Goal: Task Accomplishment & Management: Manage account settings

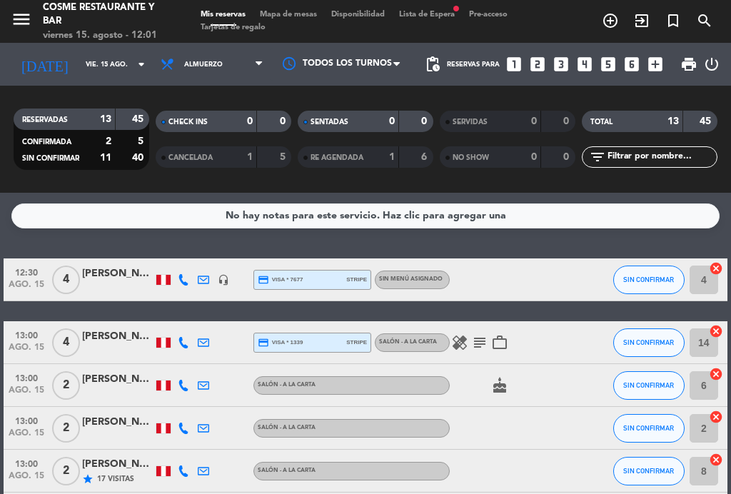
click at [295, 19] on span "Mapa de mesas" at bounding box center [288, 15] width 71 height 8
click at [280, 15] on span "Mapa de mesas" at bounding box center [288, 15] width 71 height 8
click at [286, 16] on span "Mapa de mesas" at bounding box center [288, 15] width 71 height 8
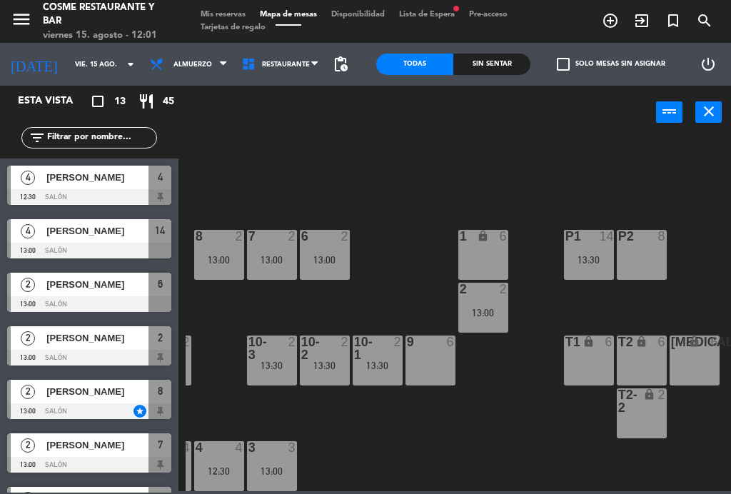
scroll to position [91, 363]
click at [592, 263] on div "13:30" at bounding box center [589, 260] width 50 height 10
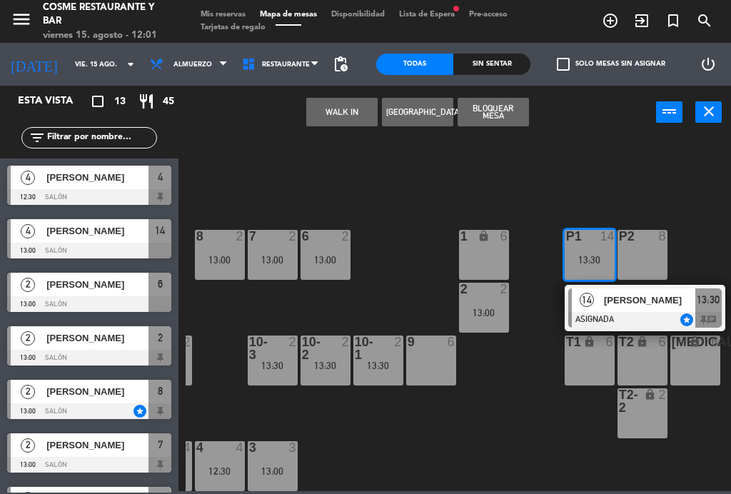
click at [629, 304] on span "[PERSON_NAME]" at bounding box center [649, 300] width 91 height 15
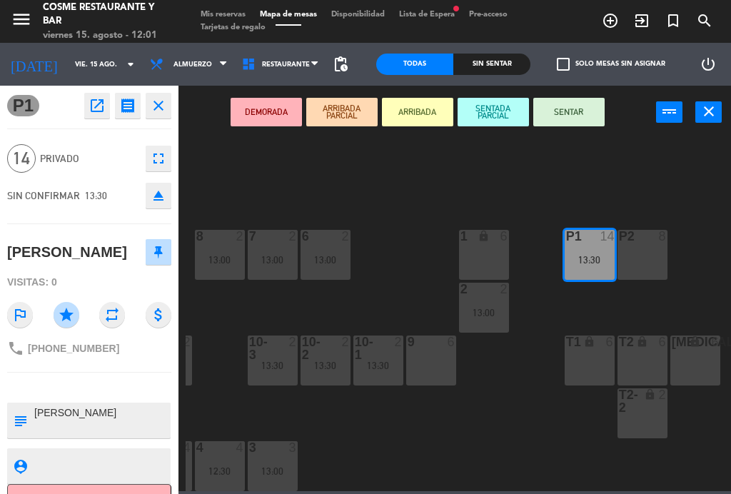
click at [163, 161] on icon "fullscreen" at bounding box center [158, 158] width 17 height 17
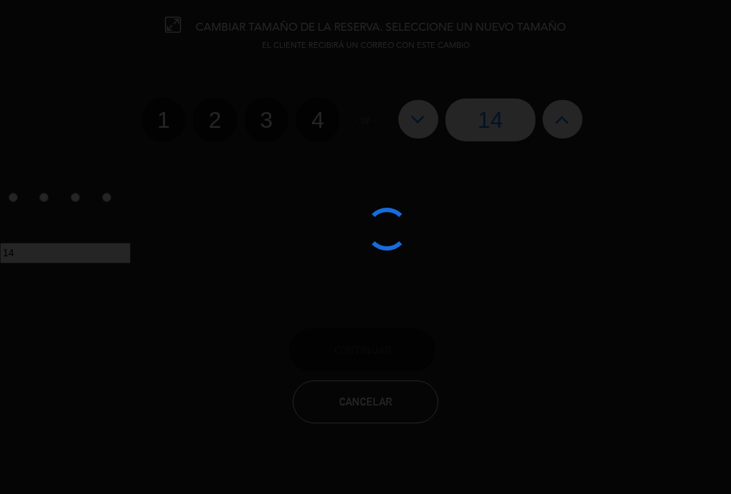
click at [562, 117] on div at bounding box center [365, 247] width 731 height 494
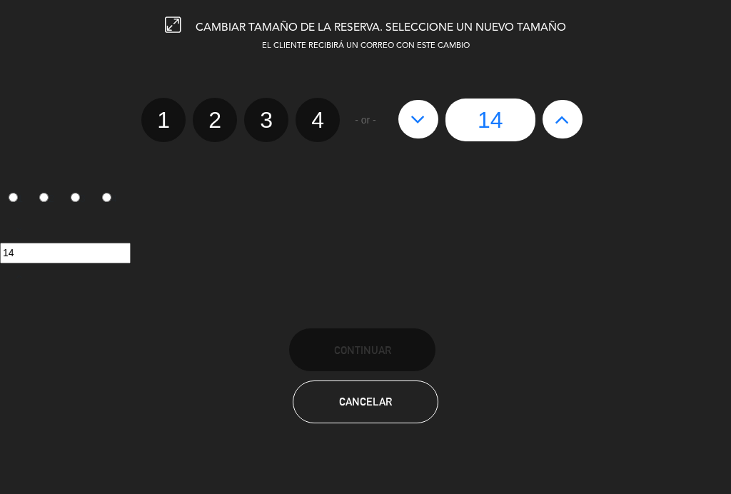
click at [562, 115] on icon at bounding box center [561, 119] width 15 height 23
type input "15"
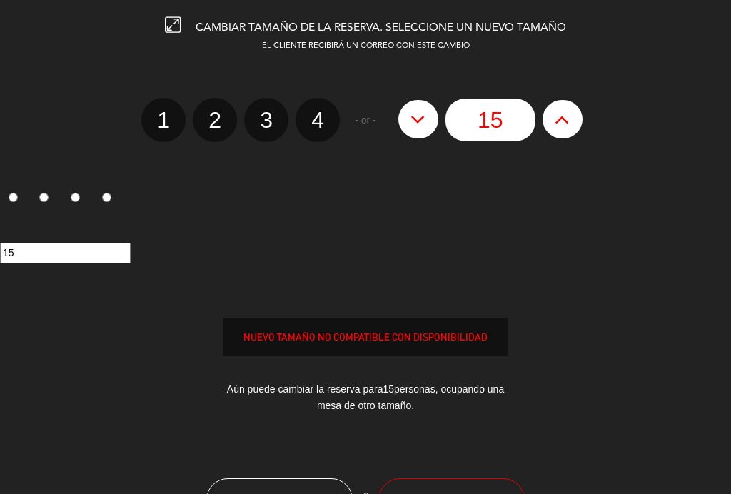
click at [559, 123] on icon at bounding box center [561, 119] width 15 height 23
type input "16"
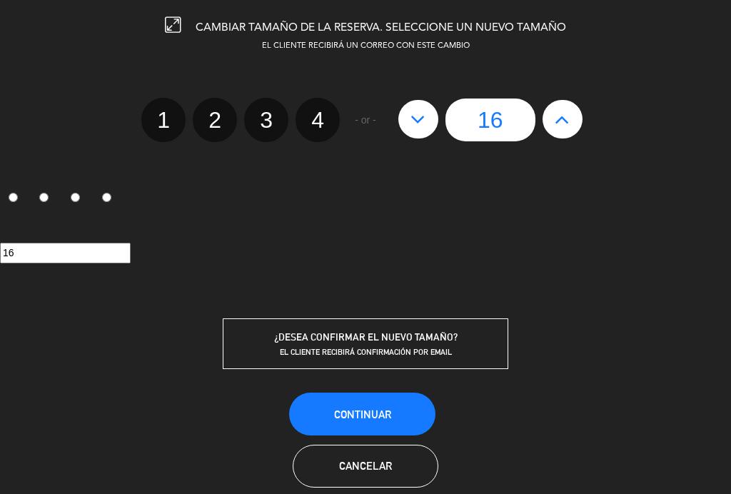
click at [375, 415] on span "Continuar" at bounding box center [362, 414] width 57 height 12
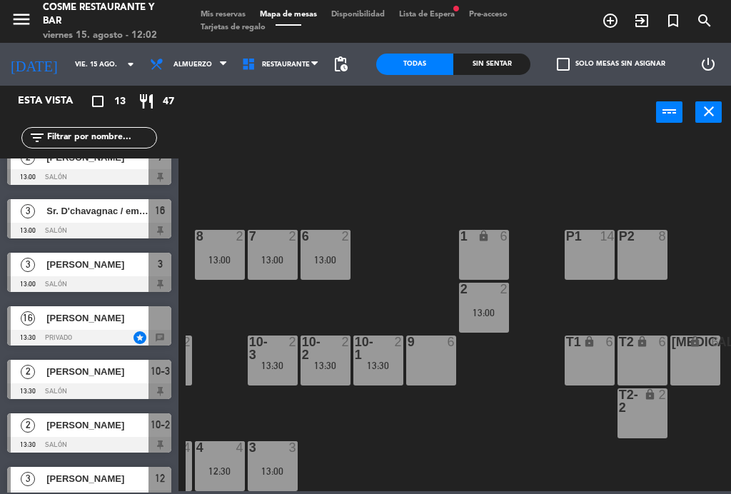
scroll to position [288, 0]
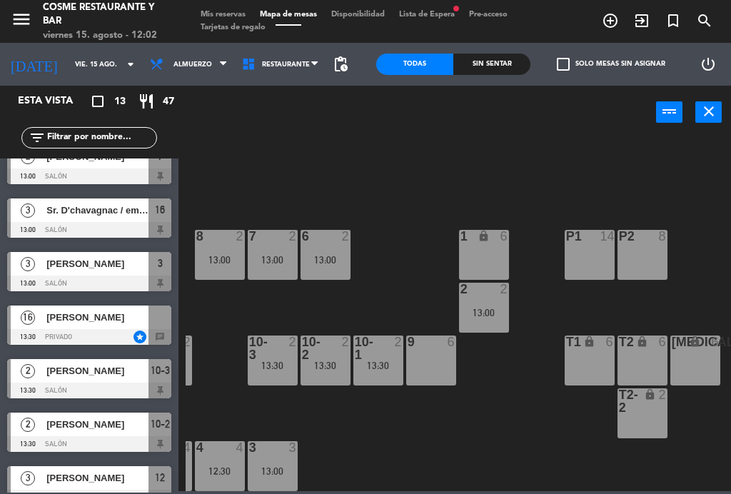
click at [86, 325] on div "[PERSON_NAME]" at bounding box center [96, 317] width 103 height 24
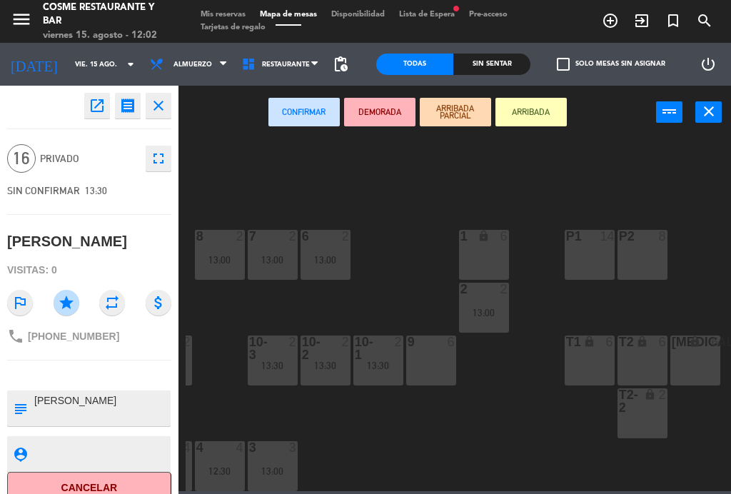
click at [584, 251] on div "P1 14" at bounding box center [589, 255] width 50 height 50
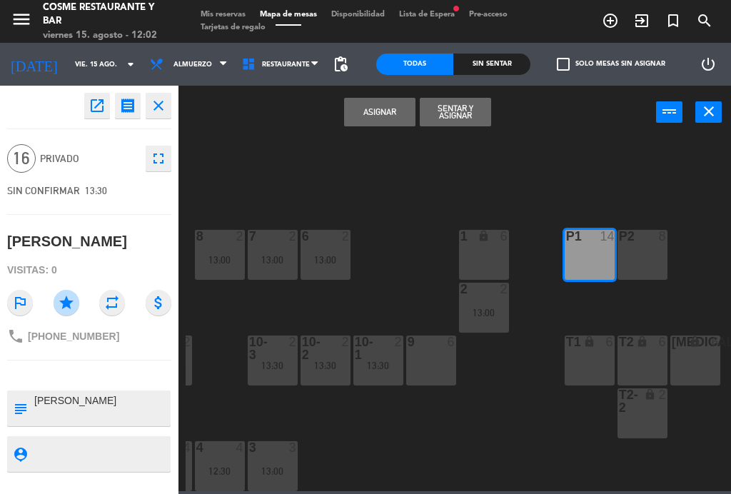
click at [467, 119] on button "Sentar y Asignar" at bounding box center [455, 112] width 71 height 29
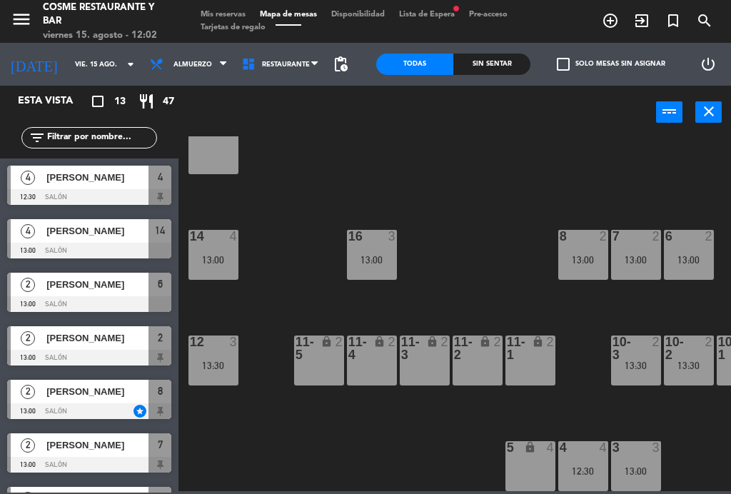
scroll to position [91, 0]
click at [221, 253] on div "14 4 13:00" at bounding box center [213, 255] width 50 height 50
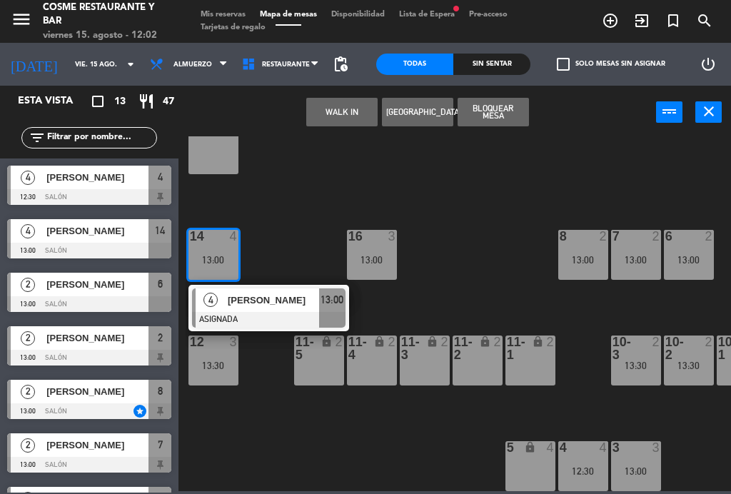
click at [639, 471] on div "13:00" at bounding box center [636, 471] width 50 height 10
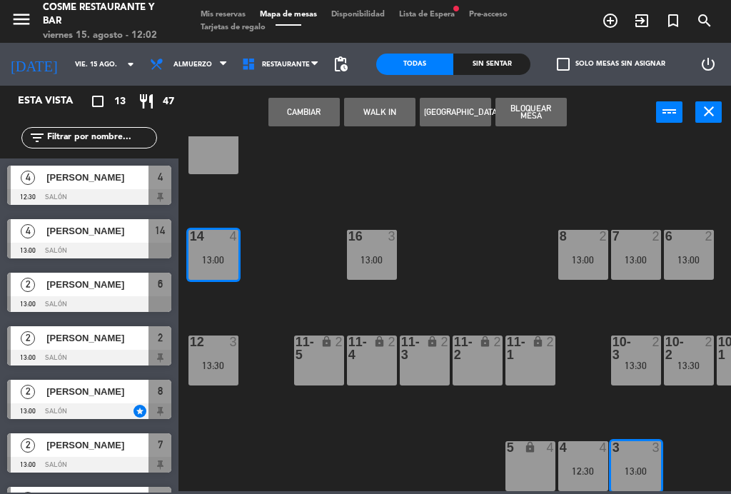
click at [301, 100] on button "Cambiar" at bounding box center [303, 112] width 71 height 29
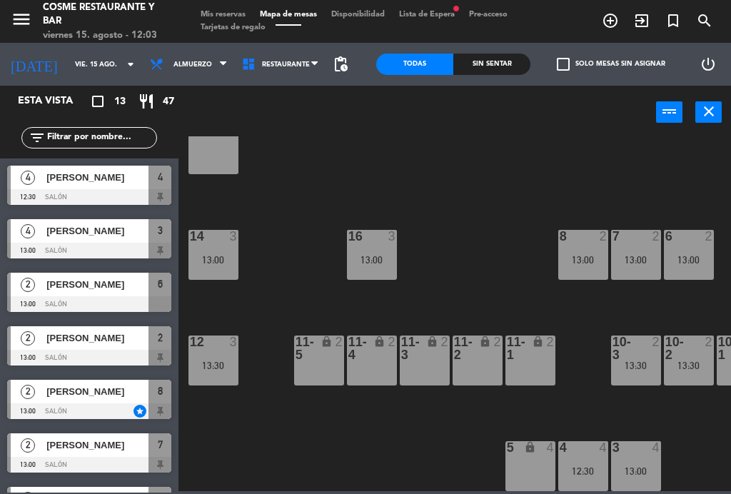
click at [237, 13] on span "Mis reservas" at bounding box center [222, 15] width 59 height 8
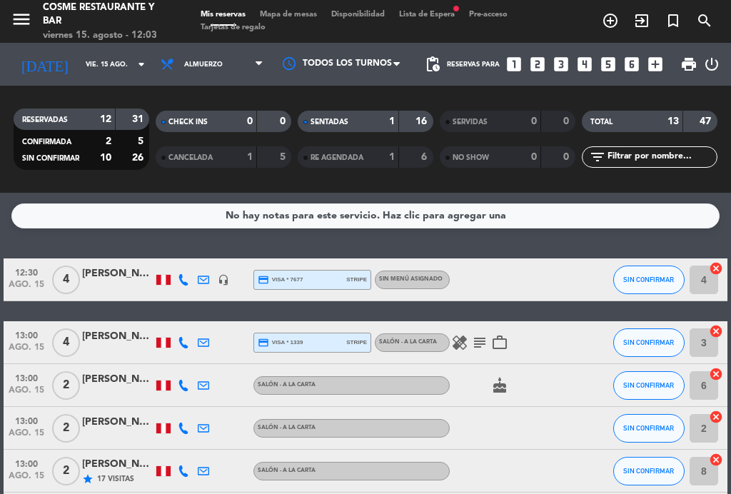
click at [242, 341] on div at bounding box center [243, 342] width 20 height 42
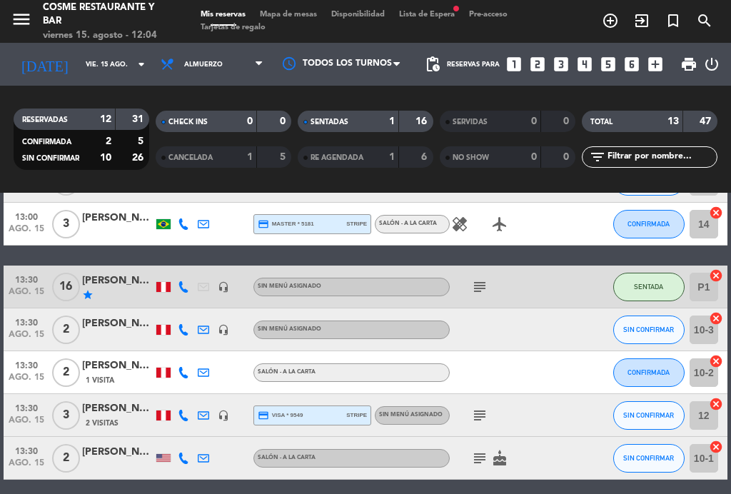
scroll to position [378, 0]
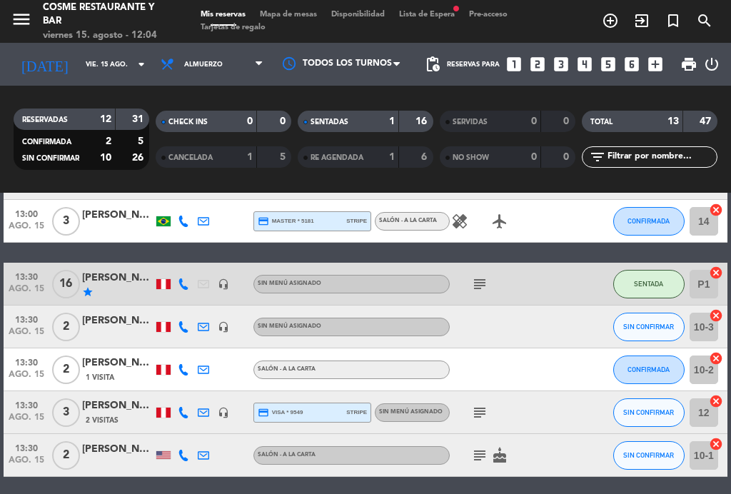
click at [650, 285] on span "SENTADA" at bounding box center [648, 284] width 29 height 8
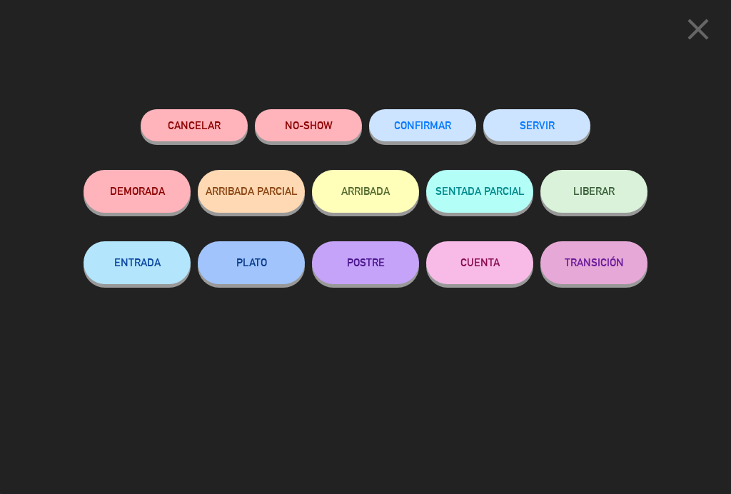
click at [690, 30] on icon "close" at bounding box center [698, 29] width 36 height 36
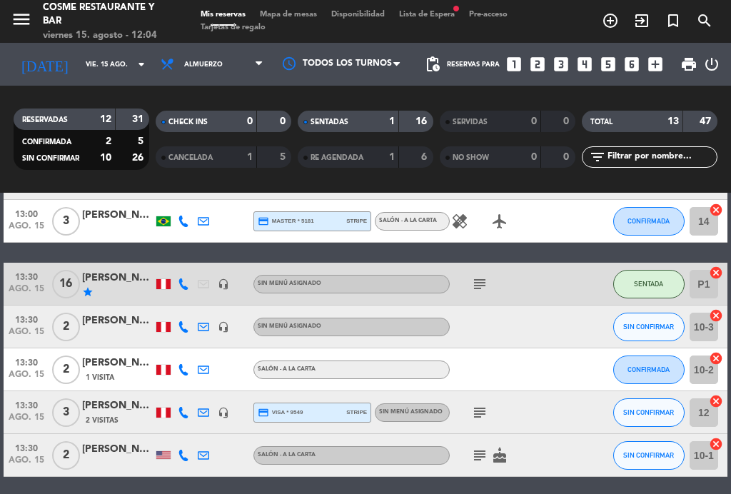
click at [98, 288] on div "star" at bounding box center [117, 291] width 71 height 11
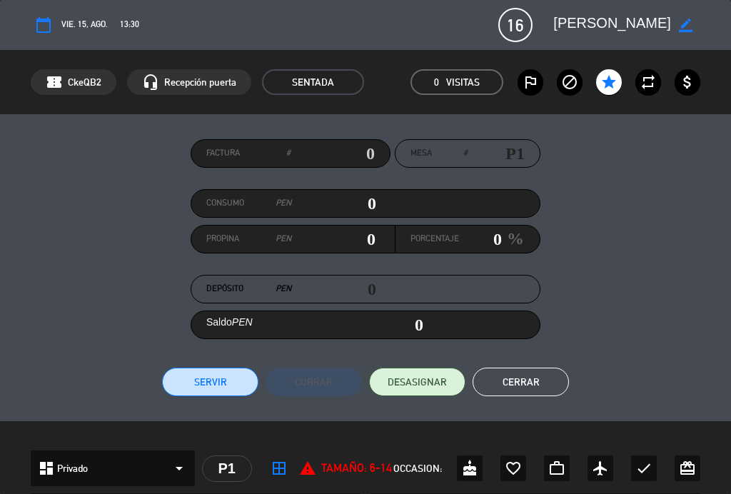
click at [430, 387] on span "DESASIGNAR" at bounding box center [416, 382] width 59 height 15
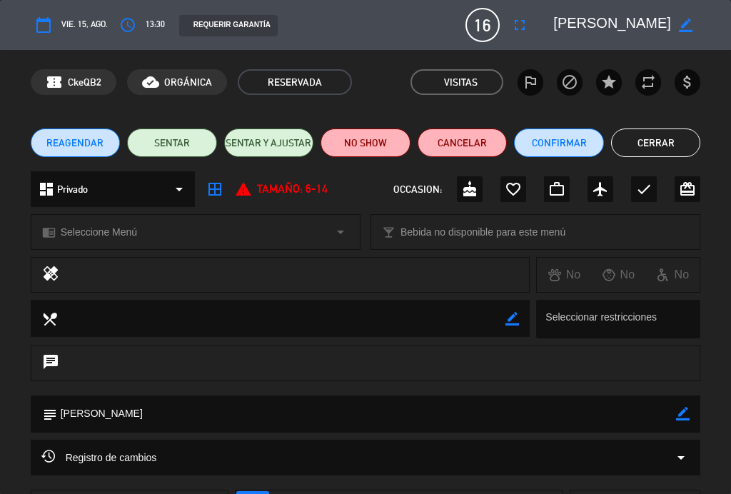
click at [686, 145] on button "Cerrar" at bounding box center [656, 142] width 90 height 29
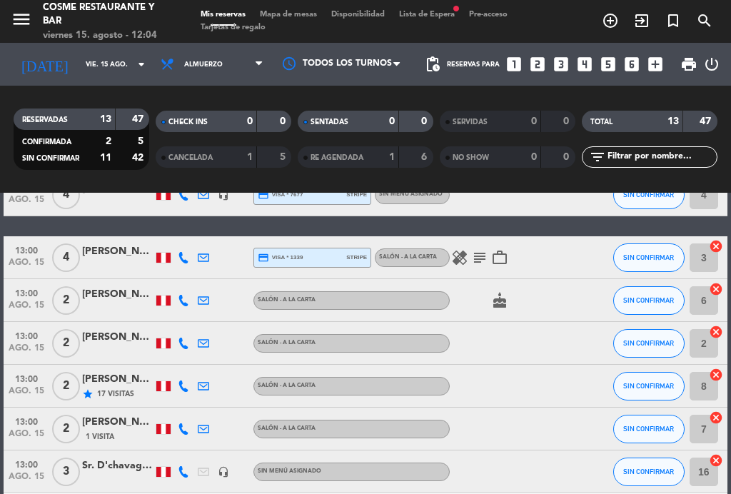
scroll to position [86, 0]
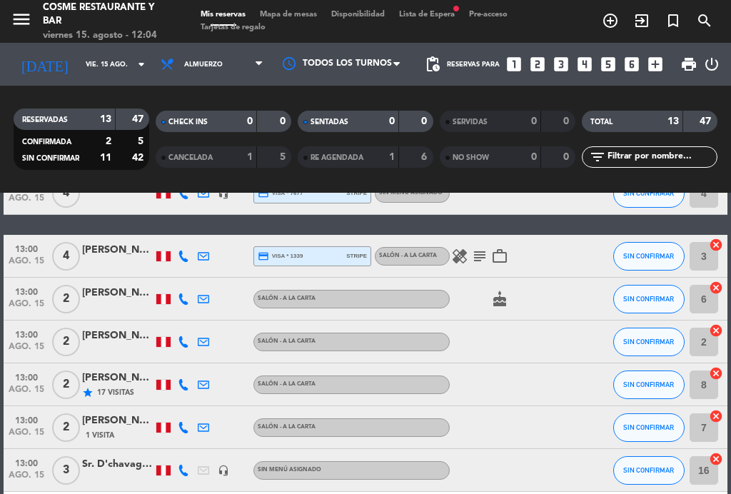
click at [478, 276] on div "healing subject work_outline" at bounding box center [510, 256] width 120 height 42
click at [475, 250] on icon "subject" at bounding box center [479, 256] width 17 height 17
click at [457, 255] on icon "healing" at bounding box center [459, 256] width 17 height 17
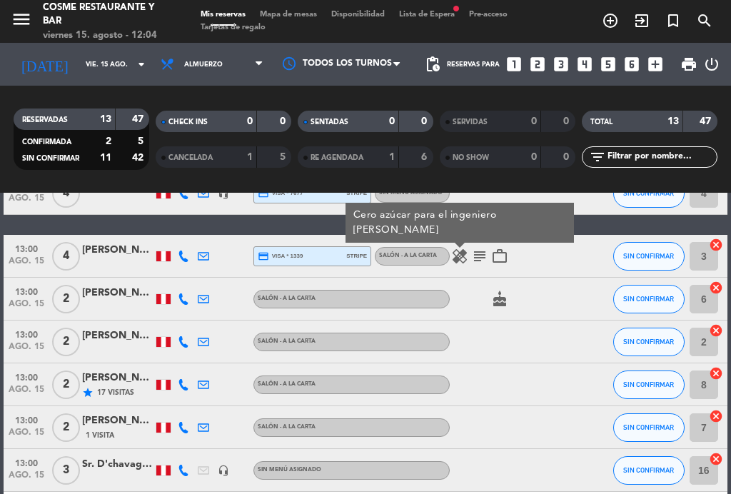
click at [467, 245] on div "healing Cero azúcar para el ingeniero [PERSON_NAME] subject work_outline" at bounding box center [510, 256] width 120 height 42
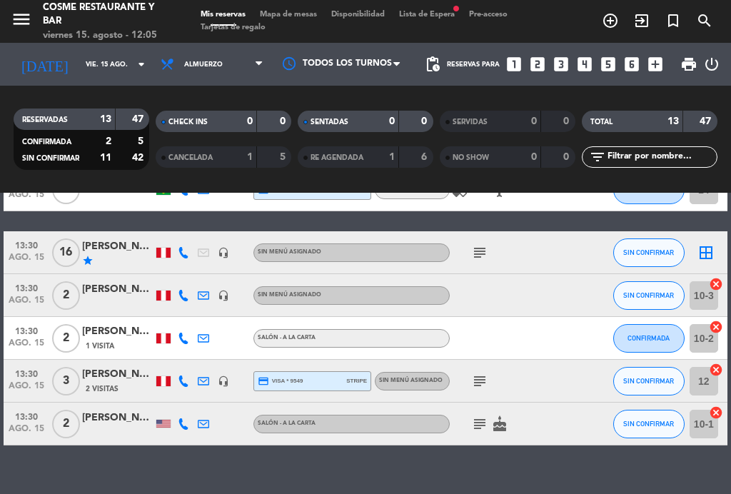
scroll to position [408, 0]
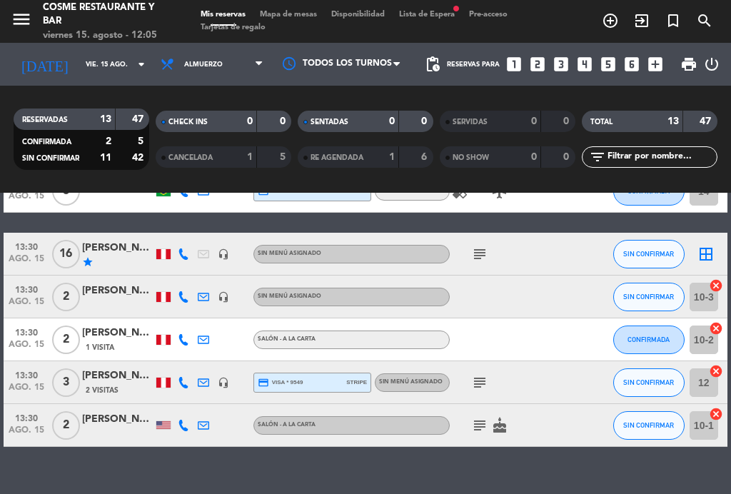
click at [487, 377] on icon "subject" at bounding box center [479, 382] width 17 height 17
click at [483, 427] on icon "subject" at bounding box center [479, 425] width 17 height 17
click at [482, 428] on icon "subject" at bounding box center [479, 425] width 17 height 17
click at [488, 250] on icon "subject" at bounding box center [479, 253] width 17 height 17
click at [480, 253] on icon "subject" at bounding box center [479, 253] width 17 height 17
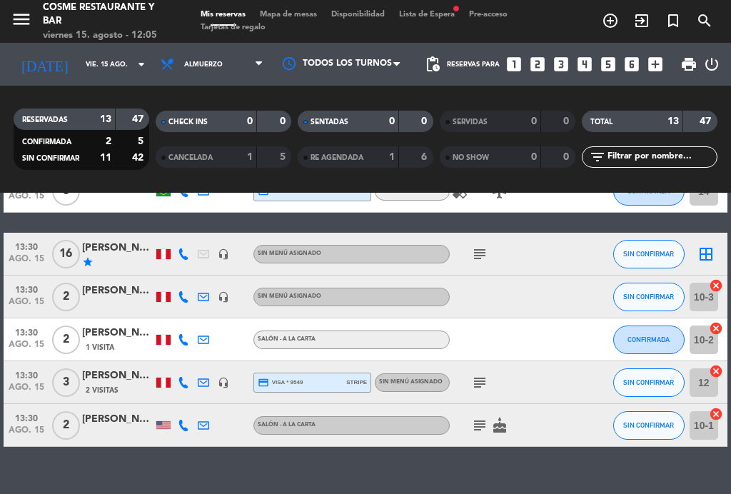
click at [475, 426] on icon "subject" at bounding box center [479, 425] width 17 height 17
click at [485, 426] on icon "subject" at bounding box center [479, 425] width 17 height 17
click at [310, 19] on span "Mapa de mesas" at bounding box center [288, 15] width 71 height 8
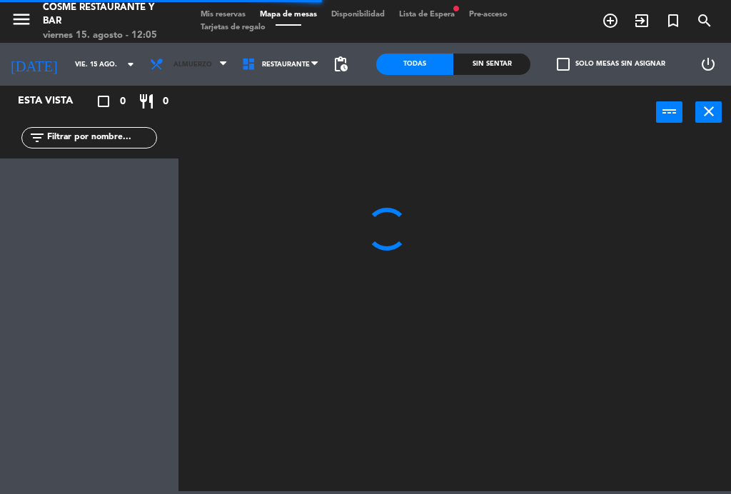
click at [190, 71] on span "Almuerzo" at bounding box center [189, 64] width 92 height 31
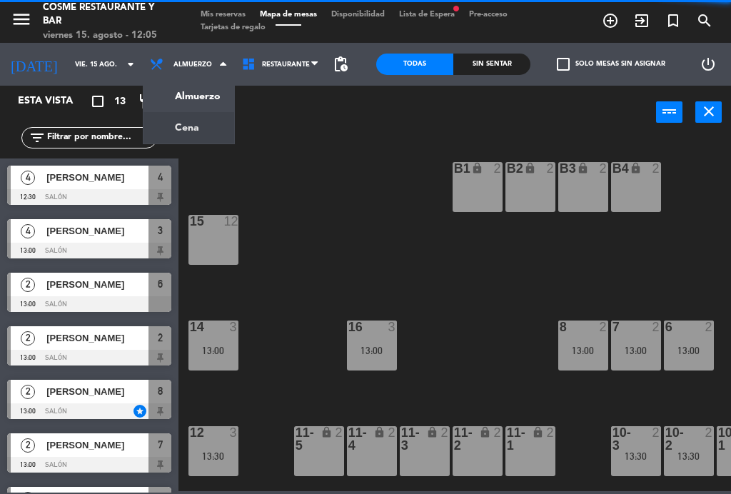
click at [192, 142] on ng-component "menu [PERSON_NAME] Restaurante y Bar [DATE] 15. agosto - 12:05 Mis reservas Map…" at bounding box center [365, 245] width 731 height 491
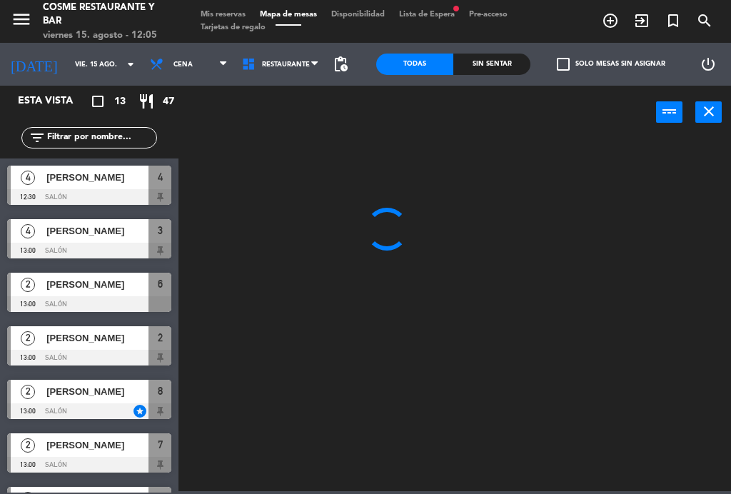
click at [229, 17] on span "Mis reservas" at bounding box center [222, 15] width 59 height 8
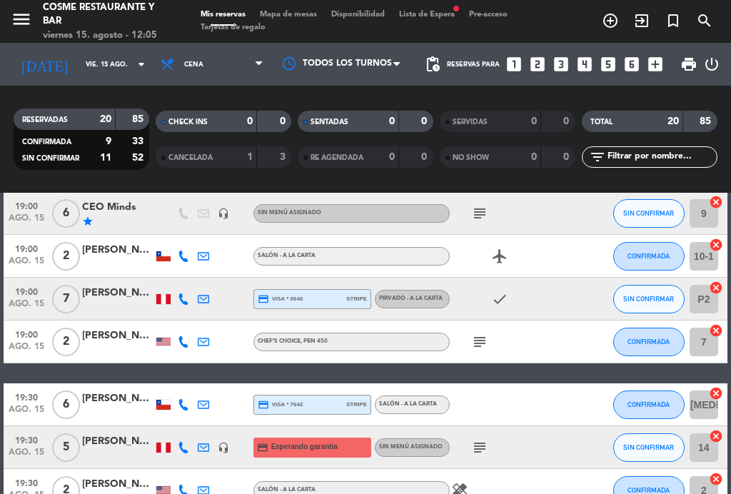
scroll to position [67, 0]
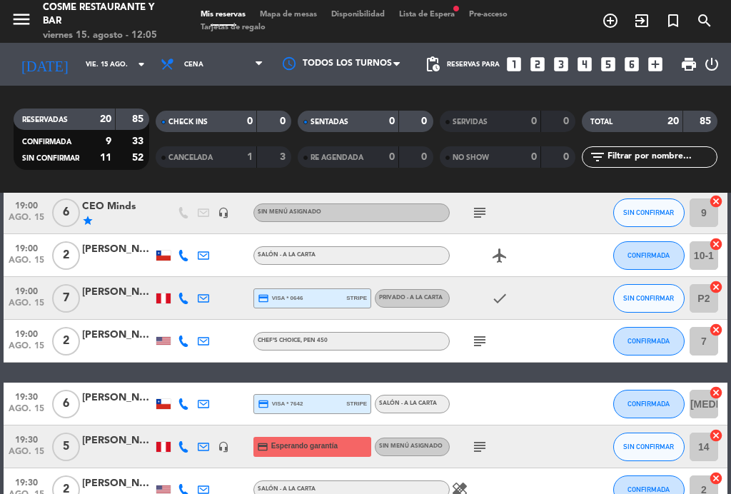
click at [36, 444] on span "19:30" at bounding box center [27, 438] width 36 height 16
click at [29, 445] on span "19:30" at bounding box center [27, 438] width 36 height 16
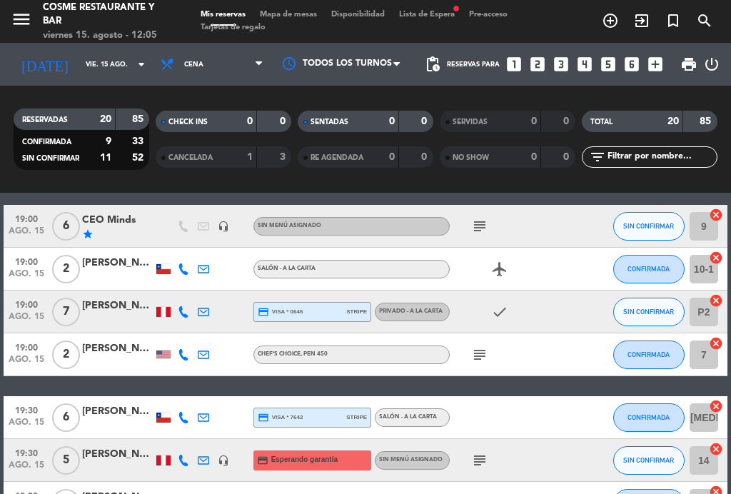
scroll to position [56, 0]
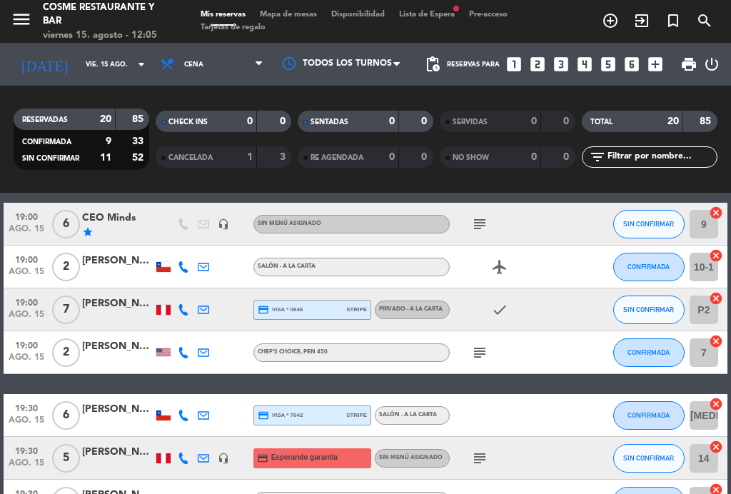
click at [481, 216] on icon "subject" at bounding box center [479, 224] width 17 height 17
click at [480, 222] on icon "subject" at bounding box center [479, 224] width 17 height 17
click at [477, 229] on icon "subject" at bounding box center [479, 224] width 17 height 17
click at [482, 350] on icon "subject" at bounding box center [479, 352] width 17 height 17
click at [477, 359] on icon "subject" at bounding box center [479, 352] width 17 height 17
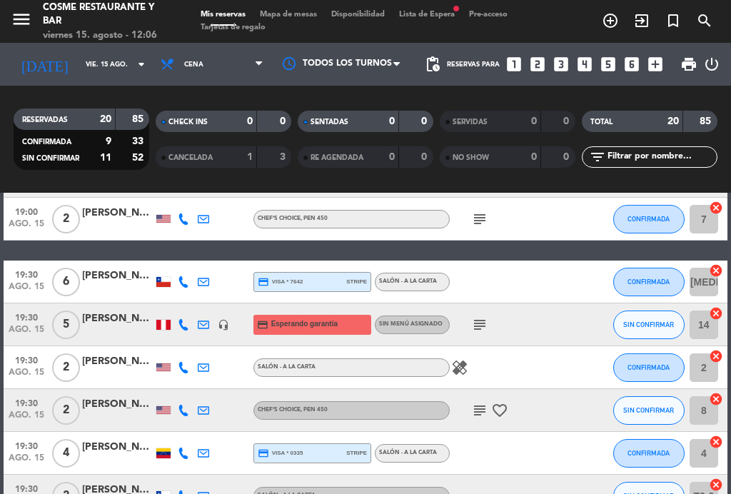
scroll to position [201, 0]
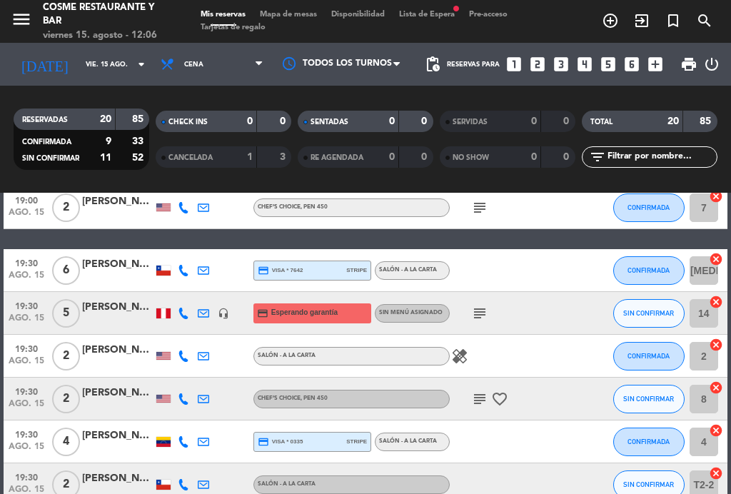
click at [477, 313] on icon "subject" at bounding box center [479, 313] width 17 height 17
click at [481, 318] on icon "subject" at bounding box center [479, 313] width 17 height 17
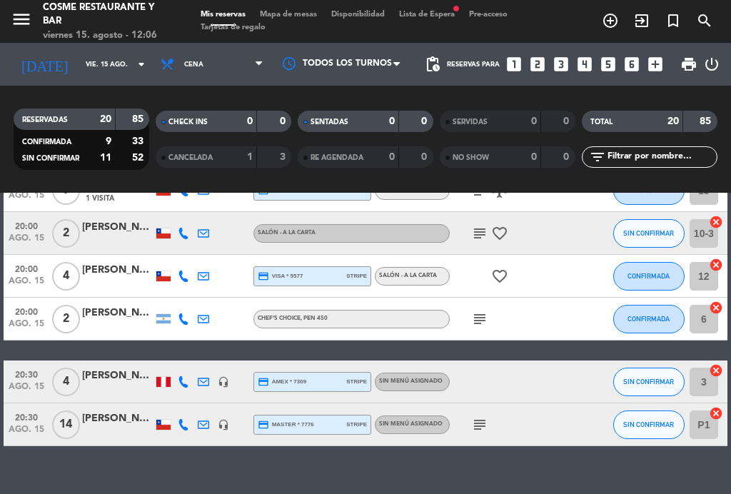
scroll to position [748, 0]
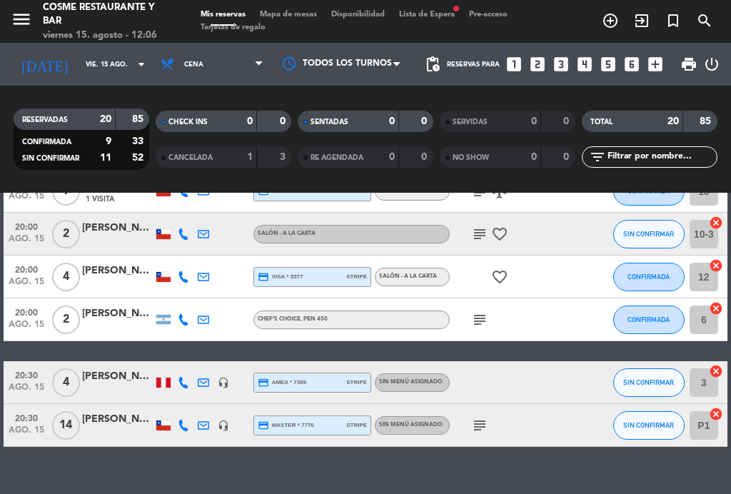
click at [481, 425] on icon "subject" at bounding box center [479, 425] width 17 height 17
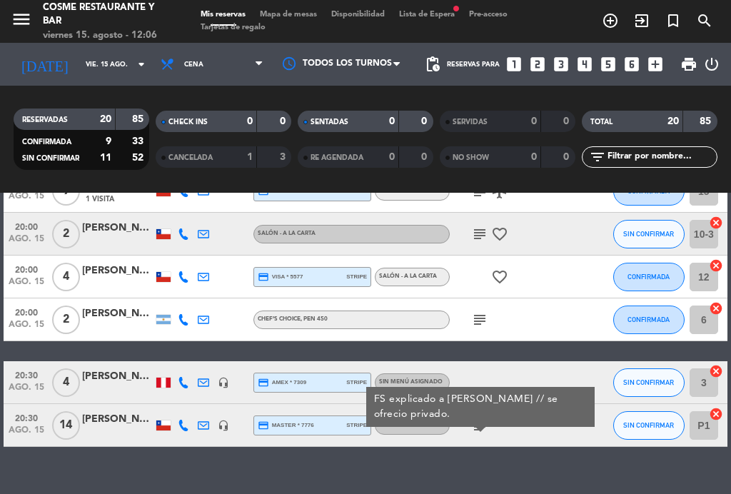
click at [482, 432] on icon "subject" at bounding box center [479, 425] width 17 height 17
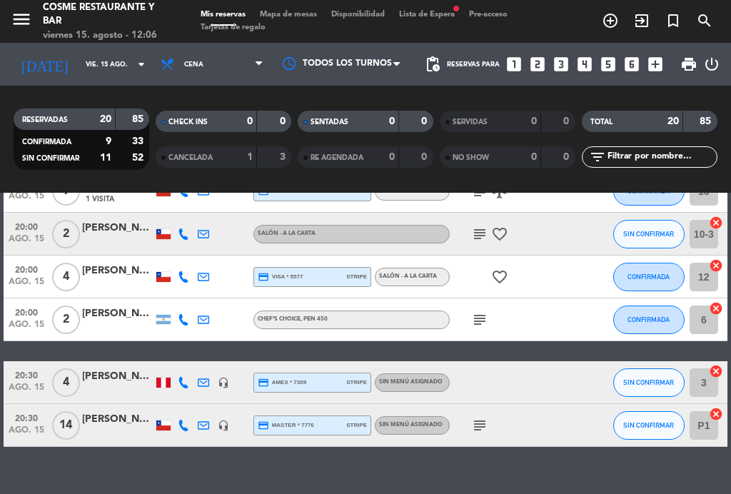
click at [474, 318] on icon "subject" at bounding box center [479, 319] width 17 height 17
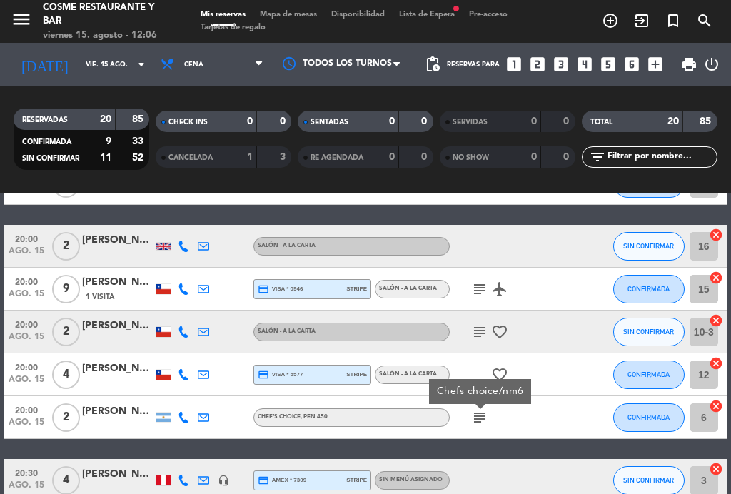
scroll to position [647, 0]
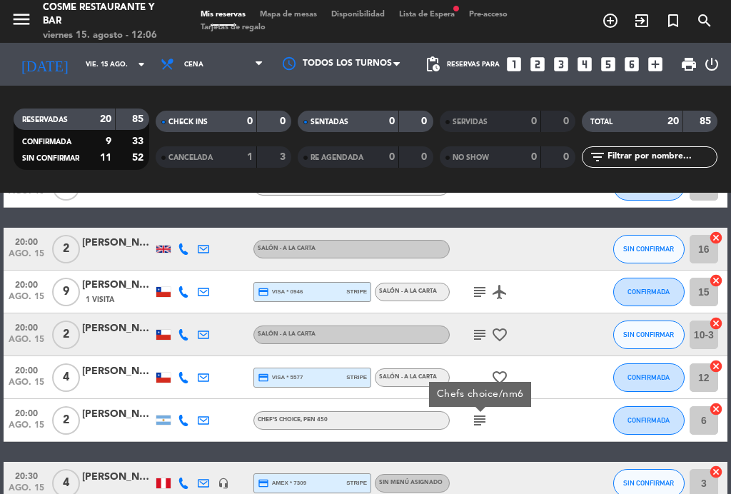
click at [477, 342] on icon "subject" at bounding box center [479, 334] width 17 height 17
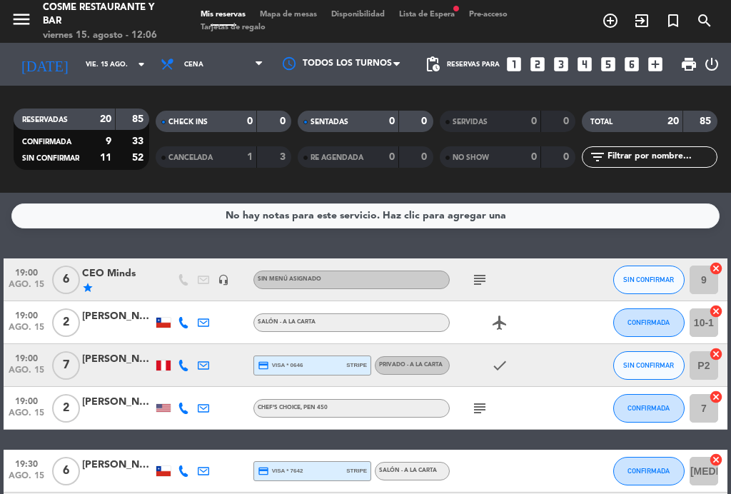
scroll to position [0, 0]
click at [478, 287] on icon "subject" at bounding box center [479, 279] width 17 height 17
click at [479, 283] on icon "subject" at bounding box center [479, 279] width 17 height 17
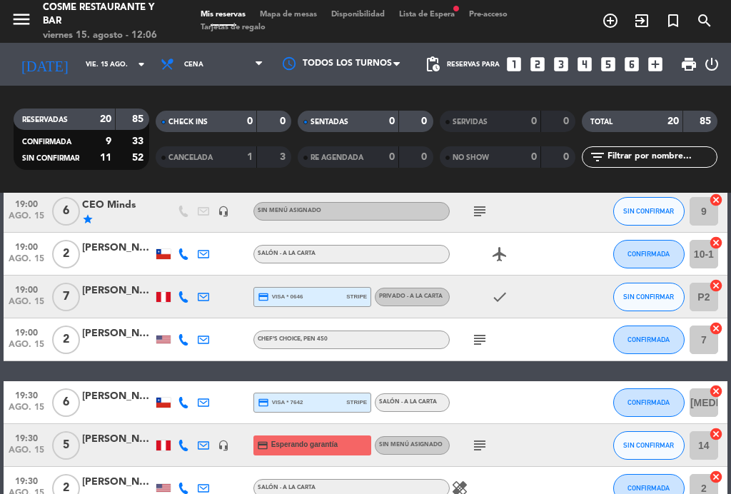
scroll to position [76, 0]
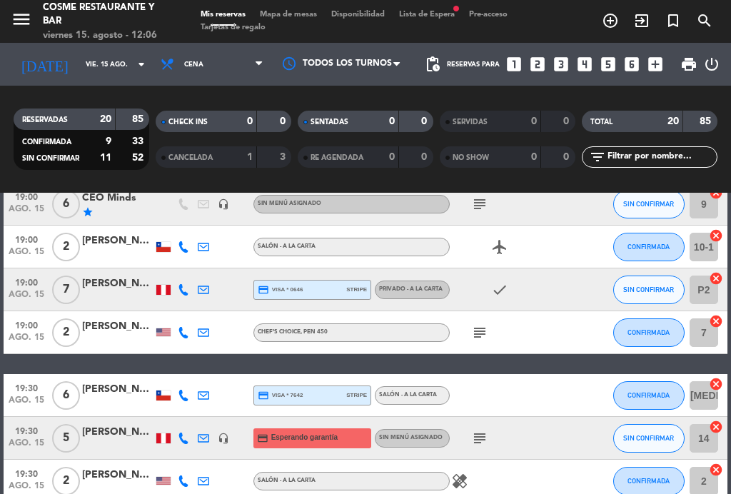
click at [485, 327] on icon "subject" at bounding box center [479, 332] width 17 height 17
click at [486, 335] on icon "subject" at bounding box center [479, 332] width 17 height 17
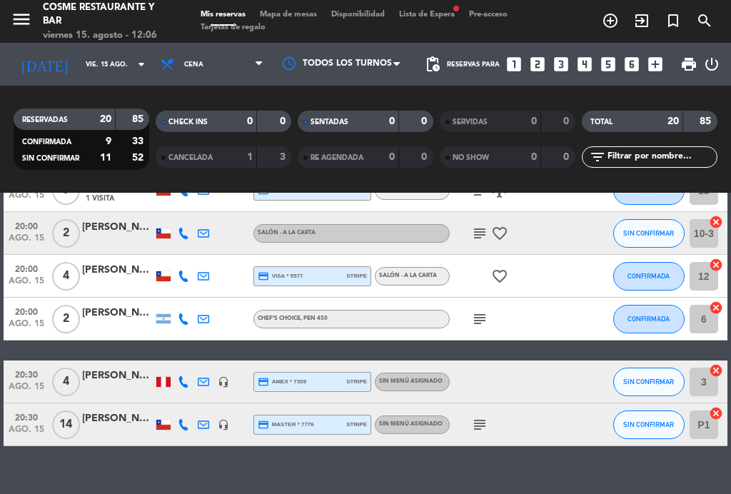
scroll to position [748, 0]
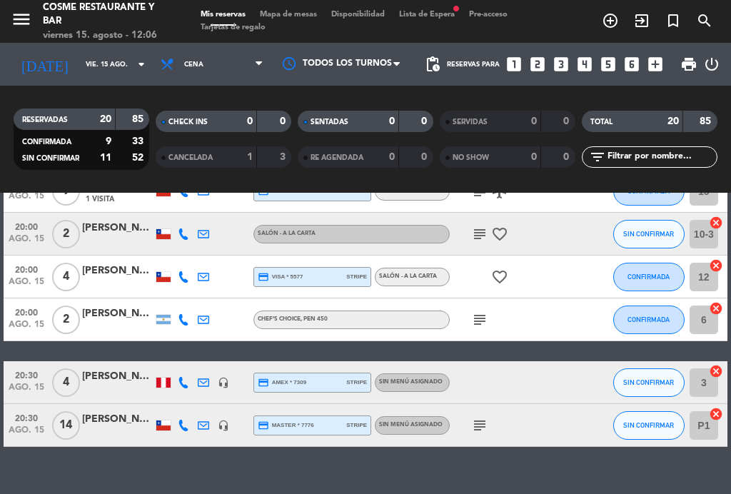
click at [225, 430] on icon "headset_mic" at bounding box center [223, 425] width 11 height 11
click at [29, 425] on span "ago. 15" at bounding box center [27, 433] width 36 height 16
click at [28, 421] on span "20:30" at bounding box center [27, 417] width 36 height 16
click at [21, 410] on span "20:30" at bounding box center [27, 417] width 36 height 16
click at [26, 426] on span "ago. 15" at bounding box center [27, 433] width 36 height 16
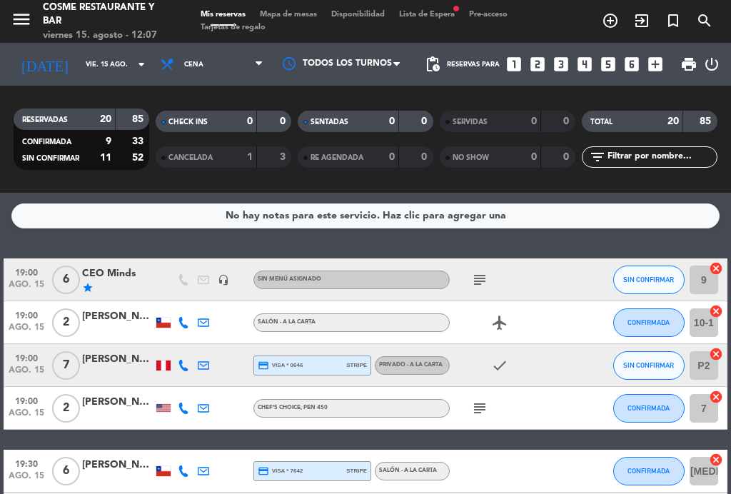
click at [206, 78] on span "Cena" at bounding box center [211, 64] width 117 height 31
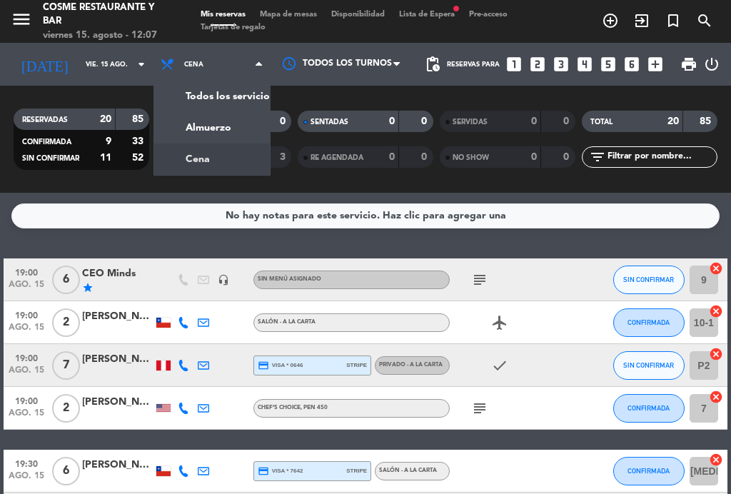
scroll to position [0, 0]
click at [225, 134] on div "menu [PERSON_NAME] Restaurante y Bar [DATE] 15. agosto - 12:07 Mis reservas Map…" at bounding box center [365, 96] width 731 height 193
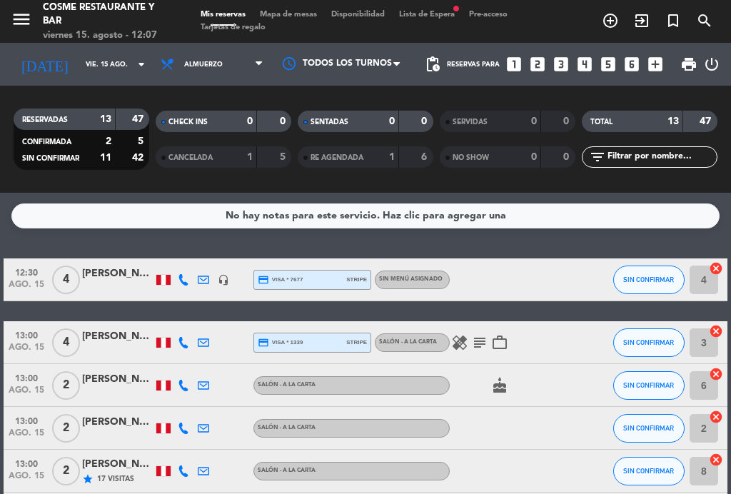
click at [293, 19] on span "Mapa de mesas" at bounding box center [288, 15] width 71 height 8
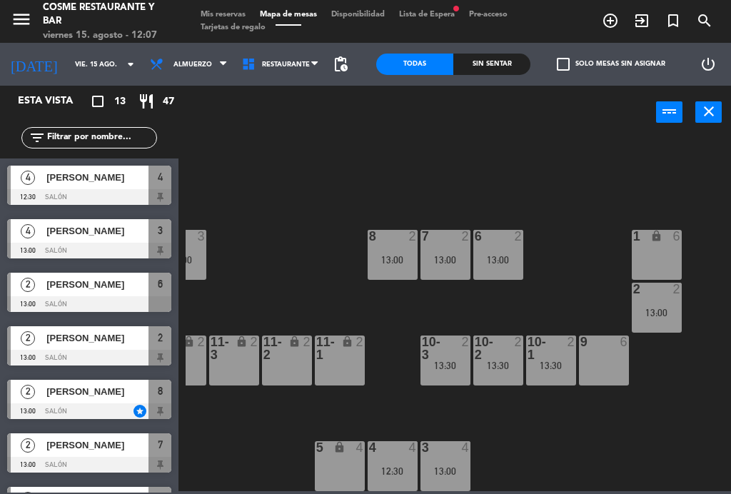
scroll to position [91, 192]
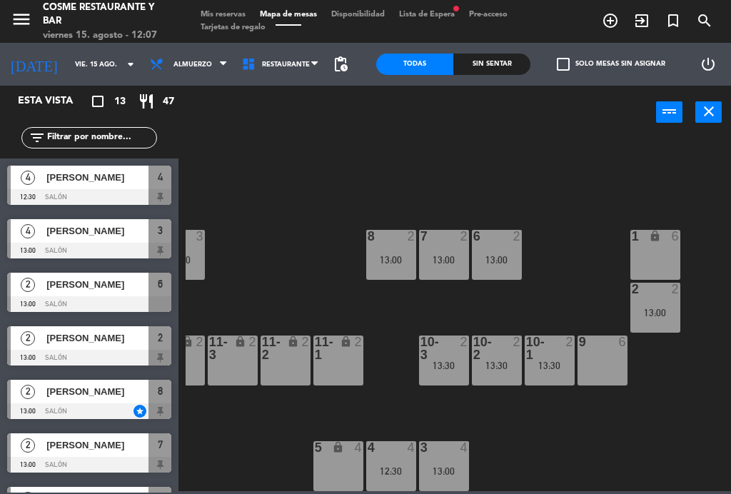
click at [385, 464] on div "4 4 12:30" at bounding box center [391, 466] width 50 height 50
click at [595, 422] on div "B1 lock 2 B2 lock 2 B3 lock 2 B4 lock 2 15 12 14 3 13:00 8 2 13:00 7 2 13:00 6 …" at bounding box center [458, 313] width 545 height 355
click at [455, 454] on div "3 4" at bounding box center [444, 448] width 50 height 14
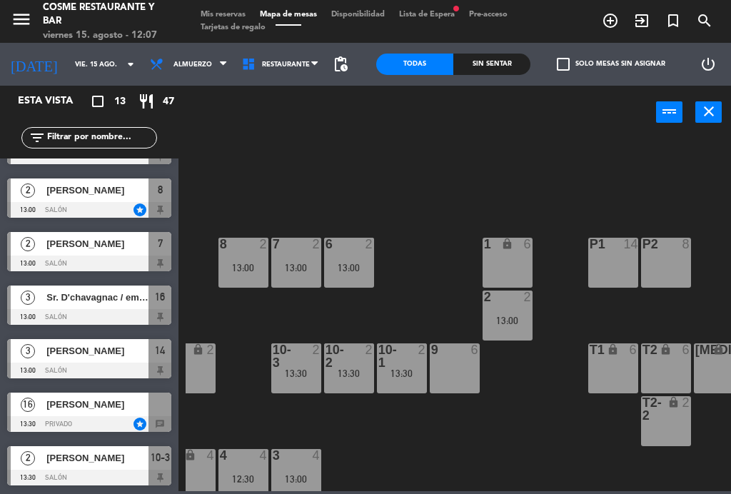
scroll to position [212, 0]
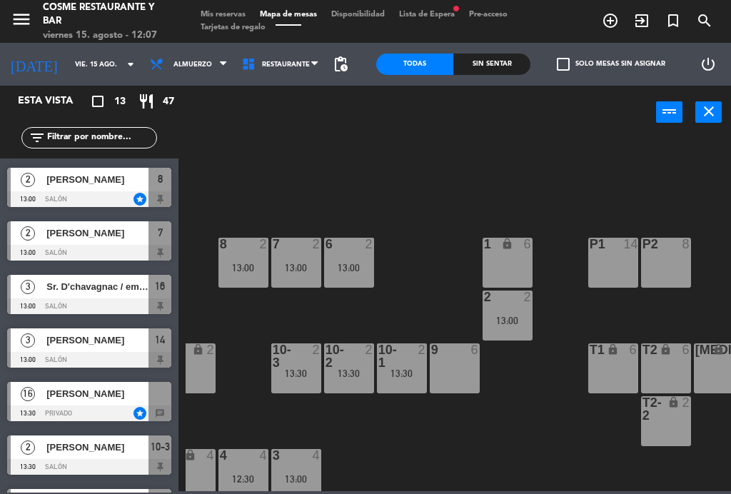
click at [83, 393] on span "[PERSON_NAME]" at bounding box center [97, 393] width 102 height 15
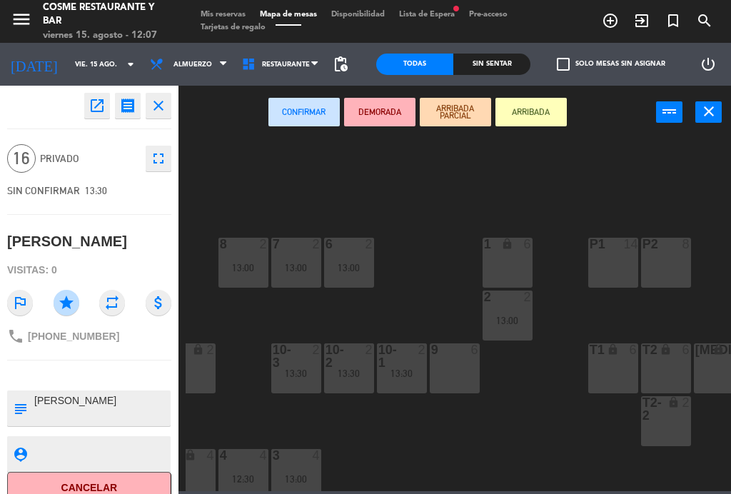
click at [604, 270] on div "P1 14" at bounding box center [613, 263] width 50 height 50
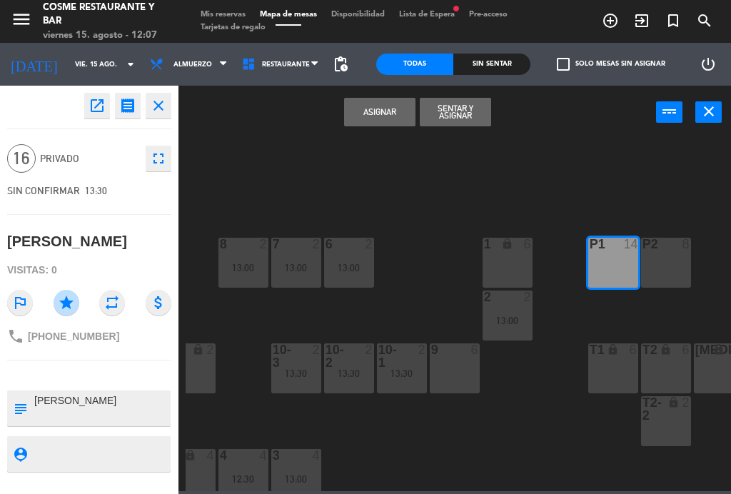
click at [378, 114] on button "Asignar" at bounding box center [379, 112] width 71 height 29
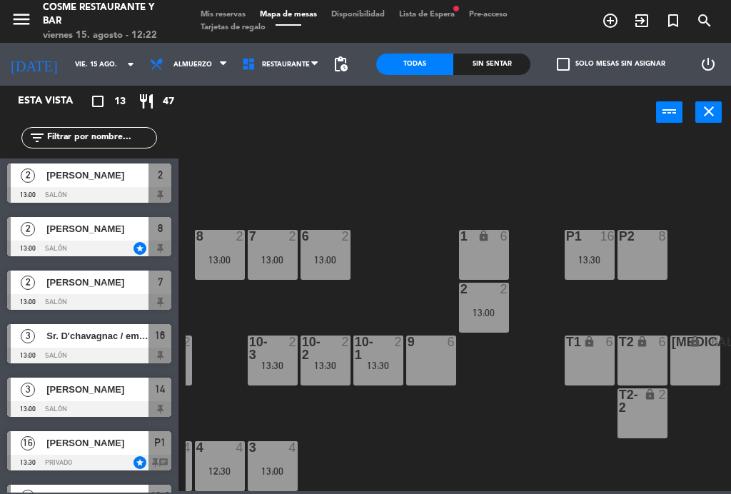
scroll to position [163, 0]
click at [73, 394] on span "[PERSON_NAME]" at bounding box center [97, 389] width 102 height 15
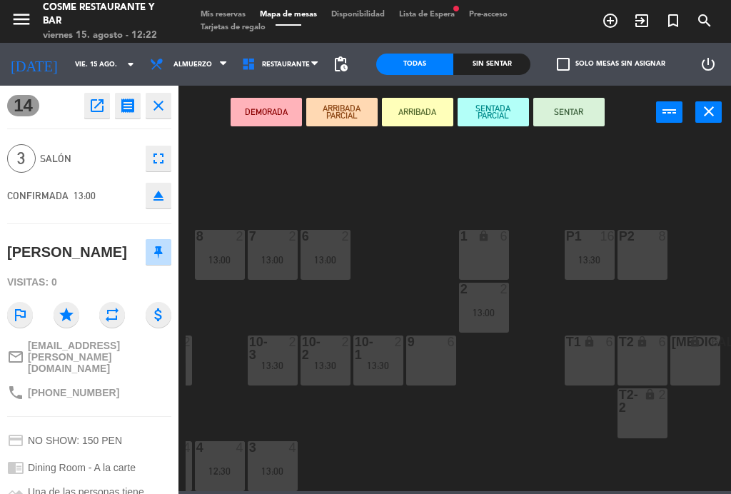
click at [597, 121] on button "SENTAR" at bounding box center [568, 112] width 71 height 29
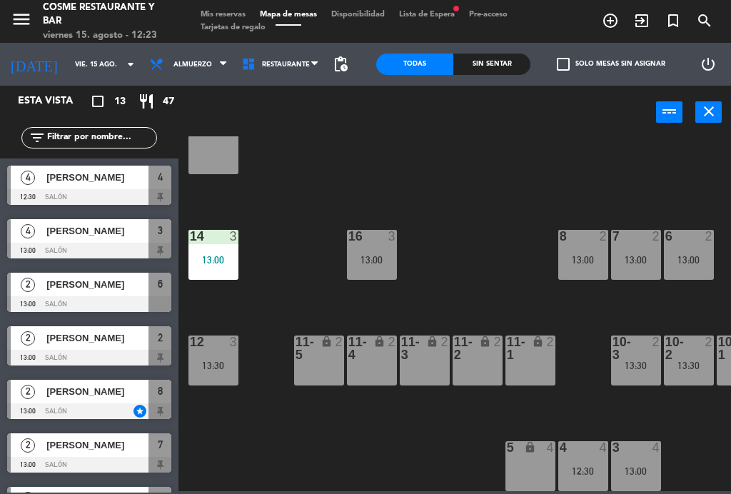
scroll to position [0, 0]
click at [318, 370] on div "11-5 lock 2" at bounding box center [319, 360] width 50 height 50
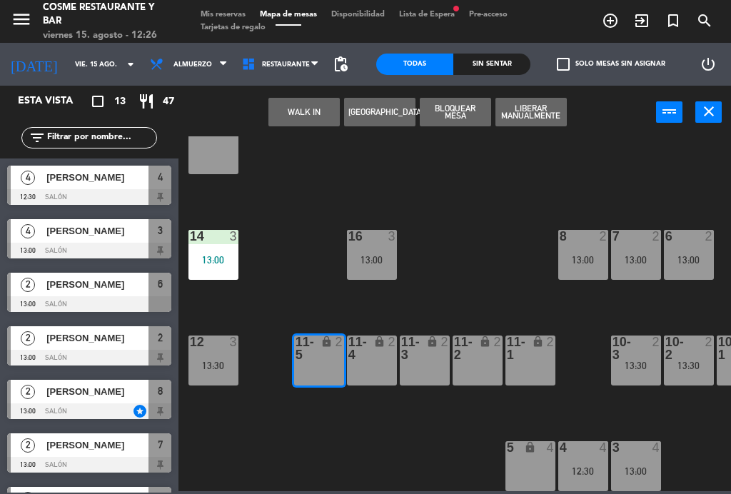
click at [292, 119] on button "WALK IN" at bounding box center [303, 112] width 71 height 29
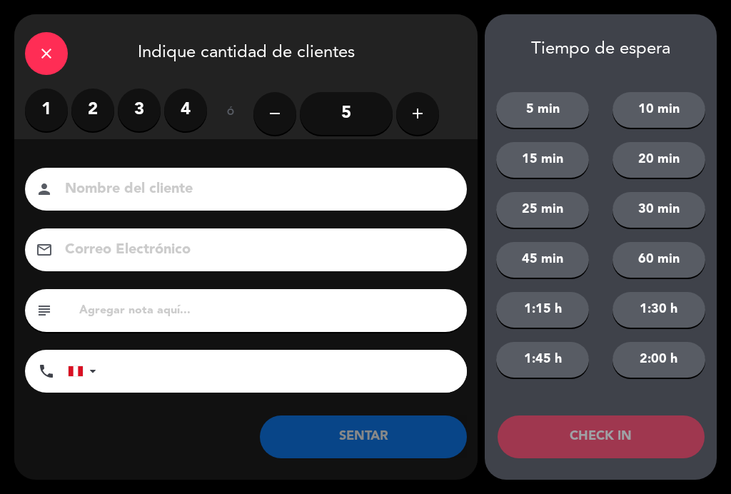
click at [94, 114] on label "2" at bounding box center [92, 109] width 43 height 43
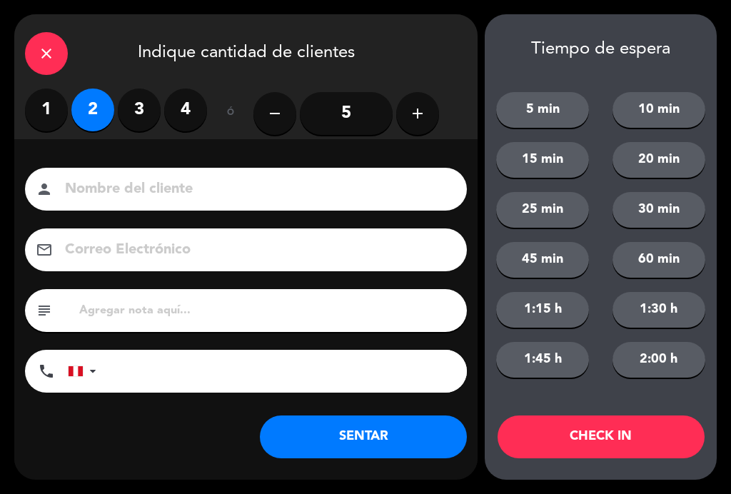
click at [183, 188] on input at bounding box center [256, 189] width 385 height 25
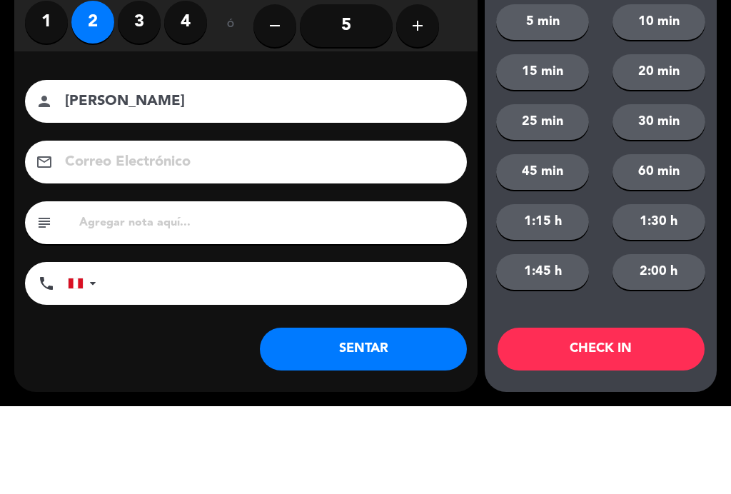
type input "[PERSON_NAME]"
click at [31, 168] on div "Nombre del cliente person [PERSON_NAME]" at bounding box center [246, 189] width 442 height 43
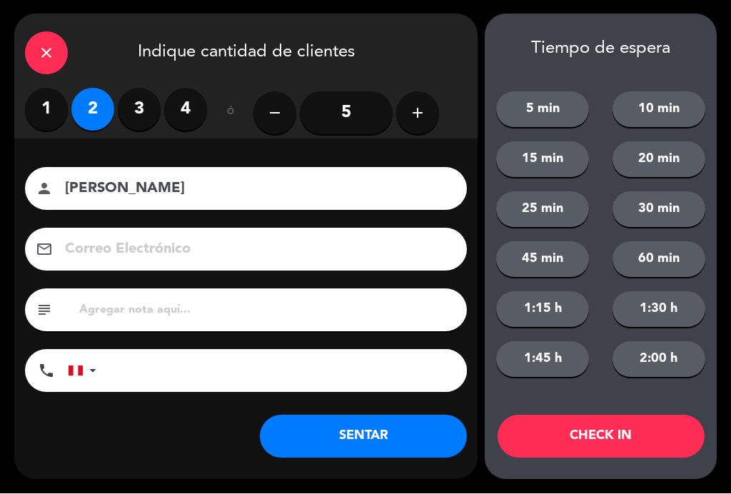
click at [375, 438] on button "SENTAR" at bounding box center [363, 436] width 207 height 43
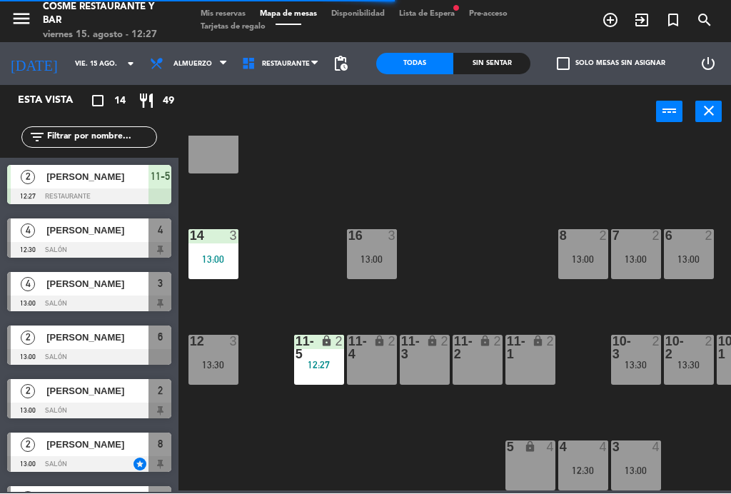
click at [320, 356] on div "lock" at bounding box center [319, 348] width 24 height 26
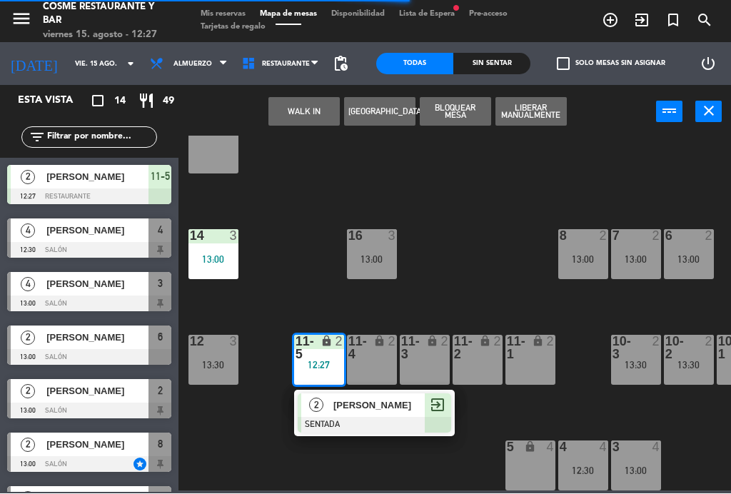
click at [527, 361] on div "11-1 lock 2" at bounding box center [530, 360] width 50 height 50
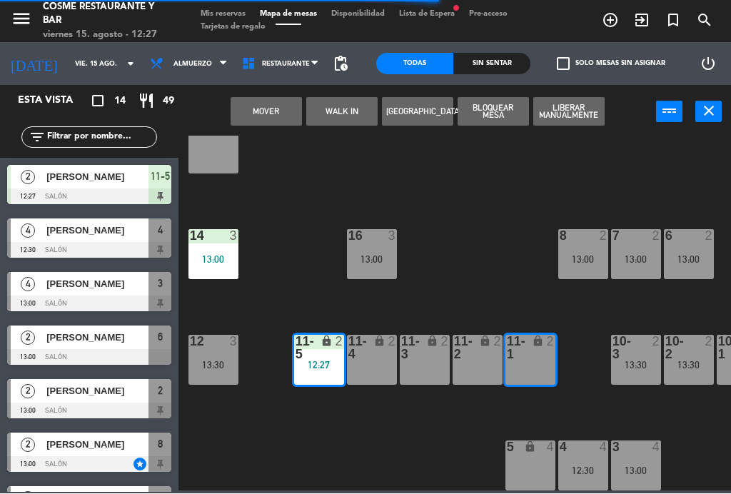
click at [269, 116] on button "Mover" at bounding box center [265, 112] width 71 height 29
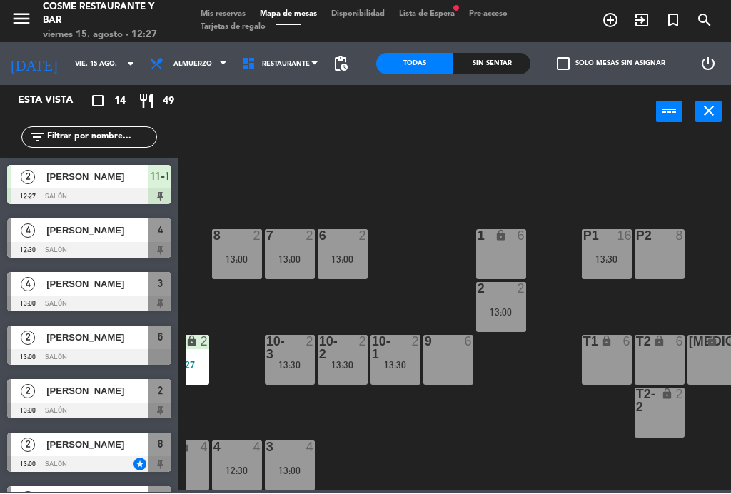
scroll to position [91, 347]
click at [84, 235] on span "[PERSON_NAME]" at bounding box center [97, 230] width 102 height 15
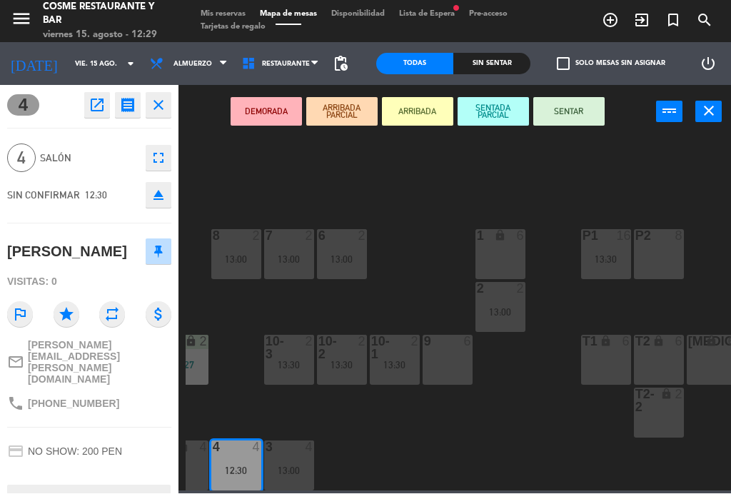
click at [574, 122] on button "SENTAR" at bounding box center [568, 112] width 71 height 29
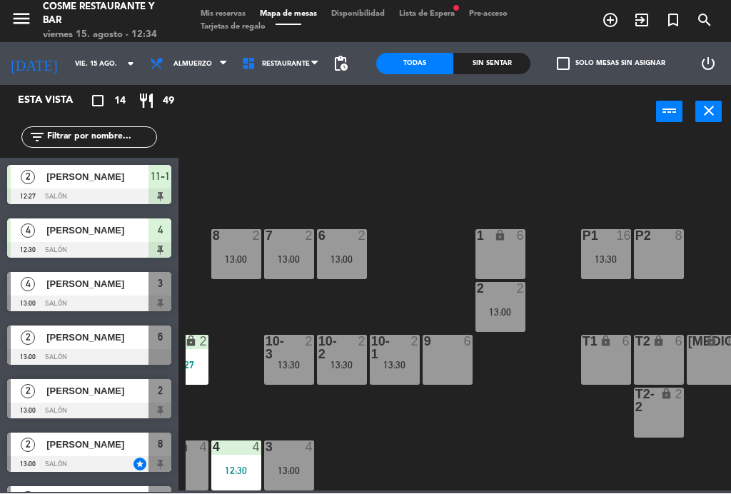
click at [721, 108] on button "close" at bounding box center [708, 111] width 26 height 21
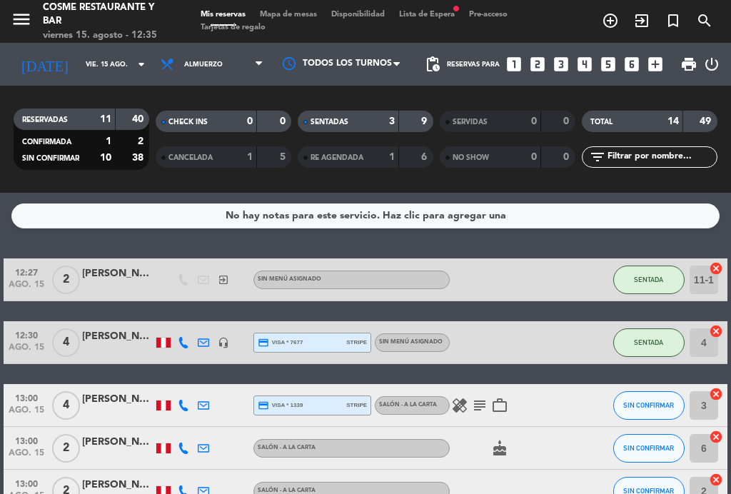
click at [447, 11] on span "Lista de Espera fiber_manual_record" at bounding box center [427, 15] width 70 height 8
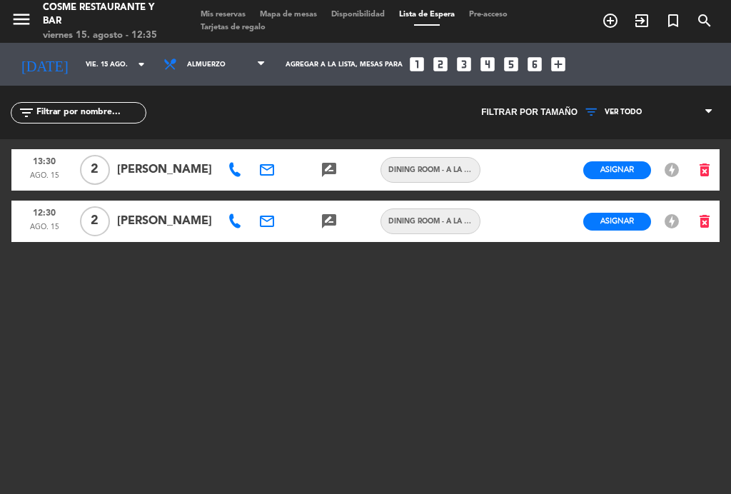
click at [212, 4] on div "menu [PERSON_NAME] Restaurante y Bar [DATE] 15. agosto - 12:35 Mis reservas Map…" at bounding box center [365, 21] width 731 height 43
click at [223, 11] on span "Mis reservas" at bounding box center [222, 15] width 59 height 8
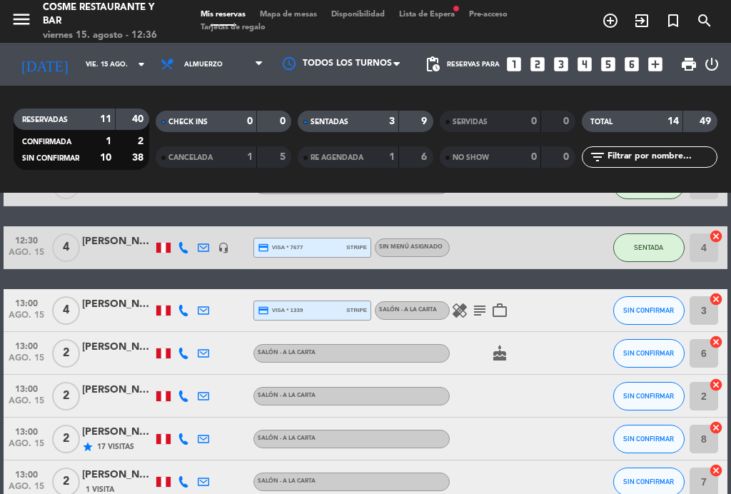
scroll to position [100, 0]
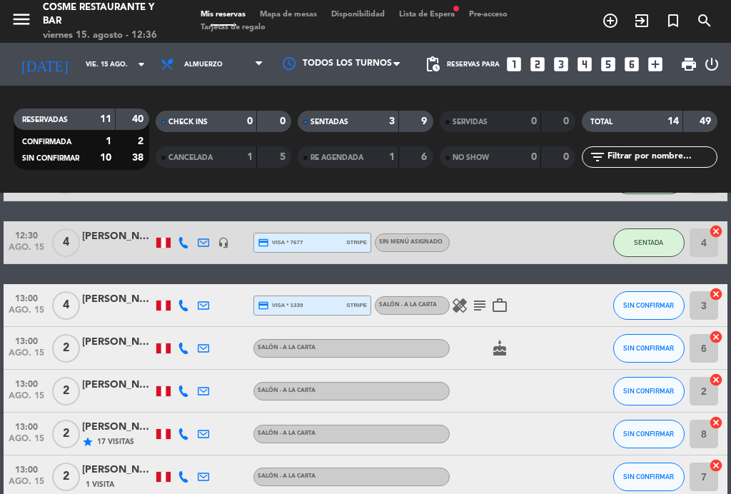
click at [482, 308] on icon "subject" at bounding box center [479, 305] width 17 height 17
click at [458, 306] on icon "healing" at bounding box center [459, 305] width 17 height 17
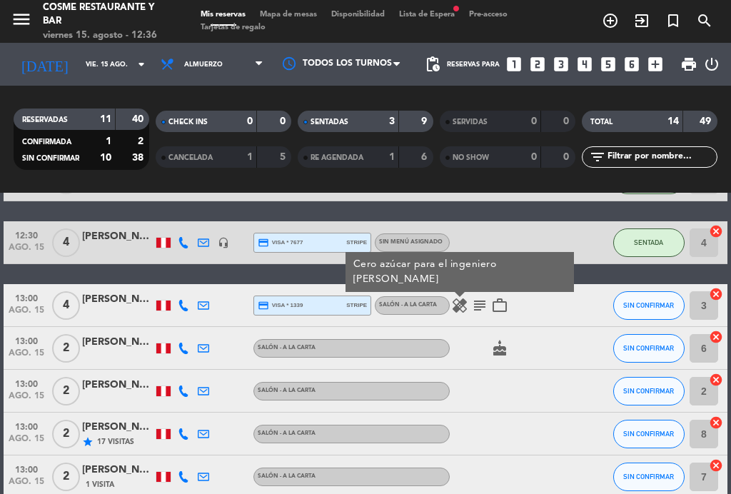
click at [464, 308] on icon "healing" at bounding box center [459, 305] width 17 height 17
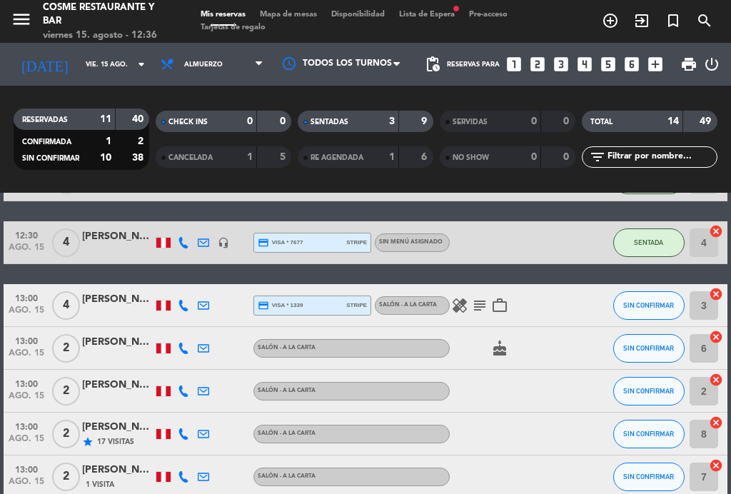
click at [481, 308] on icon "subject" at bounding box center [479, 305] width 17 height 17
click at [483, 307] on icon "subject" at bounding box center [479, 305] width 17 height 17
click at [461, 308] on icon "healing" at bounding box center [459, 305] width 17 height 17
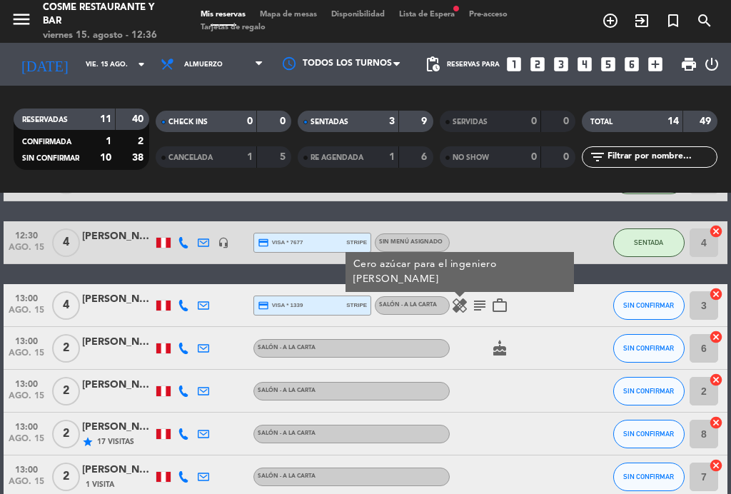
click at [467, 307] on icon "healing" at bounding box center [459, 305] width 17 height 17
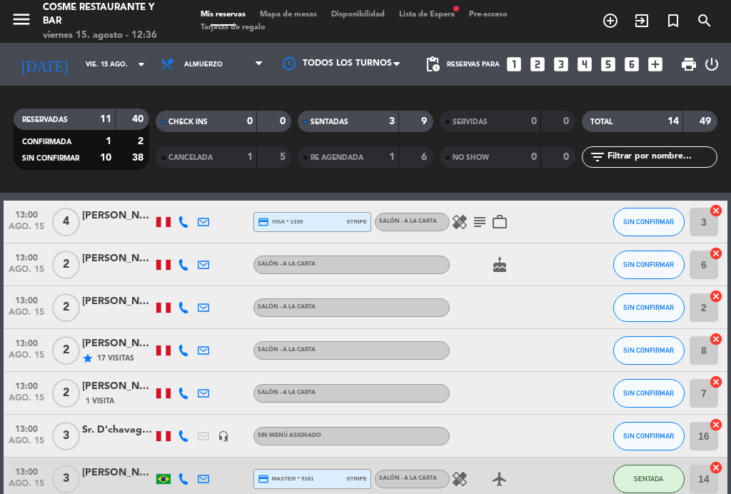
scroll to position [183, 0]
click at [473, 220] on icon "subject" at bounding box center [479, 221] width 17 height 17
click at [475, 222] on icon "subject" at bounding box center [479, 221] width 17 height 17
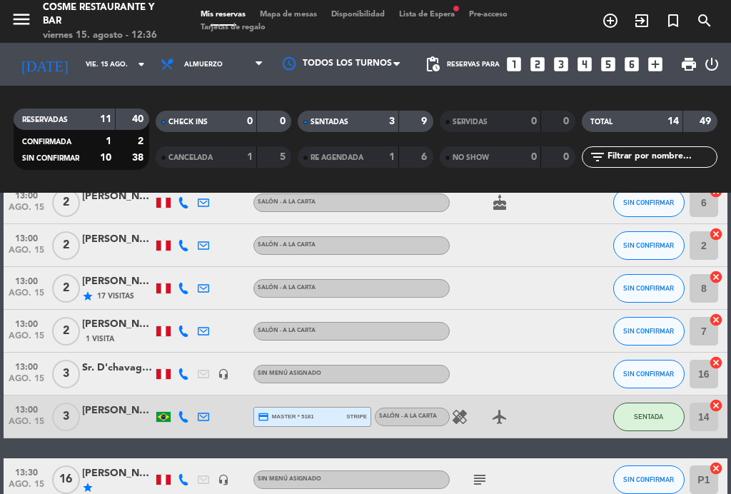
scroll to position [246, 0]
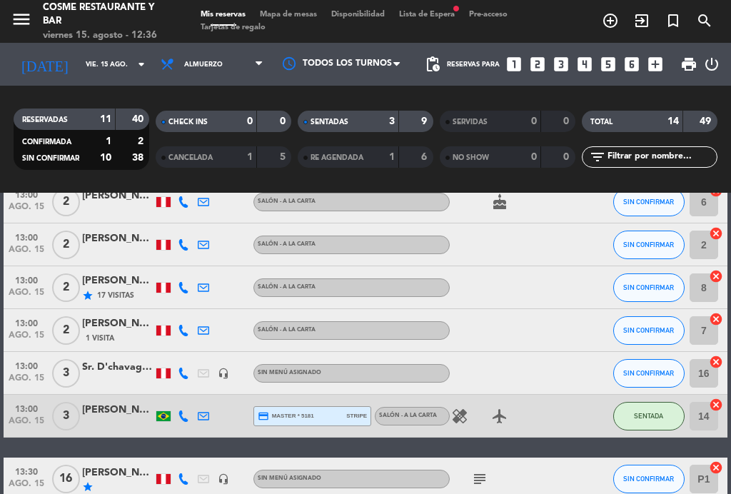
click at [280, 19] on span "Mapa de mesas" at bounding box center [288, 15] width 71 height 8
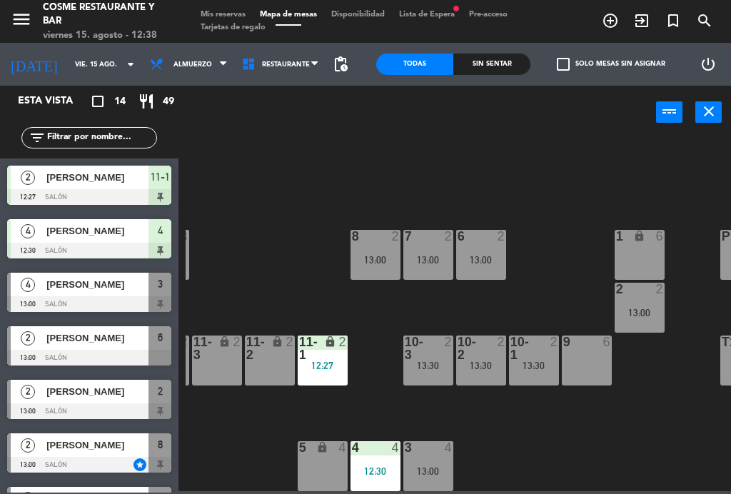
scroll to position [91, 211]
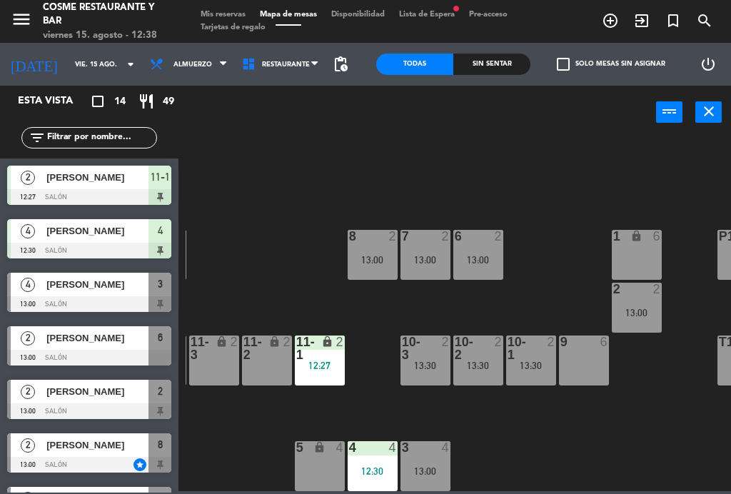
click at [430, 456] on div "3 4 13:00" at bounding box center [425, 466] width 50 height 50
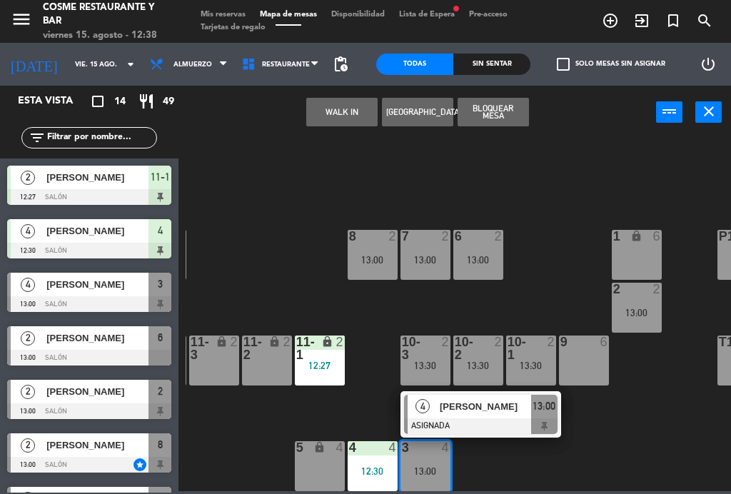
click at [642, 256] on div "1 lock 6" at bounding box center [637, 255] width 50 height 50
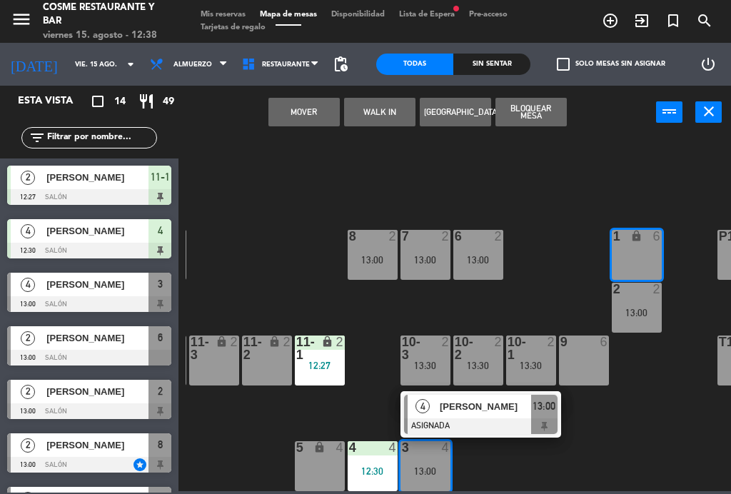
click at [318, 116] on button "Mover" at bounding box center [303, 112] width 71 height 29
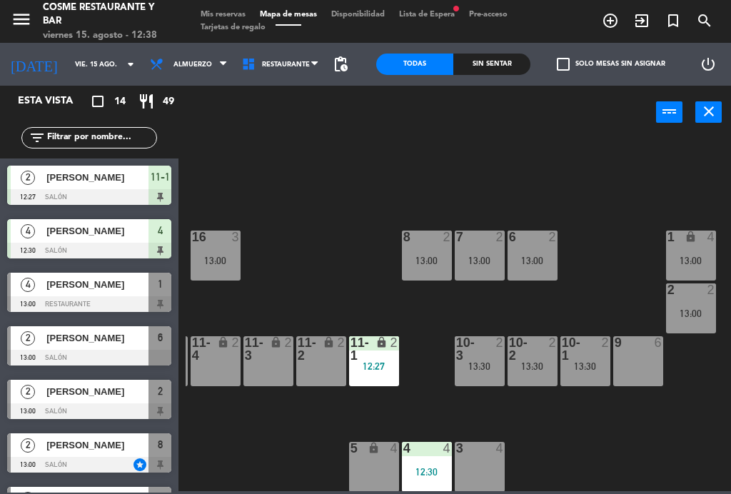
scroll to position [89, 155]
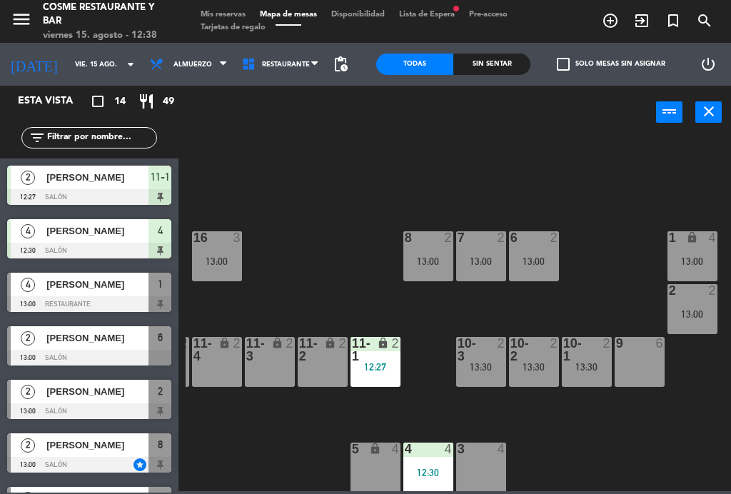
click at [228, 262] on div "13:00" at bounding box center [217, 261] width 50 height 10
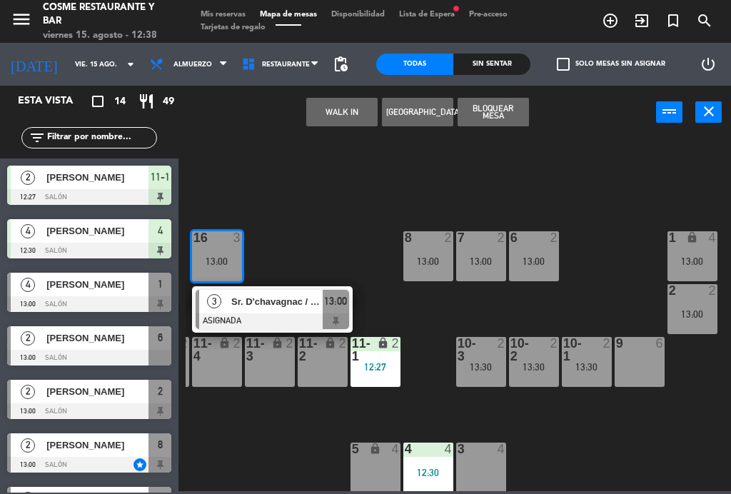
click at [470, 459] on div "3 4" at bounding box center [481, 467] width 50 height 50
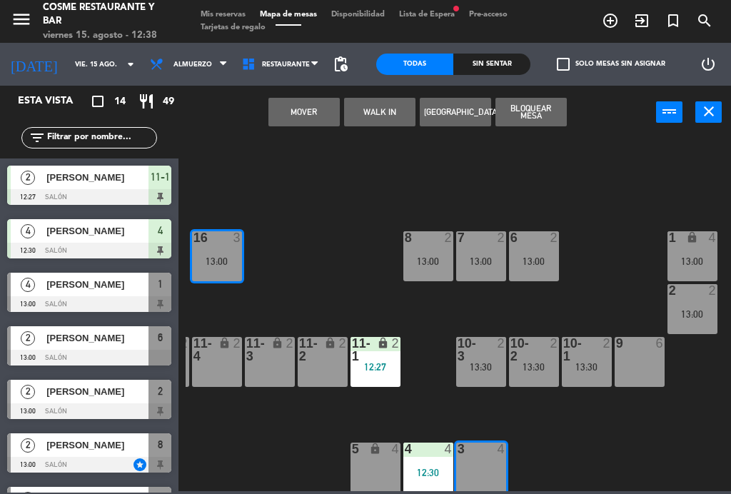
click at [305, 113] on button "Mover" at bounding box center [303, 112] width 71 height 29
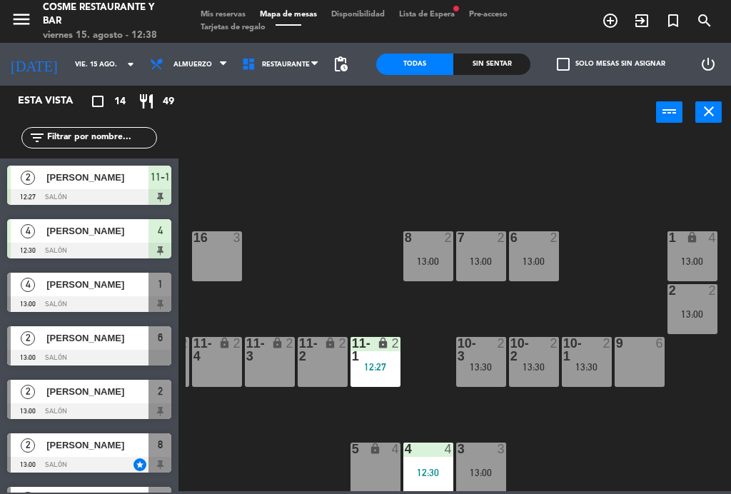
click at [431, 263] on div "13:00" at bounding box center [428, 261] width 50 height 10
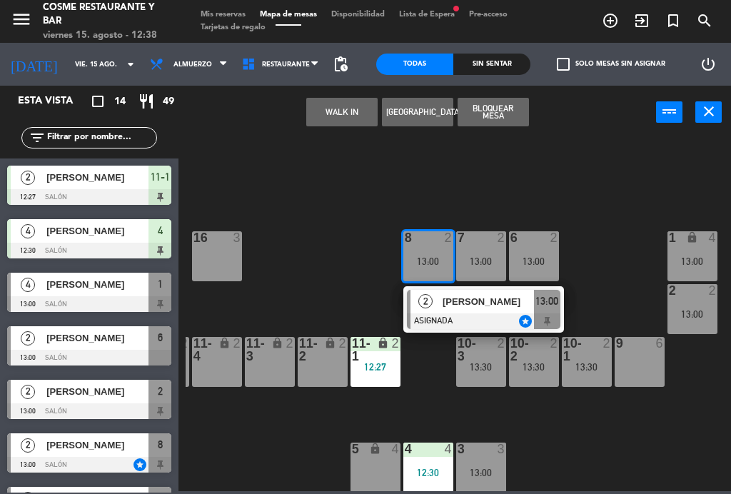
click at [198, 255] on div "16 3" at bounding box center [217, 256] width 50 height 50
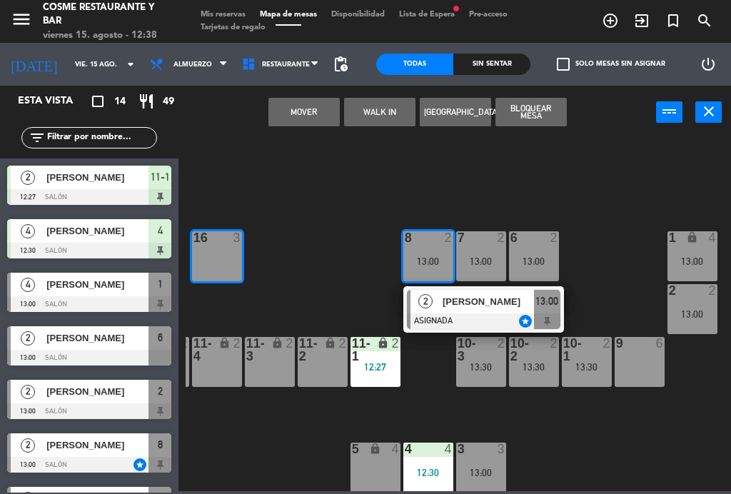
click at [304, 110] on button "Mover" at bounding box center [303, 112] width 71 height 29
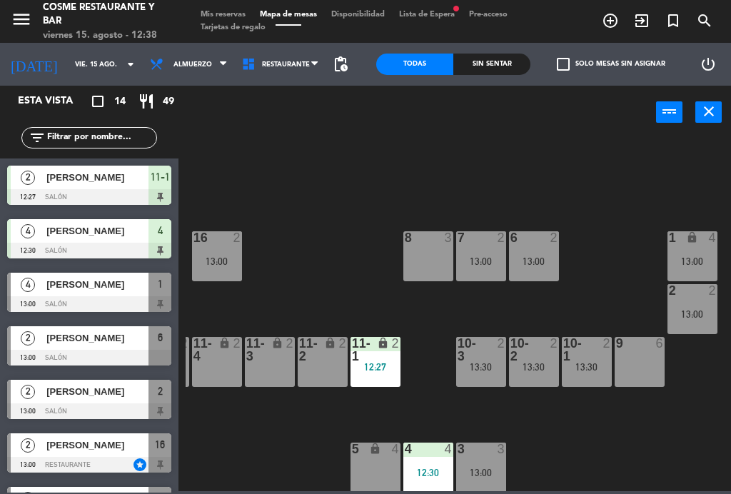
click at [490, 268] on div "7 2 13:00" at bounding box center [481, 256] width 50 height 50
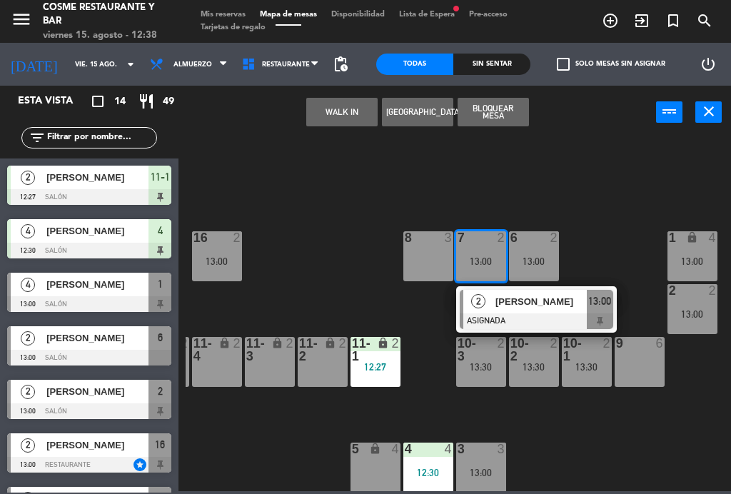
click at [420, 258] on div "8 3" at bounding box center [428, 256] width 50 height 50
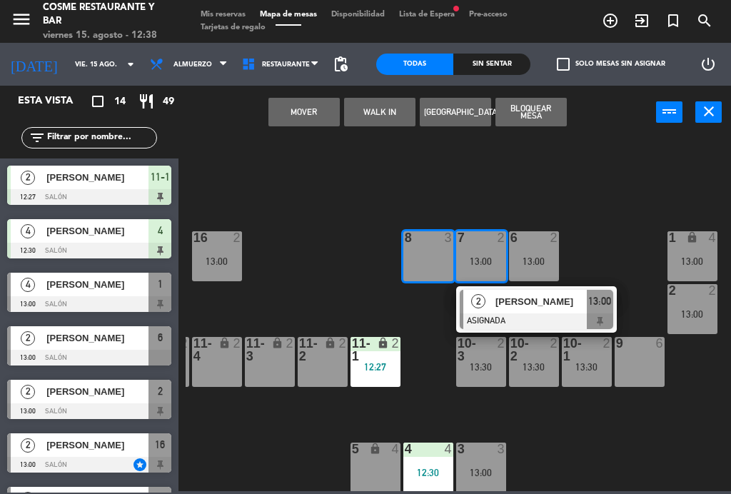
click at [301, 111] on button "Mover" at bounding box center [303, 112] width 71 height 29
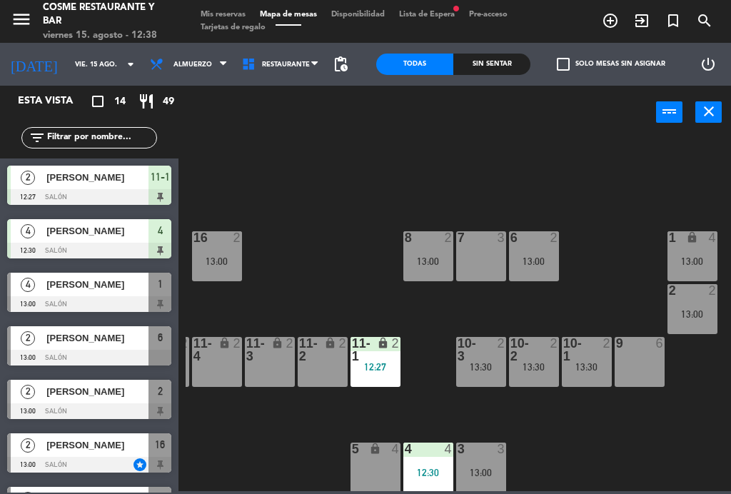
click at [488, 259] on div "7 3" at bounding box center [481, 256] width 50 height 50
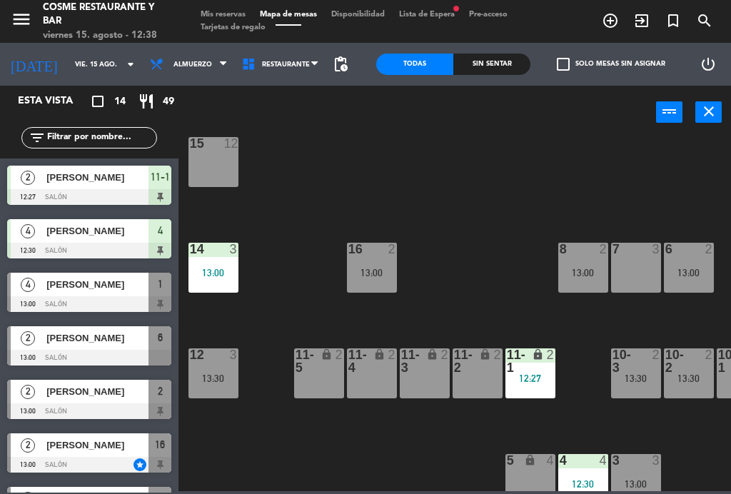
scroll to position [78, 0]
click at [319, 382] on div "11-5 lock 2" at bounding box center [319, 373] width 50 height 50
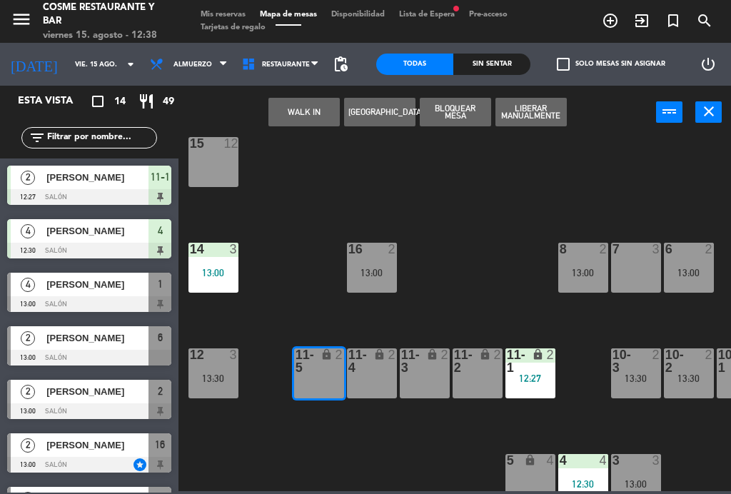
click at [387, 382] on div "11-4 lock 2" at bounding box center [372, 373] width 50 height 50
click at [290, 118] on button "WALK IN" at bounding box center [303, 112] width 71 height 29
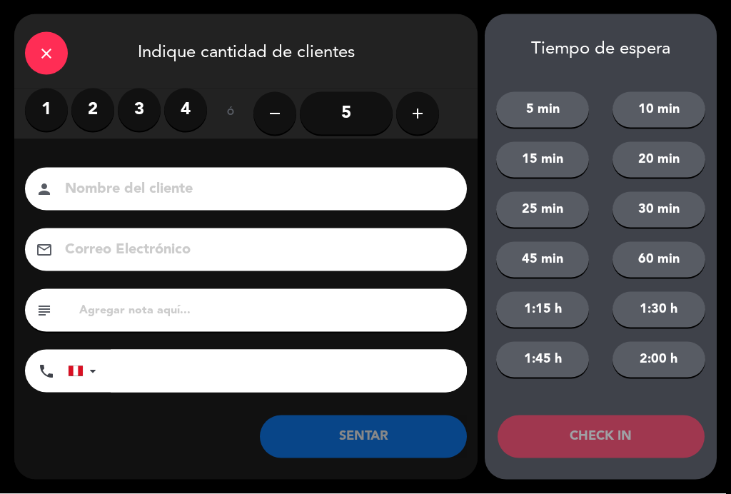
click at [139, 111] on label "3" at bounding box center [139, 109] width 43 height 43
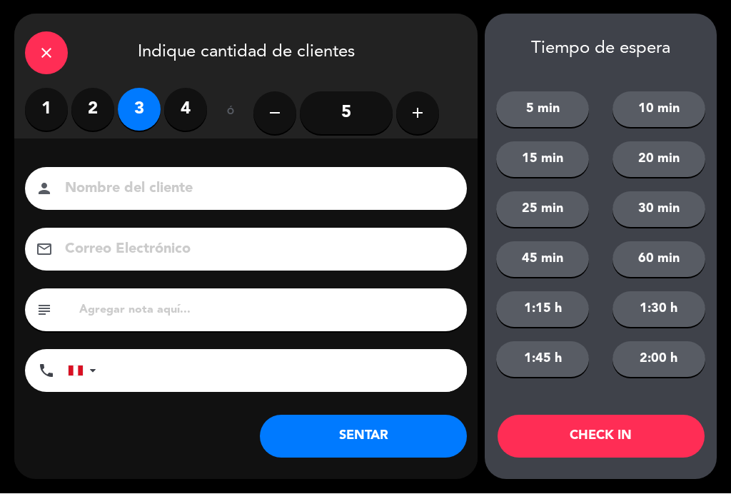
click at [131, 192] on input at bounding box center [256, 189] width 385 height 25
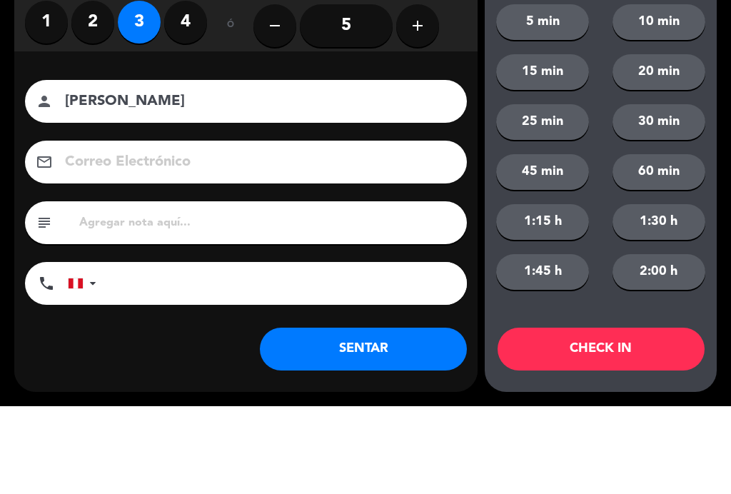
type input "[PERSON_NAME]"
click at [39, 168] on div "person [PERSON_NAME]" at bounding box center [246, 189] width 442 height 43
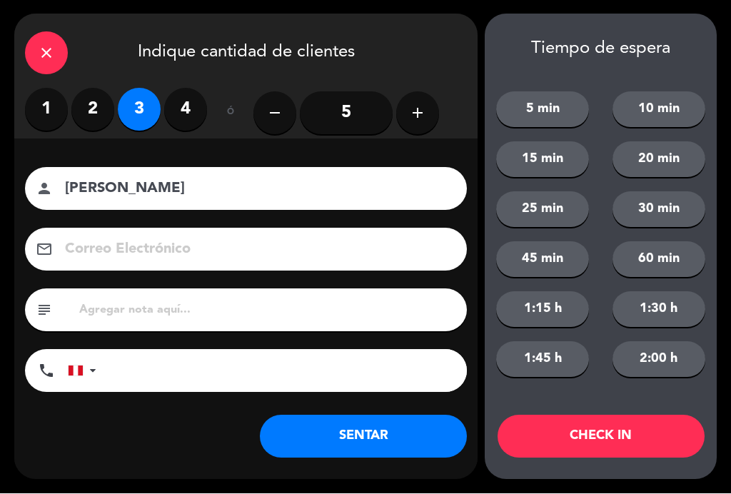
click at [353, 445] on button "SENTAR" at bounding box center [363, 436] width 207 height 43
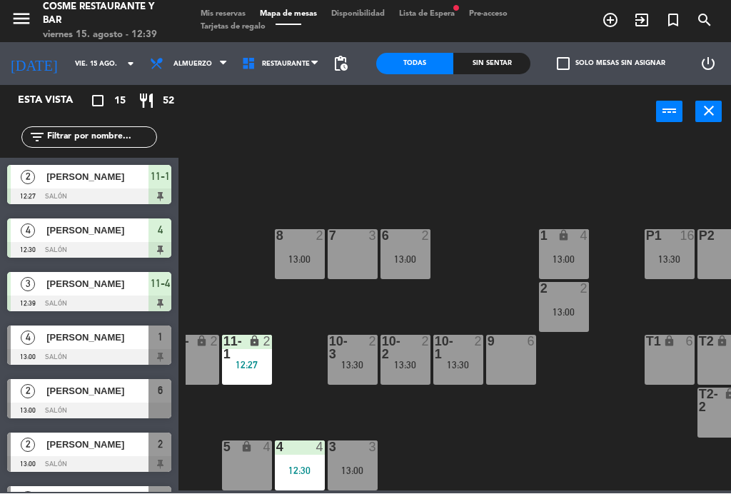
scroll to position [91, 283]
click at [364, 238] on div "3" at bounding box center [376, 236] width 24 height 13
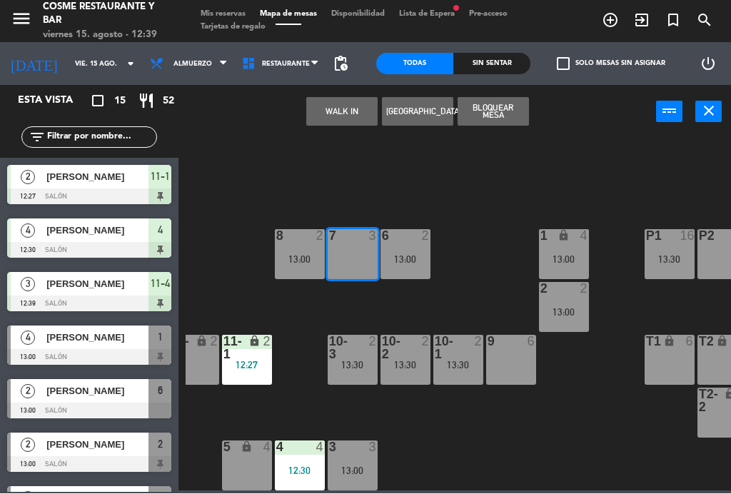
click at [325, 110] on button "WALK IN" at bounding box center [341, 112] width 71 height 29
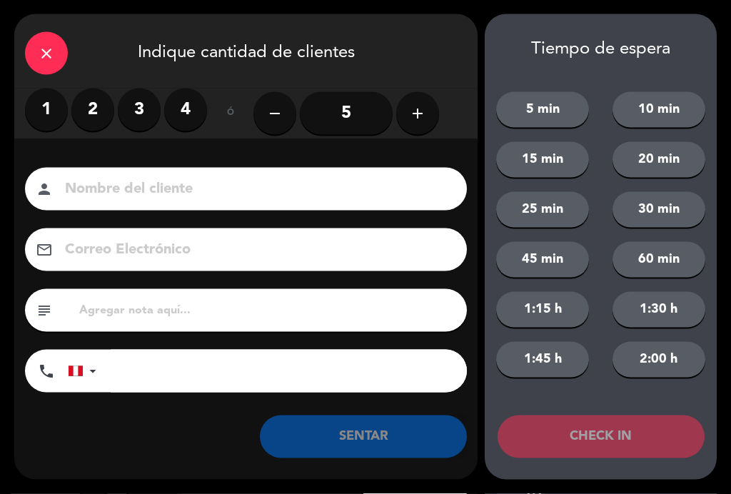
click at [55, 39] on div "close" at bounding box center [46, 53] width 43 height 43
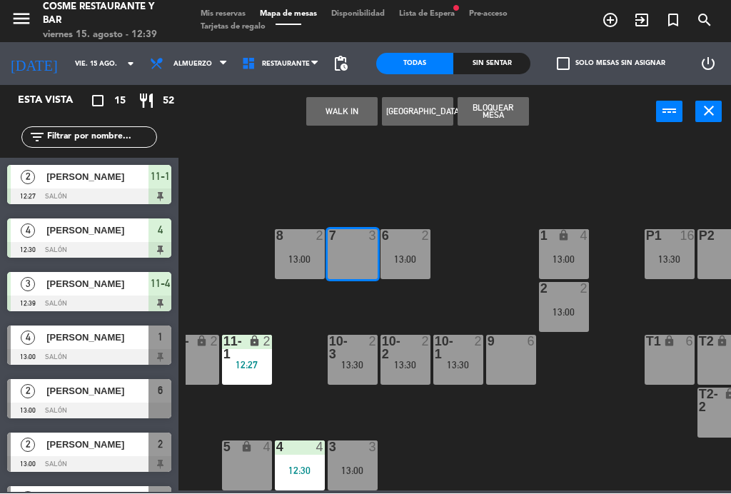
click at [424, 108] on button "[GEOGRAPHIC_DATA]" at bounding box center [417, 112] width 71 height 29
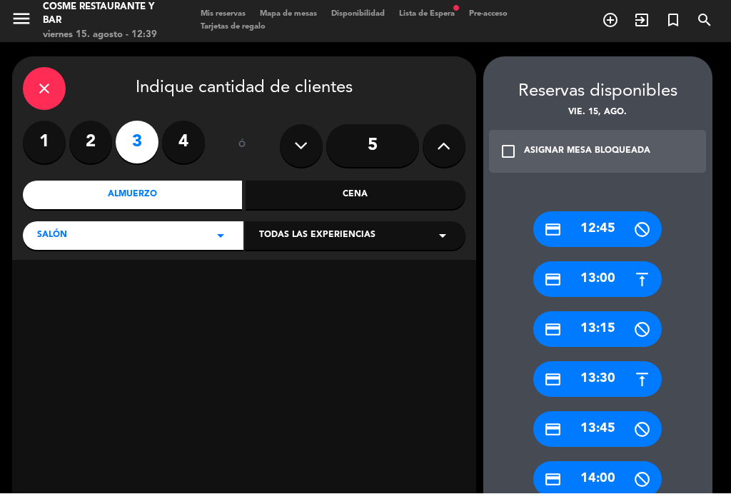
click at [622, 383] on div "credit_card 13:30" at bounding box center [597, 380] width 128 height 36
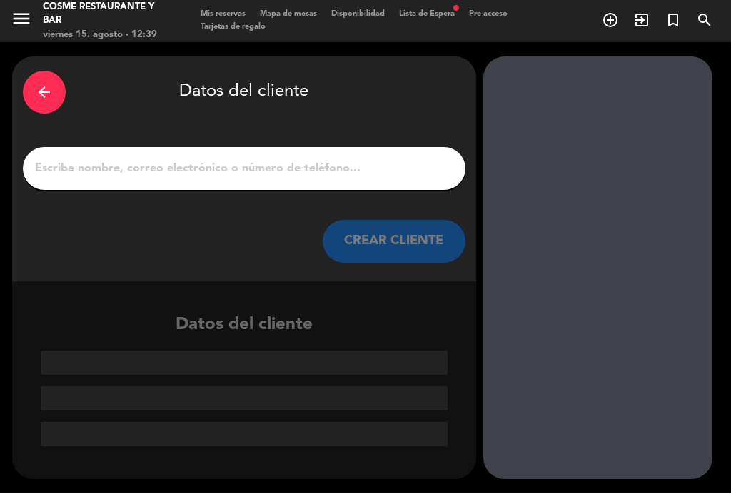
click at [152, 167] on input "1" at bounding box center [244, 169] width 421 height 20
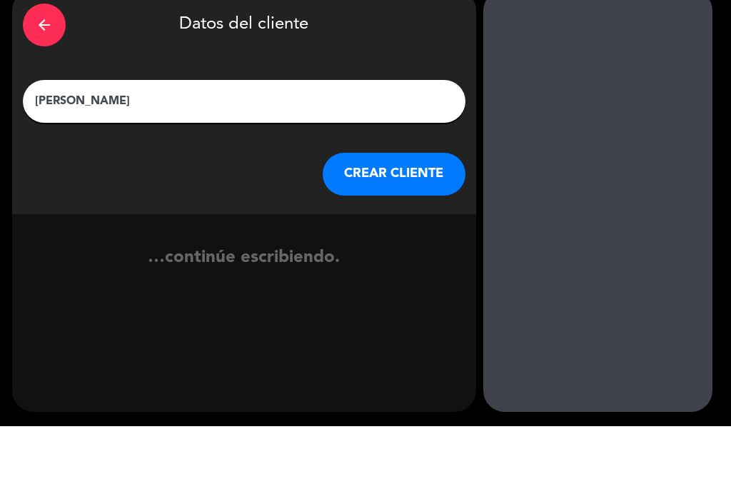
type input "[PERSON_NAME]"
click at [55, 144] on div "arrow_back Datos del cliente [PERSON_NAME] CREAR CLIENTE" at bounding box center [244, 169] width 464 height 225
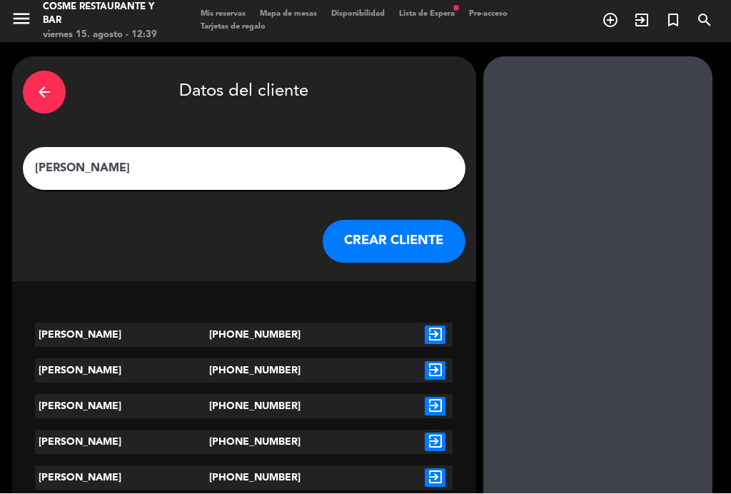
click at [437, 334] on icon "exit_to_app" at bounding box center [435, 335] width 21 height 19
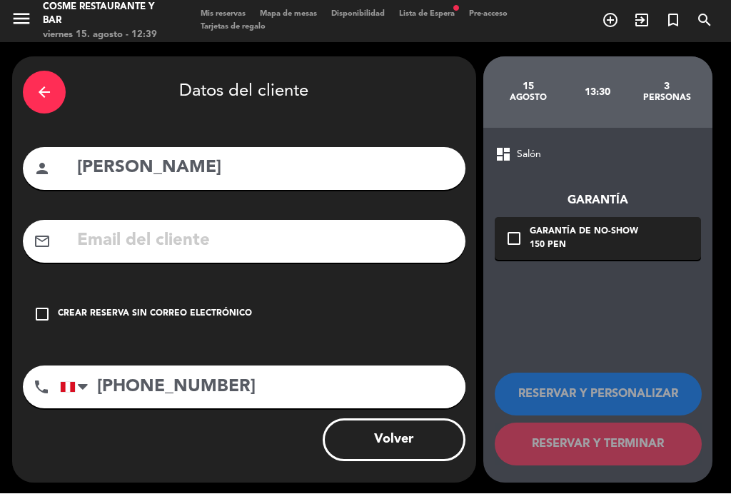
click at [169, 308] on div "Crear reserva sin correo electrónico" at bounding box center [155, 315] width 194 height 14
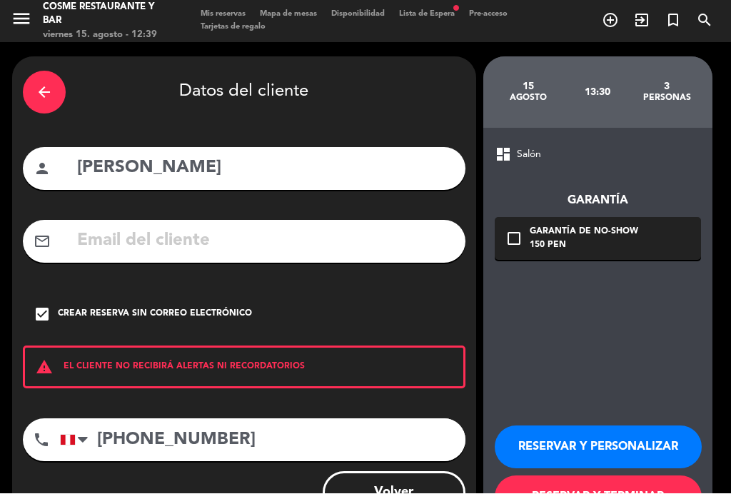
click at [619, 483] on button "RESERVAR Y TERMINAR" at bounding box center [598, 497] width 207 height 43
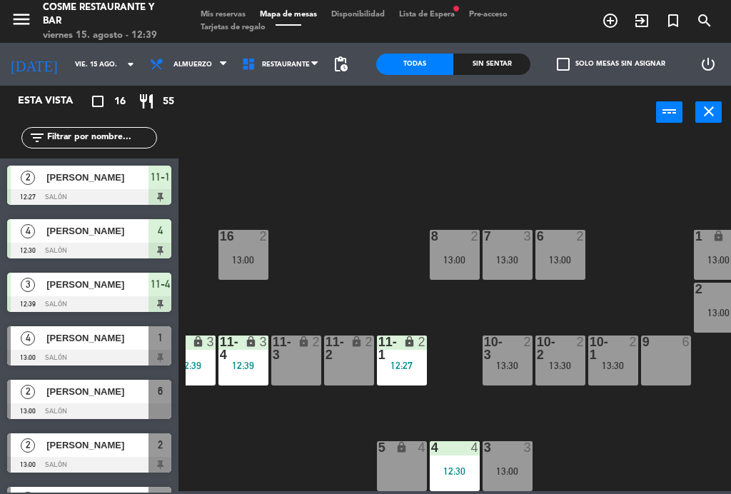
scroll to position [91, 128]
click at [511, 256] on div "13:30" at bounding box center [507, 260] width 50 height 10
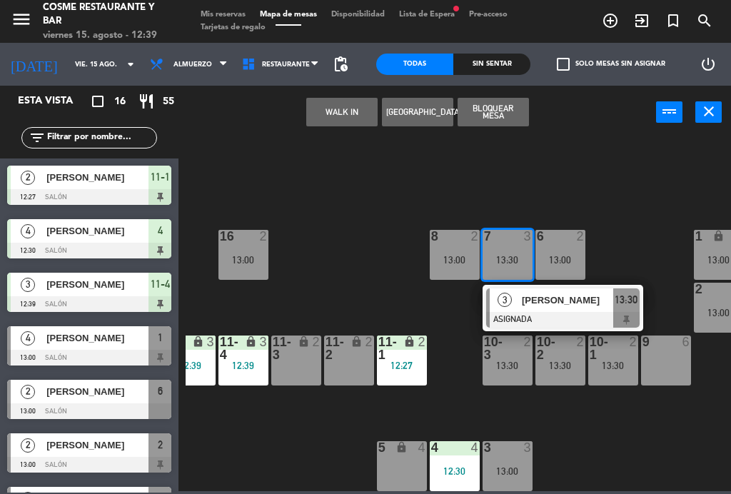
click at [559, 303] on span "[PERSON_NAME]" at bounding box center [567, 300] width 91 height 15
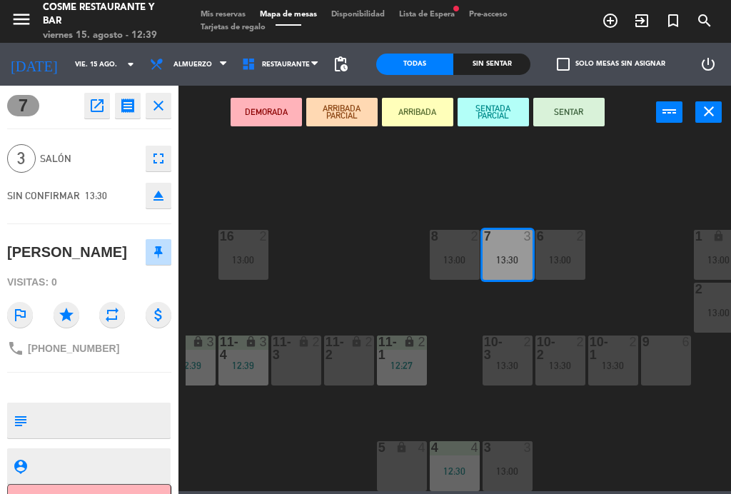
click at [101, 422] on textarea at bounding box center [101, 420] width 136 height 30
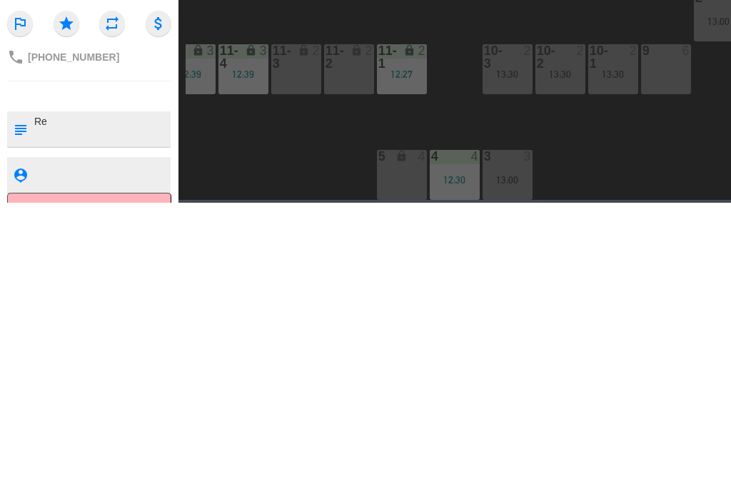
scroll to position [0, 0]
type textarea "[PERSON_NAME]"
click at [56, 302] on icon "star" at bounding box center [67, 315] width 26 height 26
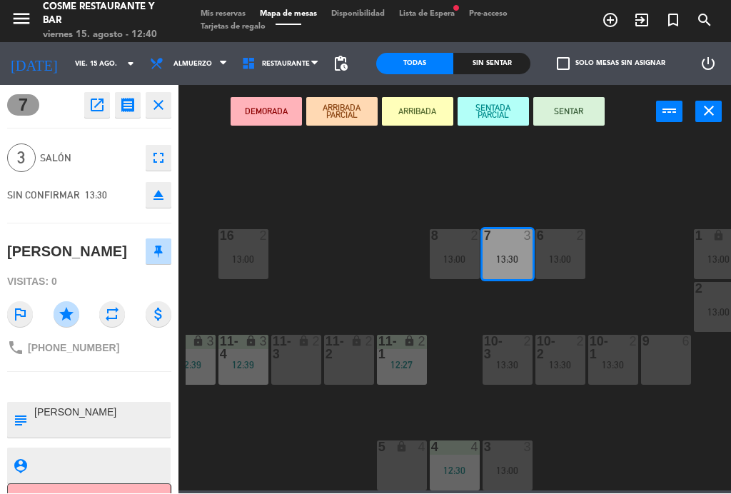
click at [150, 158] on icon "fullscreen" at bounding box center [158, 158] width 17 height 17
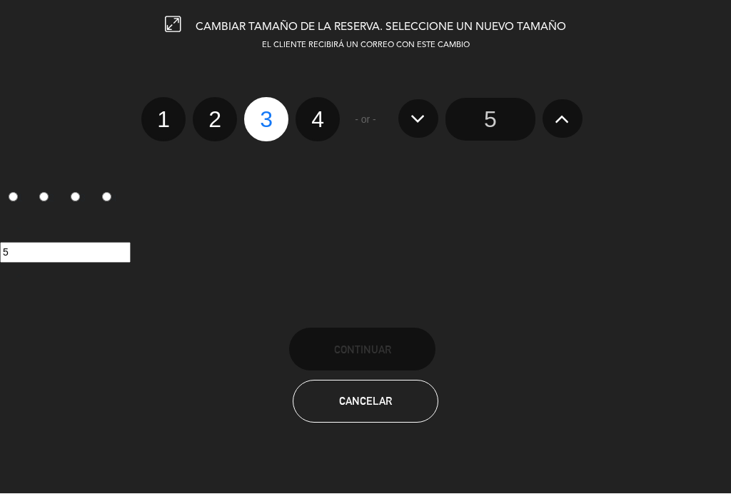
click at [210, 126] on label "2" at bounding box center [215, 120] width 44 height 44
click at [210, 112] on input "2" at bounding box center [212, 107] width 9 height 9
radio input "true"
radio input "false"
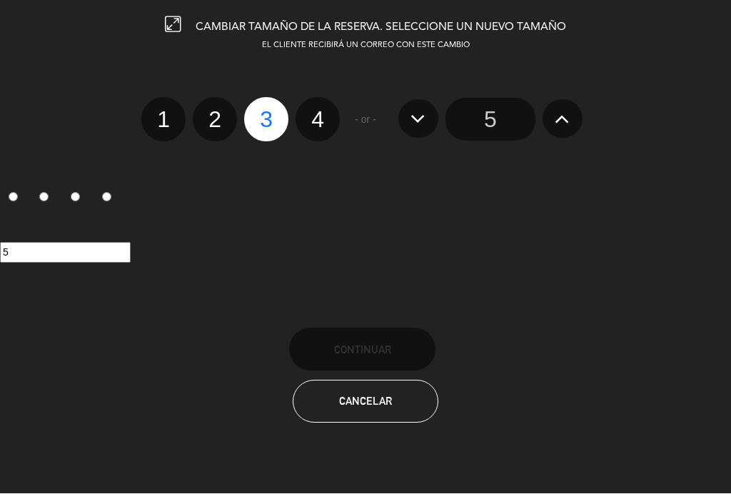
radio input "false"
radio input "true"
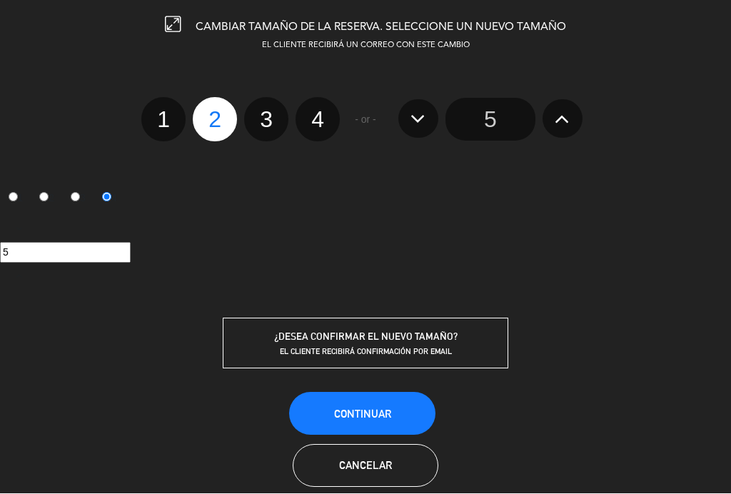
click at [384, 408] on span "Continuar" at bounding box center [362, 414] width 57 height 12
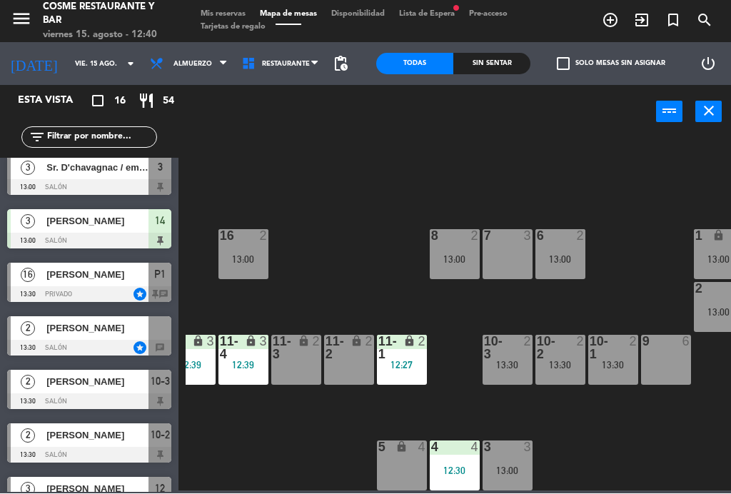
scroll to position [463, 0]
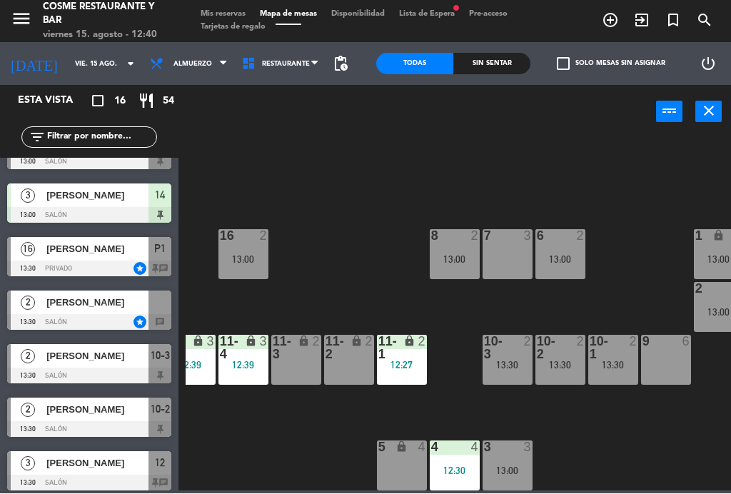
click at [91, 305] on span "[PERSON_NAME]" at bounding box center [97, 302] width 102 height 15
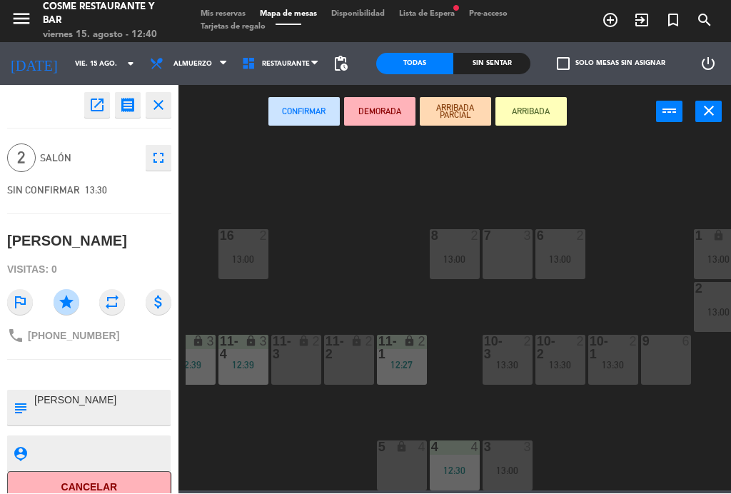
click at [506, 262] on div "7 3" at bounding box center [507, 255] width 50 height 50
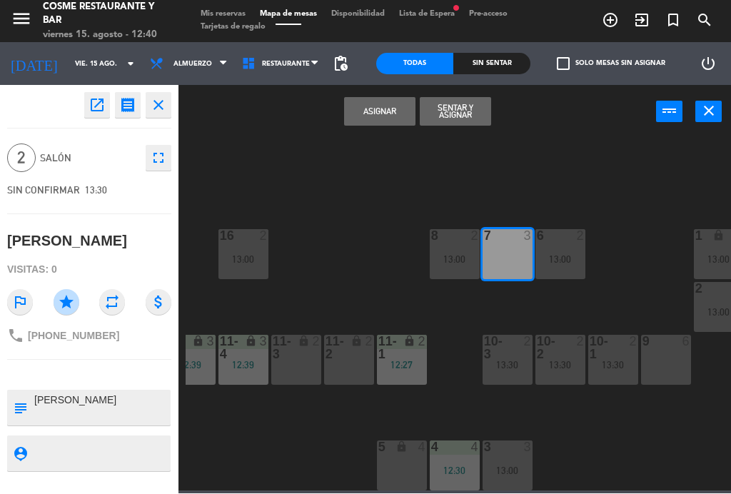
click at [397, 112] on button "Asignar" at bounding box center [379, 112] width 71 height 29
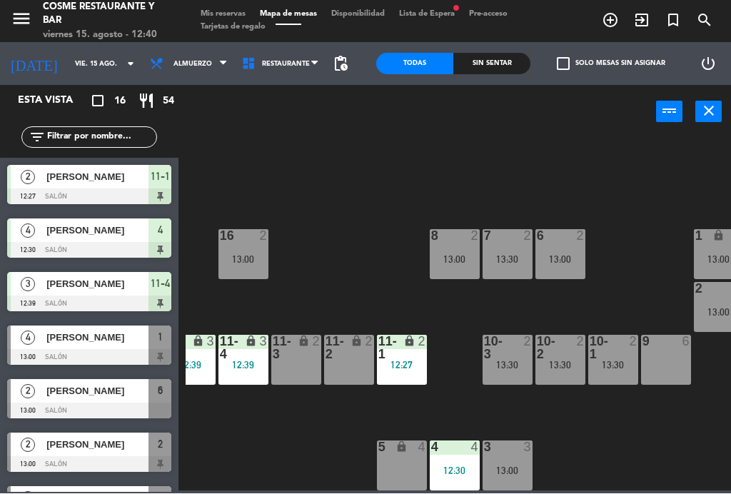
scroll to position [39, 0]
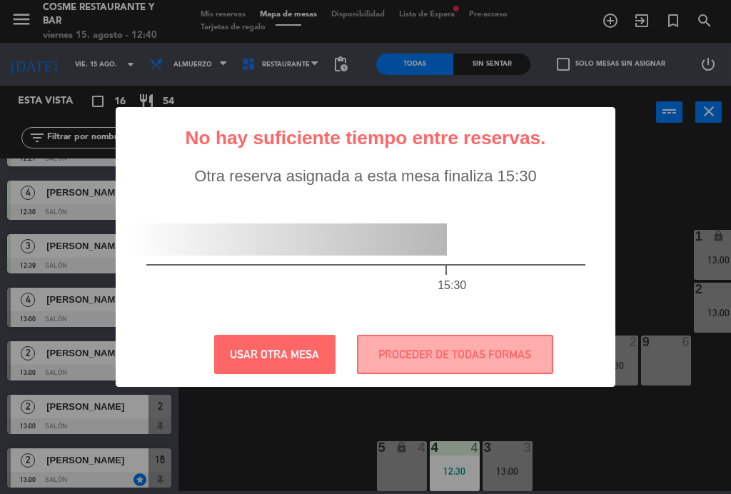
click at [277, 342] on button "USAR OTRA MESA" at bounding box center [274, 354] width 121 height 39
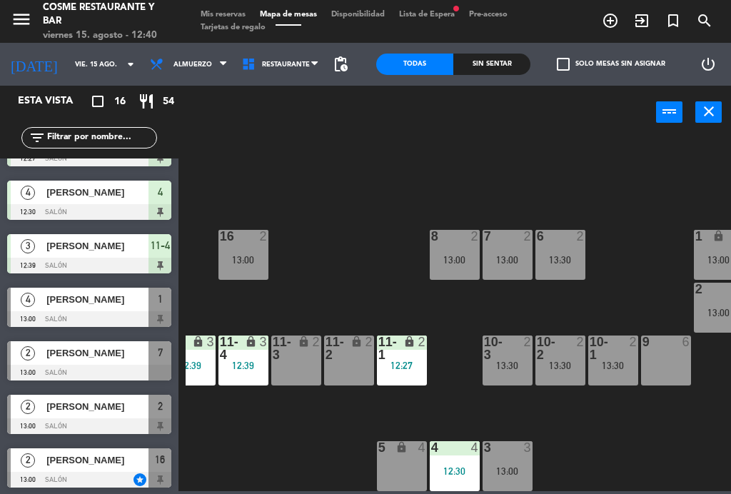
click at [495, 247] on div "7 2 13:00" at bounding box center [507, 255] width 50 height 50
click at [363, 181] on div "B1 lock 2 B2 lock 2 B3 lock 2 B4 lock 2 15 12 14 3 13:00 8 2 13:00 7 2 13:00 6 …" at bounding box center [458, 313] width 545 height 355
click at [574, 244] on div "6 2 13:30" at bounding box center [560, 255] width 50 height 50
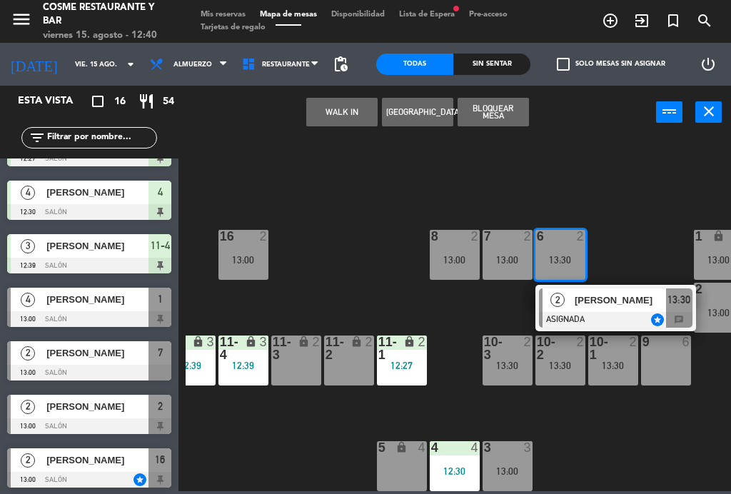
click at [509, 248] on div "7 2 13:00" at bounding box center [507, 255] width 50 height 50
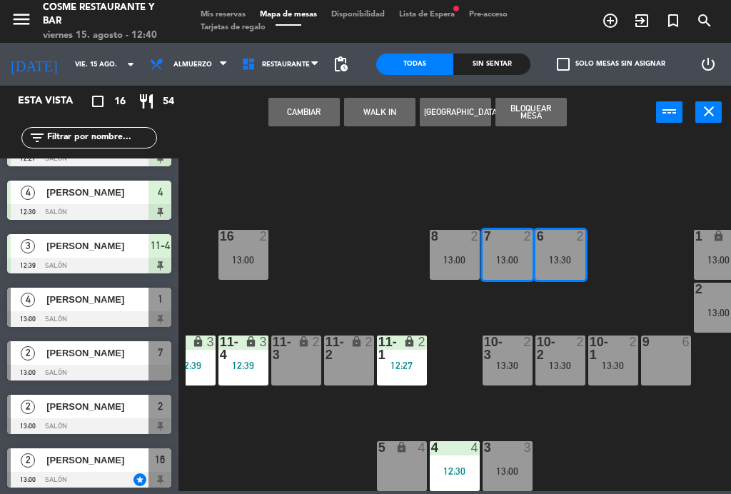
click at [302, 106] on button "Cambiar" at bounding box center [303, 112] width 71 height 29
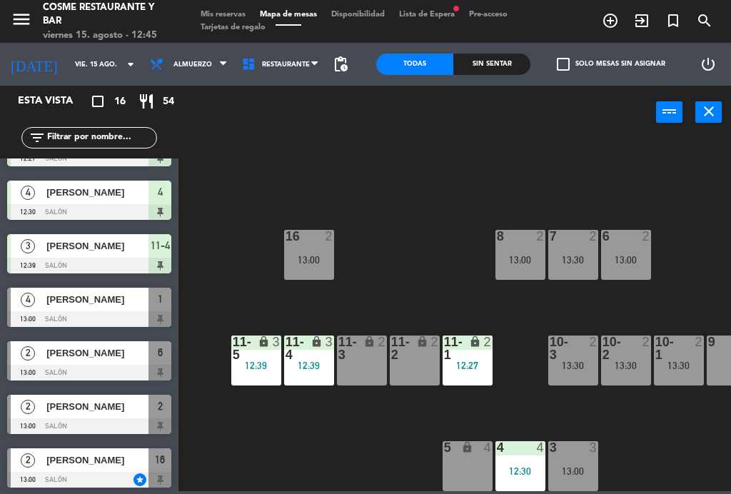
scroll to position [91, 61]
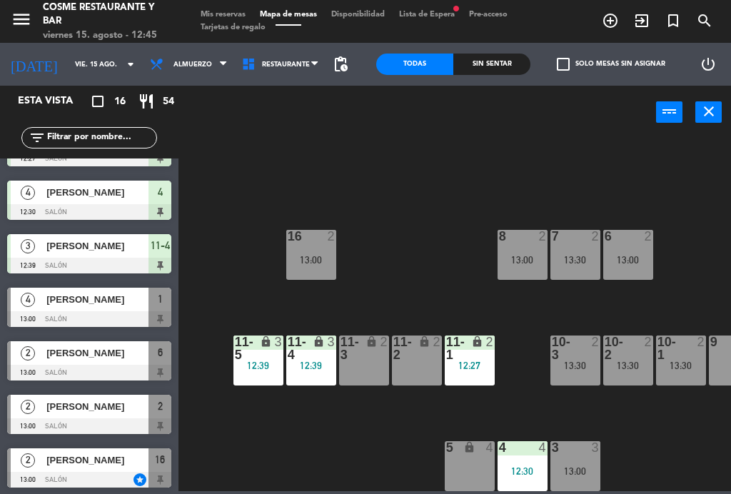
click at [411, 350] on div "lock" at bounding box center [417, 348] width 24 height 26
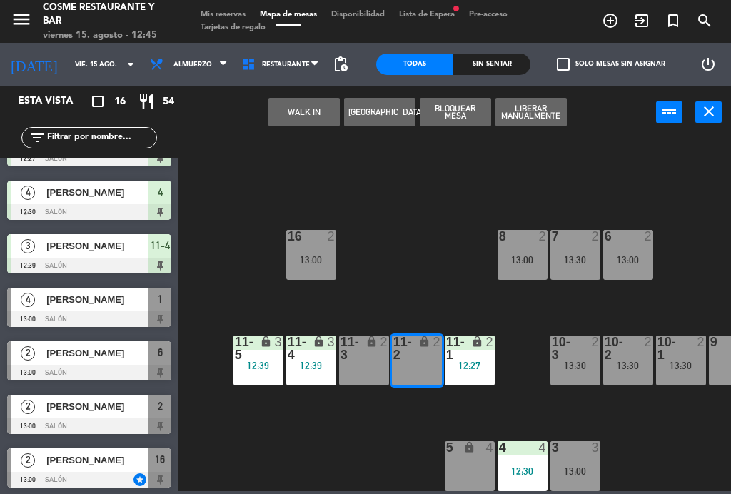
click at [299, 121] on button "WALK IN" at bounding box center [303, 112] width 71 height 29
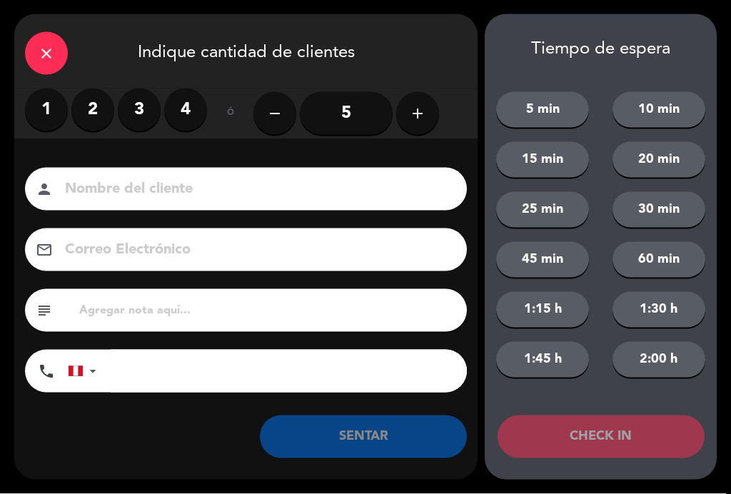
click at [86, 119] on label "2" at bounding box center [92, 109] width 43 height 43
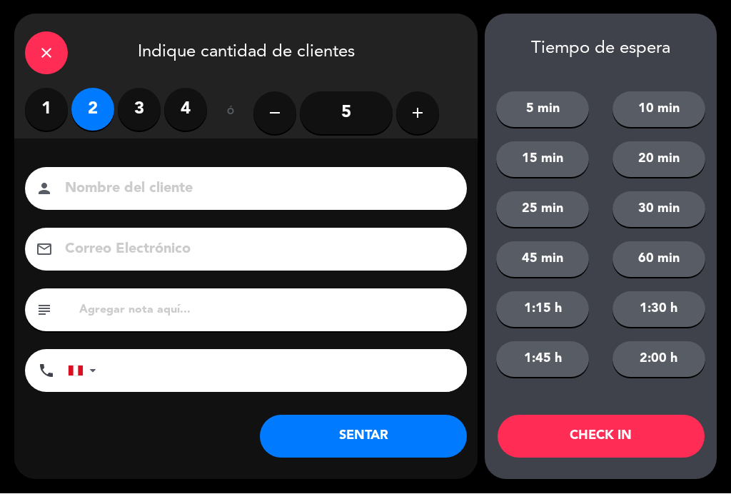
click at [138, 202] on input at bounding box center [256, 189] width 385 height 25
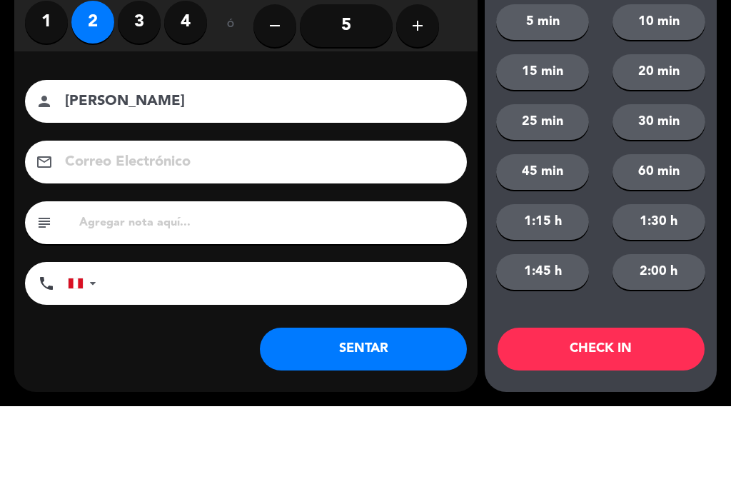
type input "[PERSON_NAME]"
click at [16, 168] on div "Nombre del cliente person [PERSON_NAME] Correo Electrónico email subject phone …" at bounding box center [245, 282] width 463 height 229
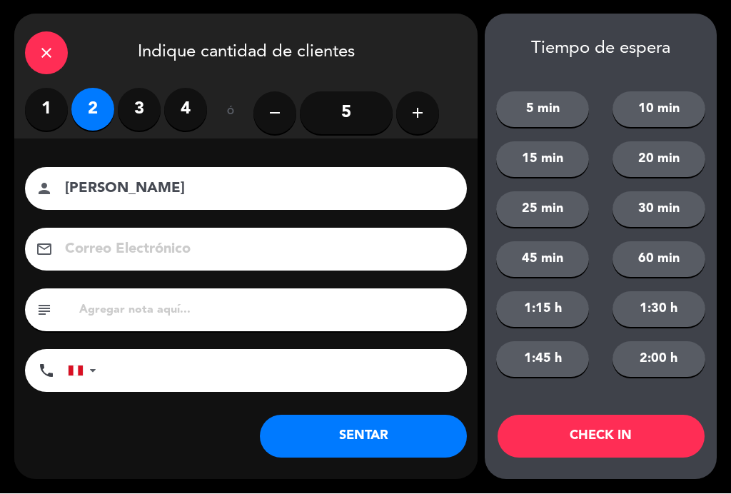
click at [325, 438] on button "SENTAR" at bounding box center [363, 436] width 207 height 43
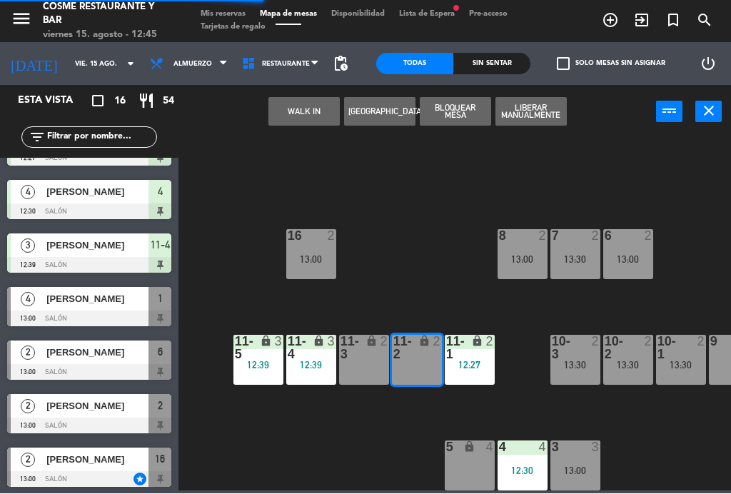
scroll to position [0, 0]
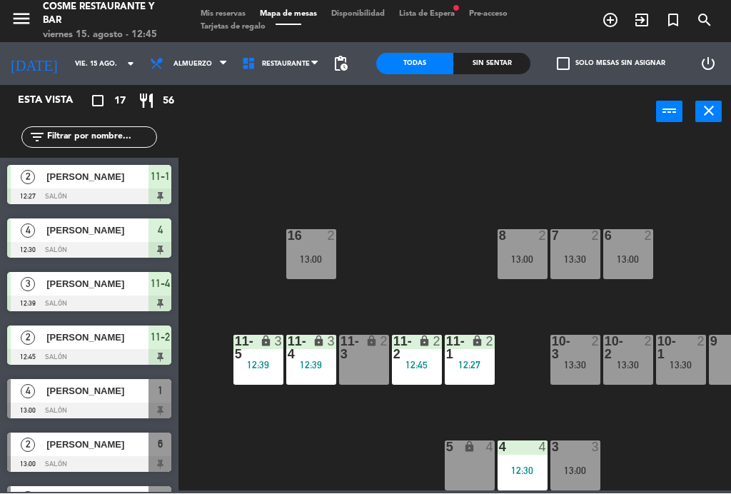
click at [432, 362] on div "12:45" at bounding box center [417, 365] width 50 height 10
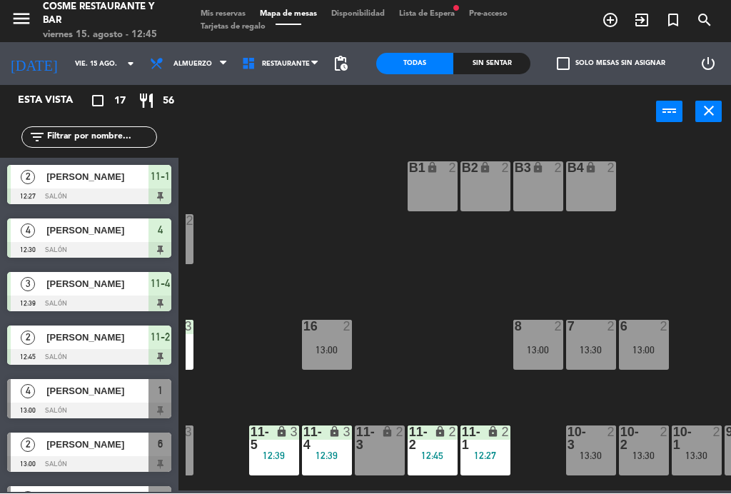
scroll to position [0, 45]
click at [420, 454] on div "12:45" at bounding box center [432, 456] width 50 height 10
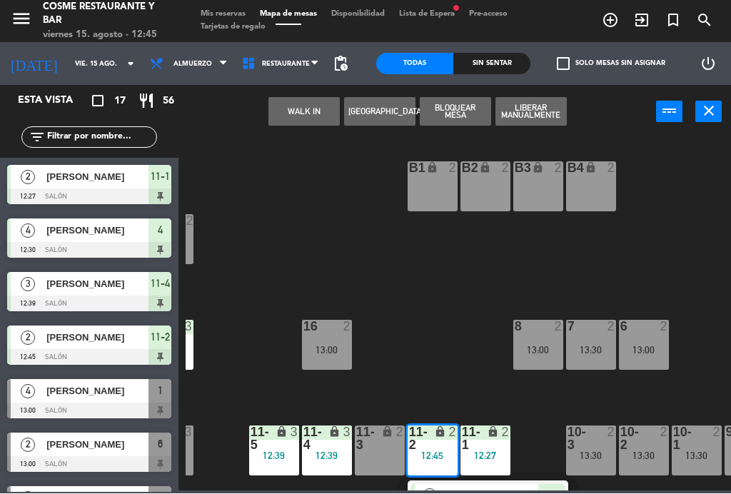
click at [592, 191] on div "B4 lock 2" at bounding box center [591, 187] width 50 height 50
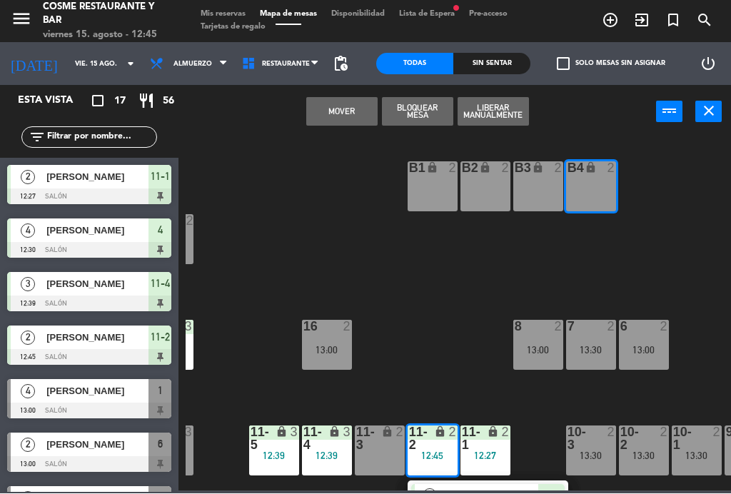
click at [317, 110] on button "Mover" at bounding box center [341, 112] width 71 height 29
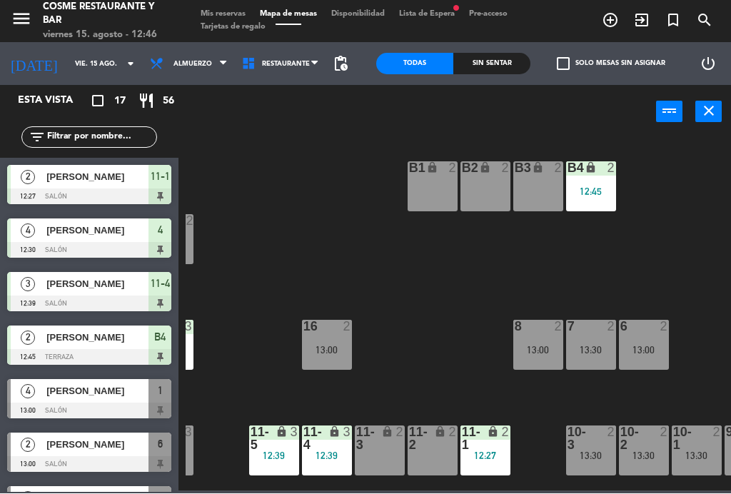
click at [420, 198] on div "B1 lock 2" at bounding box center [432, 187] width 50 height 50
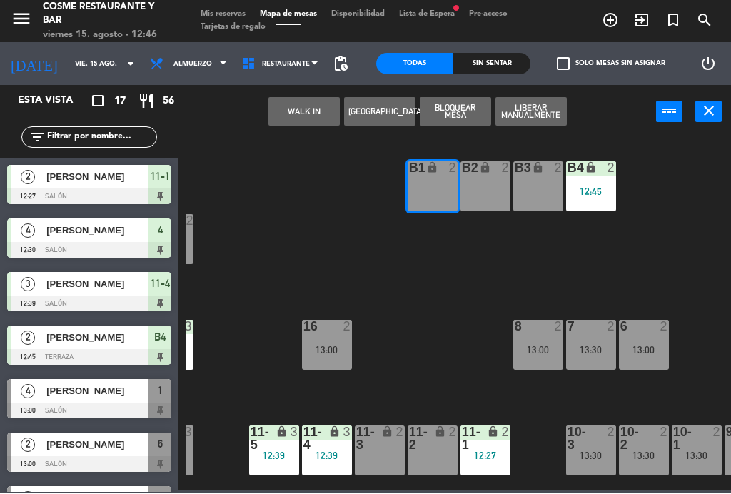
click at [289, 121] on button "WALK IN" at bounding box center [303, 112] width 71 height 29
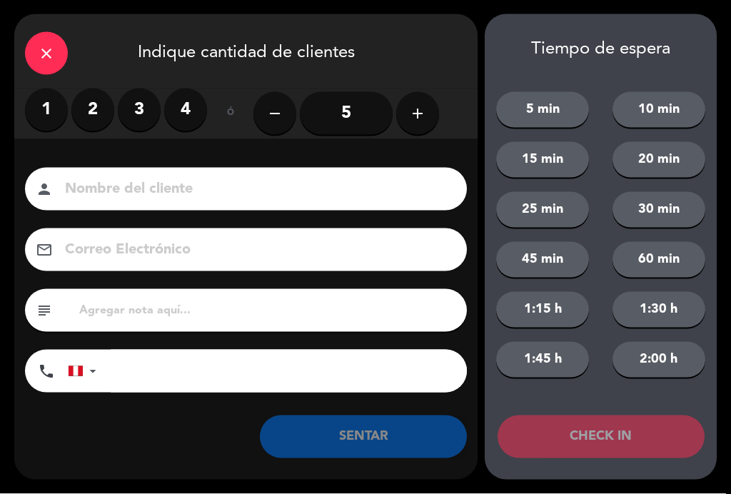
click at [89, 117] on label "2" at bounding box center [92, 109] width 43 height 43
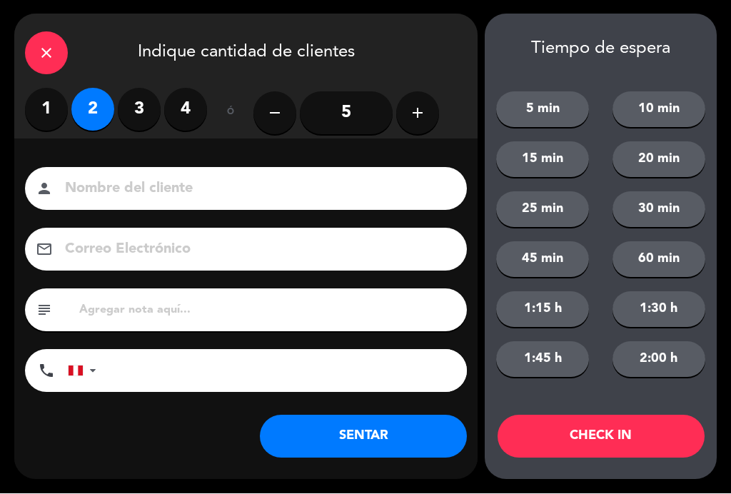
click at [165, 191] on input at bounding box center [256, 189] width 385 height 25
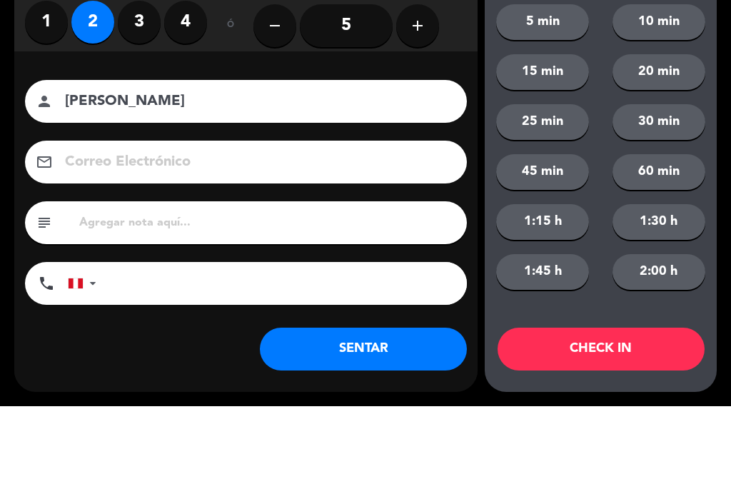
type input "[PERSON_NAME]"
click at [20, 228] on div "Correo Electrónico email" at bounding box center [245, 249] width 463 height 43
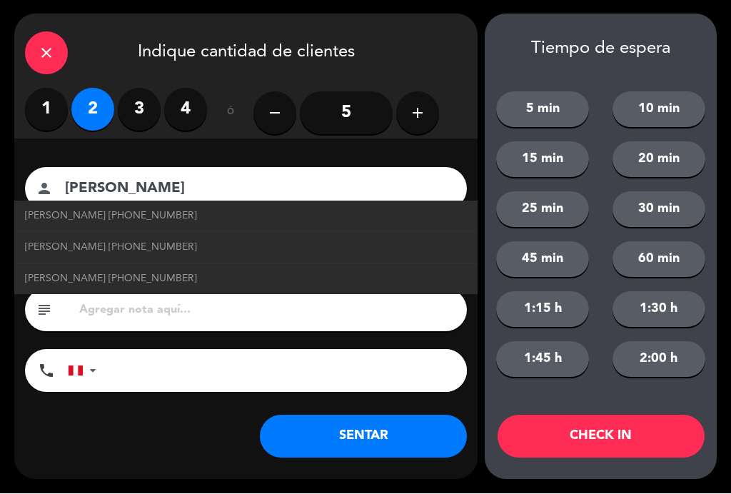
click at [387, 440] on button "SENTAR" at bounding box center [363, 436] width 207 height 43
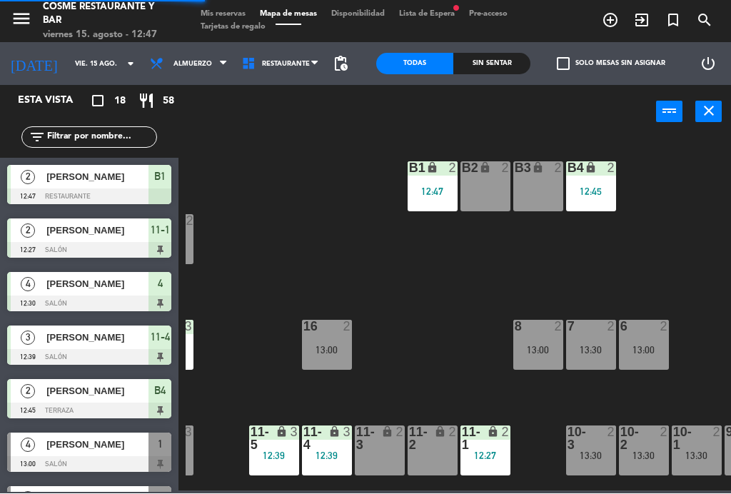
click at [440, 183] on div "B1 lock 2 12:47" at bounding box center [432, 187] width 50 height 50
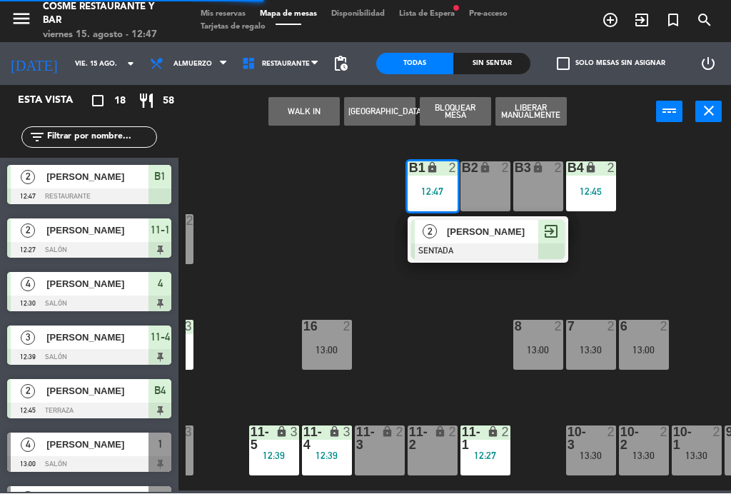
click at [395, 448] on div "2" at bounding box center [403, 439] width 24 height 26
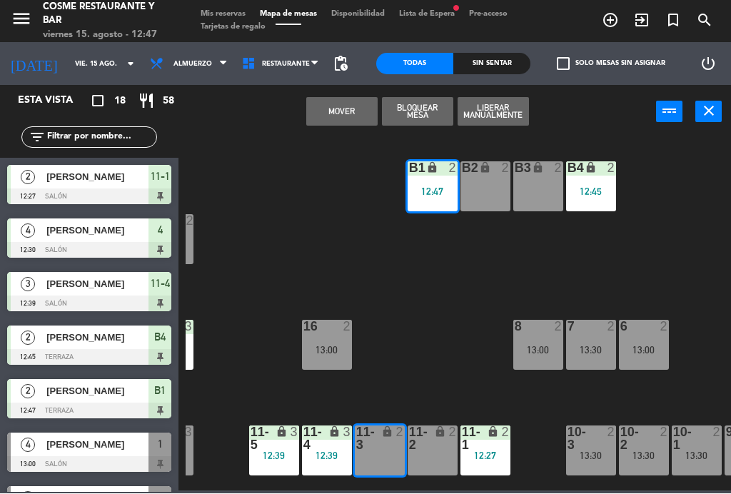
scroll to position [0, 0]
click at [330, 110] on button "Mover" at bounding box center [341, 112] width 71 height 29
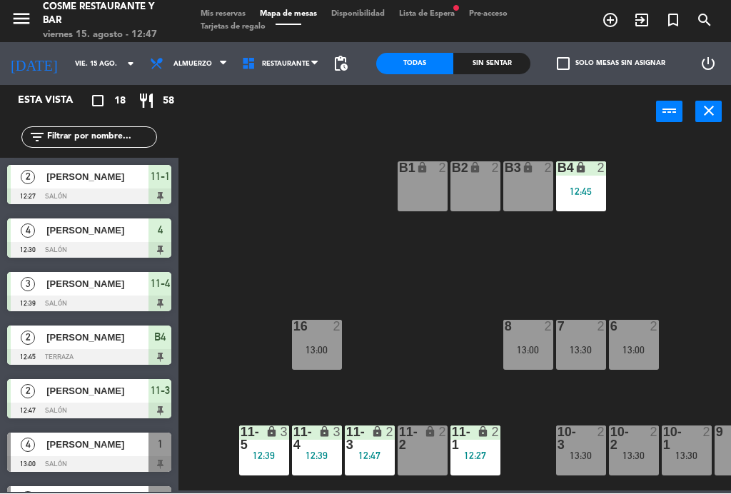
scroll to position [0, 55]
click at [472, 189] on div "B2 lock 2" at bounding box center [475, 187] width 50 height 50
click at [432, 292] on div "B1 lock 2 B2 lock 2 B3 lock 2 B4 lock 2 12:45 15 12 14 3 13:00 8 2 13:00 7 2 13…" at bounding box center [458, 313] width 545 height 355
click at [579, 182] on div "B4 lock 2 12:45" at bounding box center [581, 187] width 50 height 50
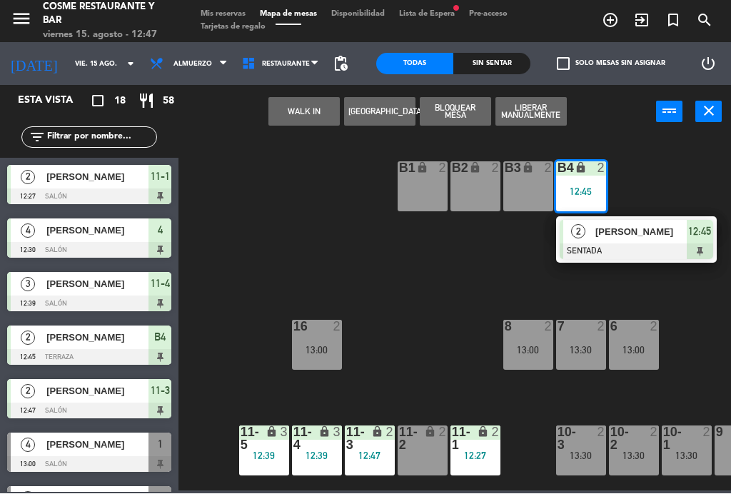
click at [415, 192] on div "B1 lock 2" at bounding box center [422, 187] width 50 height 50
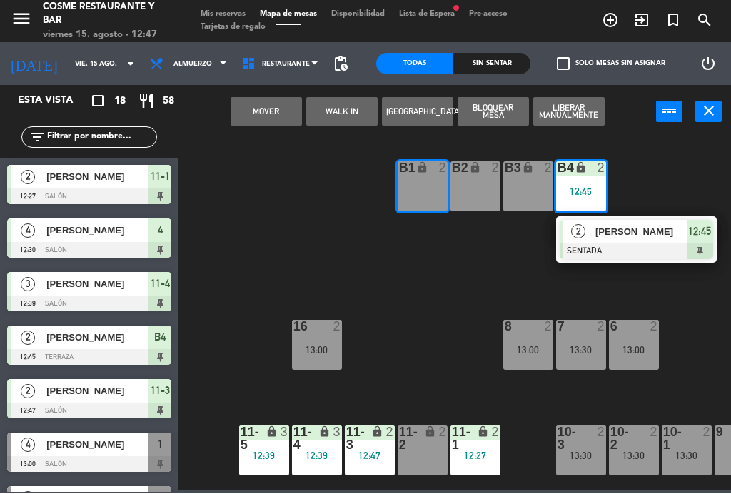
click at [269, 111] on button "Mover" at bounding box center [265, 112] width 71 height 29
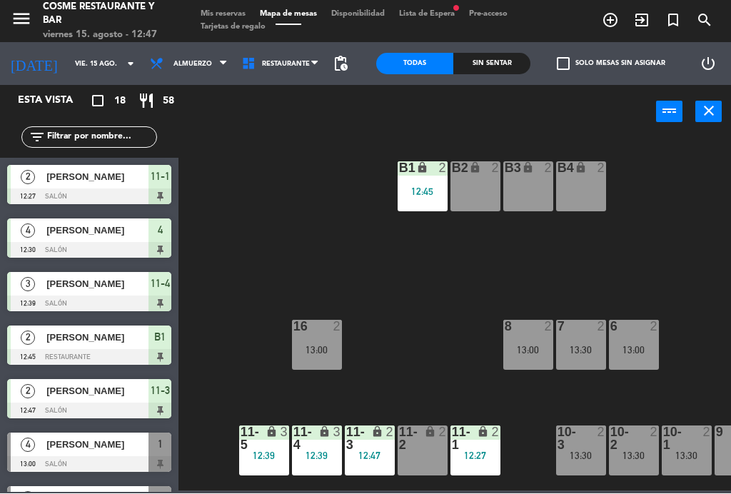
click at [570, 186] on div "B4 lock 2" at bounding box center [581, 187] width 50 height 50
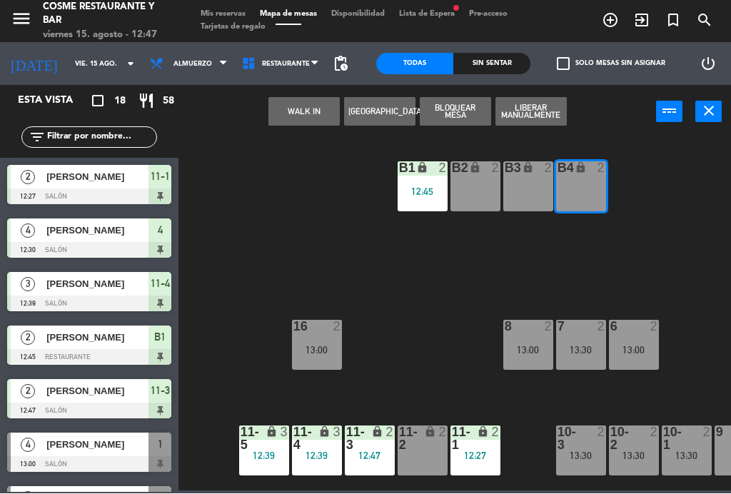
click at [519, 191] on div "B3 lock 2" at bounding box center [528, 187] width 50 height 50
click at [303, 118] on button "WALK IN" at bounding box center [303, 112] width 71 height 29
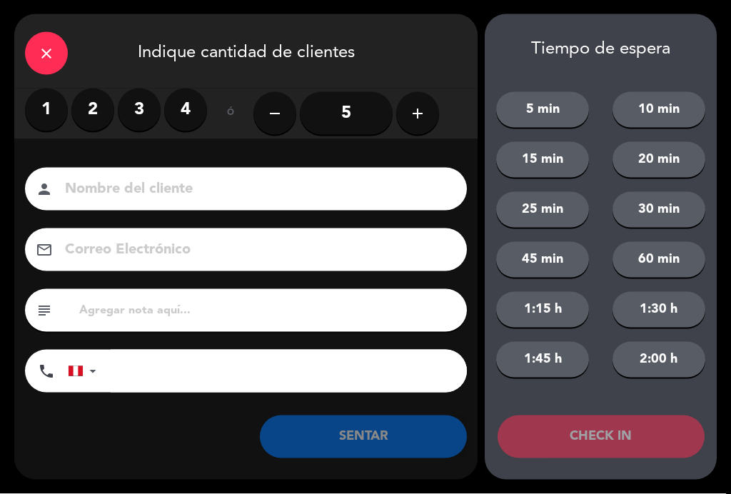
click at [130, 108] on label "3" at bounding box center [139, 109] width 43 height 43
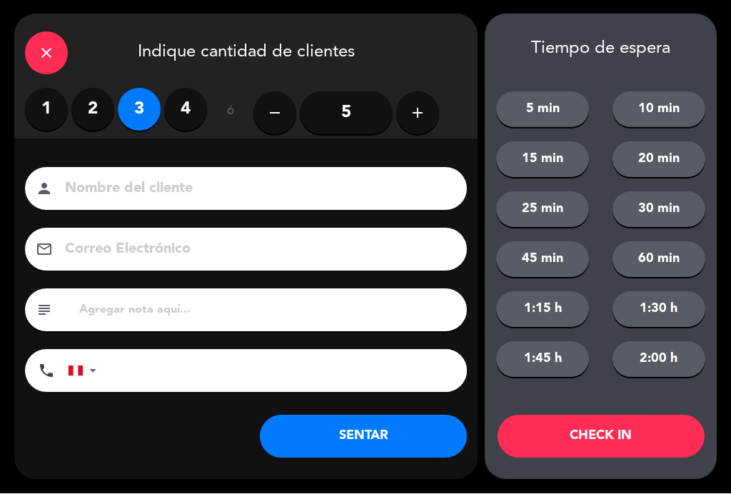
click at [214, 177] on input at bounding box center [256, 189] width 385 height 25
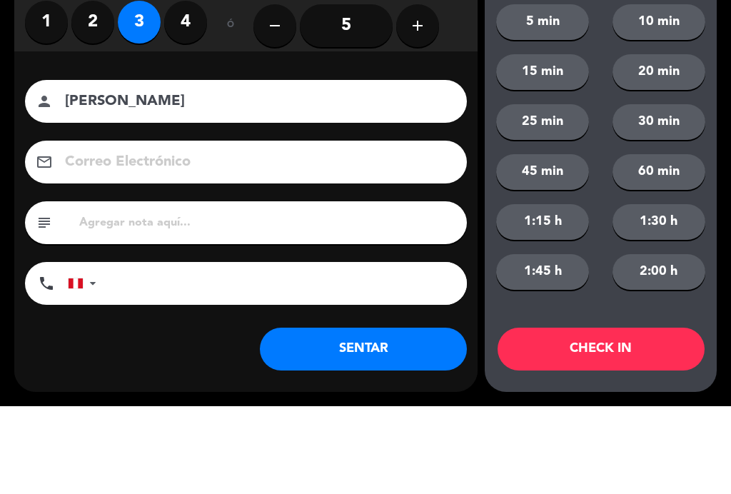
type input "[PERSON_NAME]"
click at [40, 168] on div "person [PERSON_NAME]" at bounding box center [246, 189] width 442 height 43
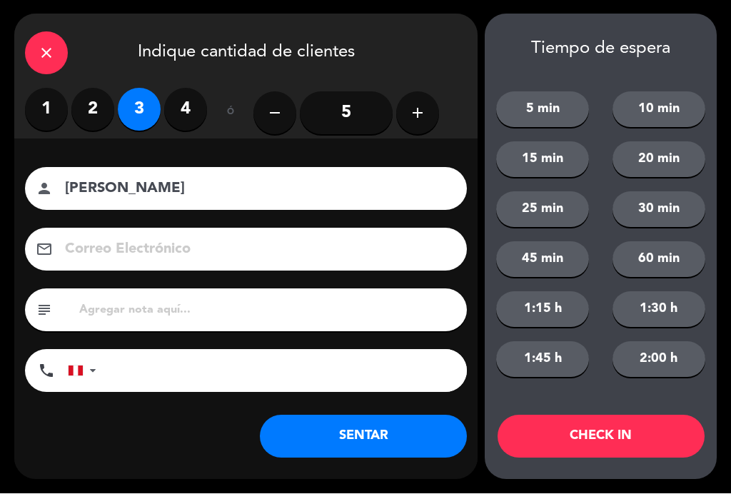
click at [389, 433] on button "SENTAR" at bounding box center [363, 436] width 207 height 43
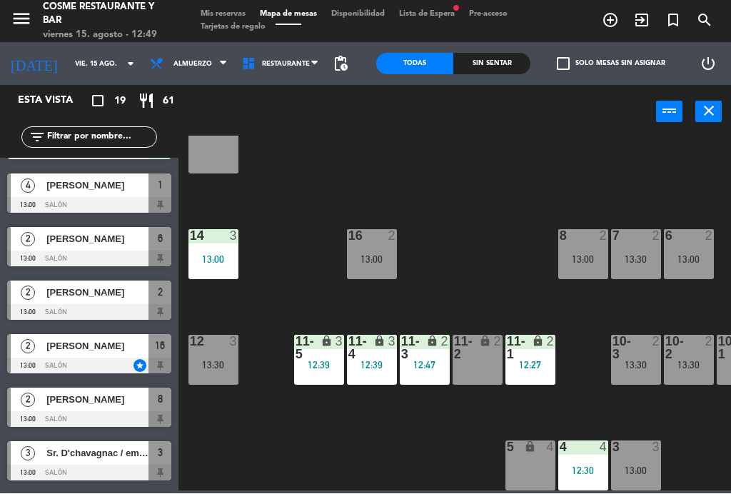
scroll to position [91, 0]
click at [468, 365] on div "11-2 lock 2" at bounding box center [477, 360] width 50 height 50
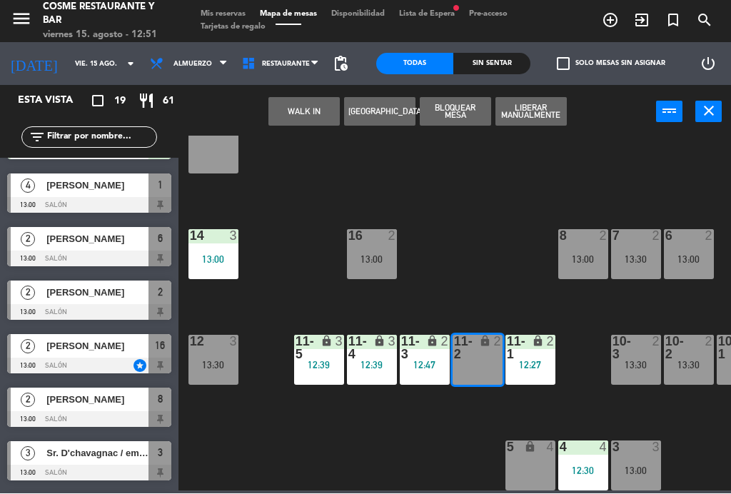
click at [293, 117] on button "WALK IN" at bounding box center [303, 112] width 71 height 29
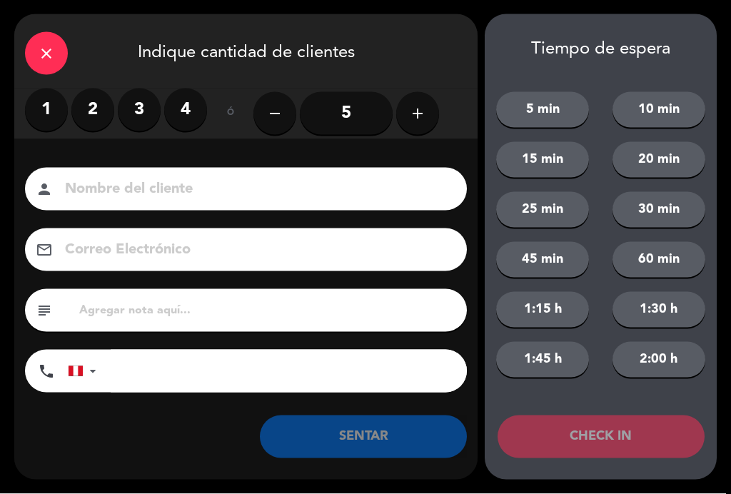
click at [60, 105] on label "1" at bounding box center [46, 109] width 43 height 43
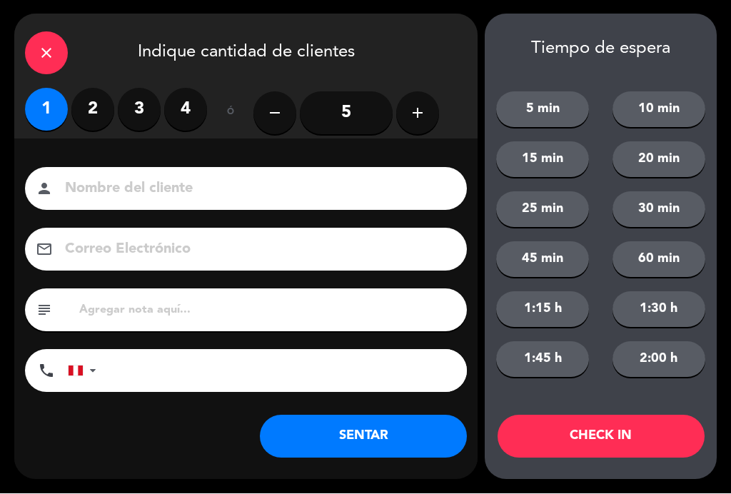
click at [92, 108] on label "2" at bounding box center [92, 109] width 43 height 43
click at [134, 190] on input at bounding box center [256, 189] width 385 height 25
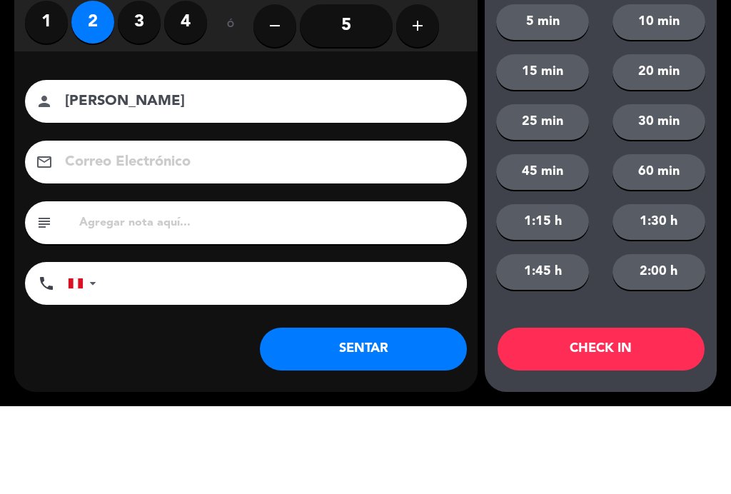
type input "[PERSON_NAME]"
click at [26, 228] on div "Correo Electrónico email" at bounding box center [246, 249] width 442 height 43
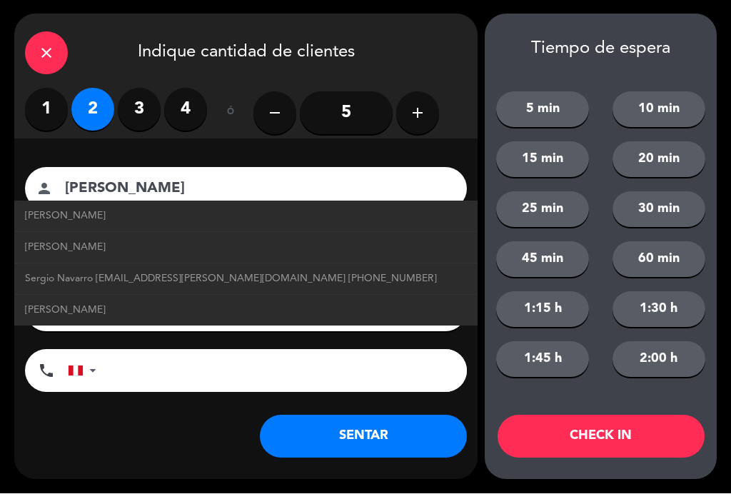
click at [374, 450] on button "SENTAR" at bounding box center [363, 436] width 207 height 43
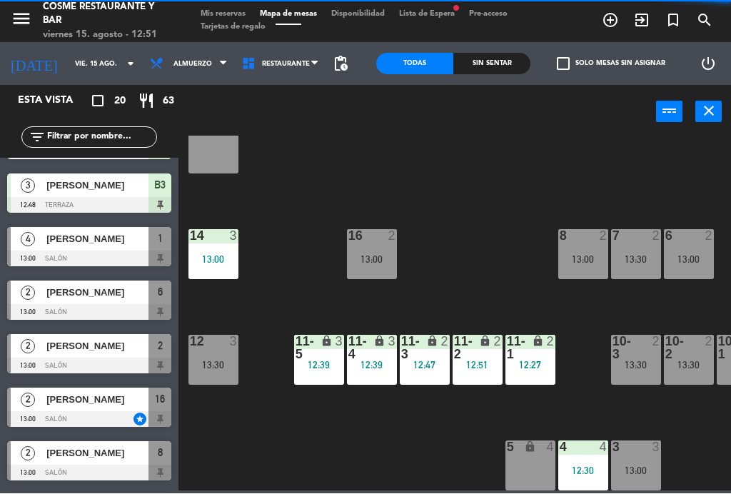
scroll to position [0, 0]
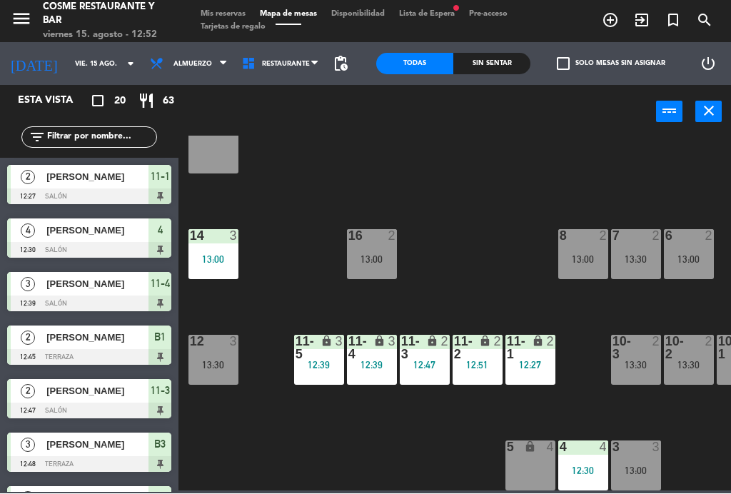
click at [591, 269] on div "8 2 13:00" at bounding box center [583, 255] width 50 height 50
click at [465, 248] on div "B1 lock 2 12:45 B2 lock 2 B3 lock 3 12:48 B4 lock 3 12:48 15 12 14 3 13:00 8 2 …" at bounding box center [458, 313] width 545 height 355
click at [360, 245] on div "16 2 13:00" at bounding box center [372, 255] width 50 height 50
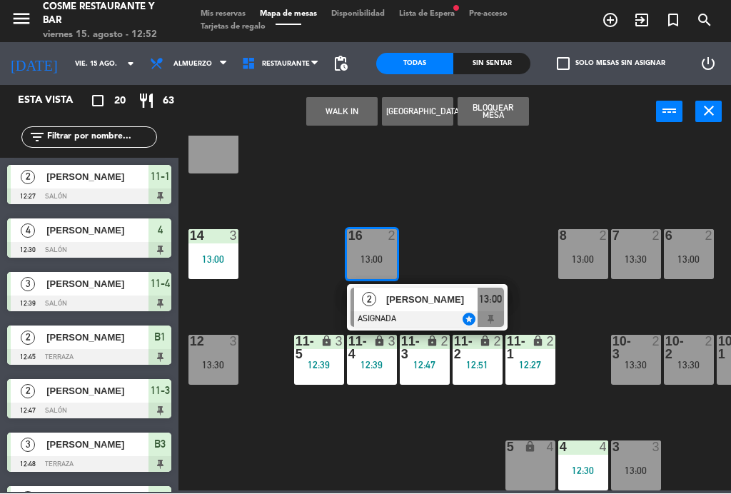
click at [576, 255] on div "13:00" at bounding box center [583, 260] width 50 height 10
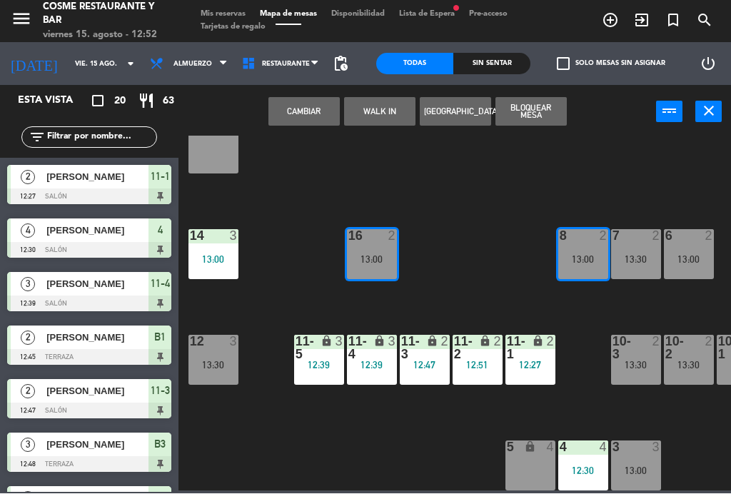
click at [305, 110] on button "Cambiar" at bounding box center [303, 112] width 71 height 29
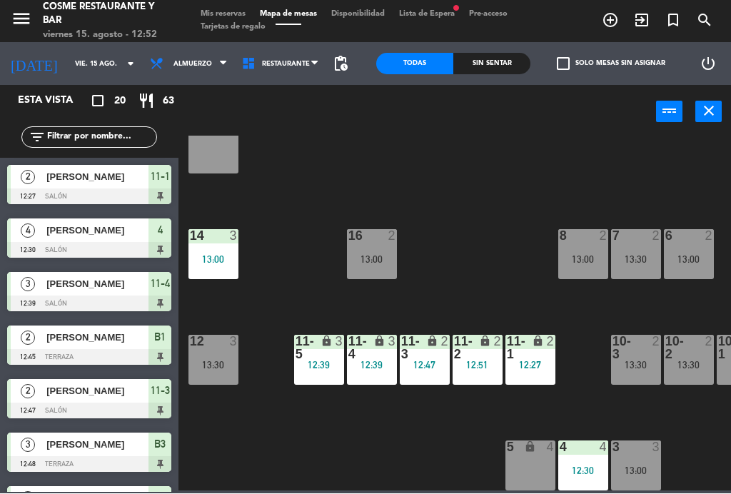
click at [581, 249] on div "8 2 13:00" at bounding box center [583, 255] width 50 height 50
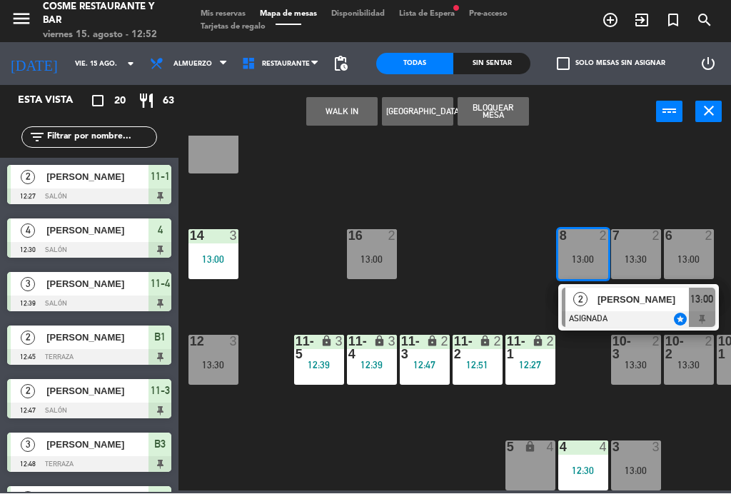
click at [618, 319] on div at bounding box center [638, 320] width 153 height 16
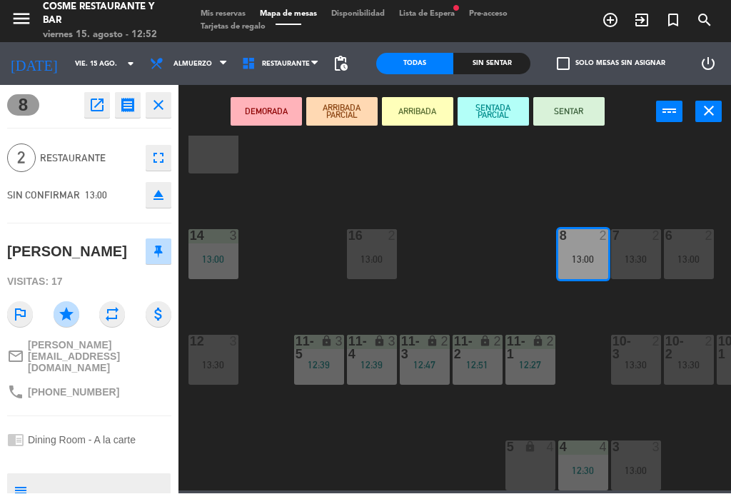
click at [579, 111] on button "SENTAR" at bounding box center [568, 112] width 71 height 29
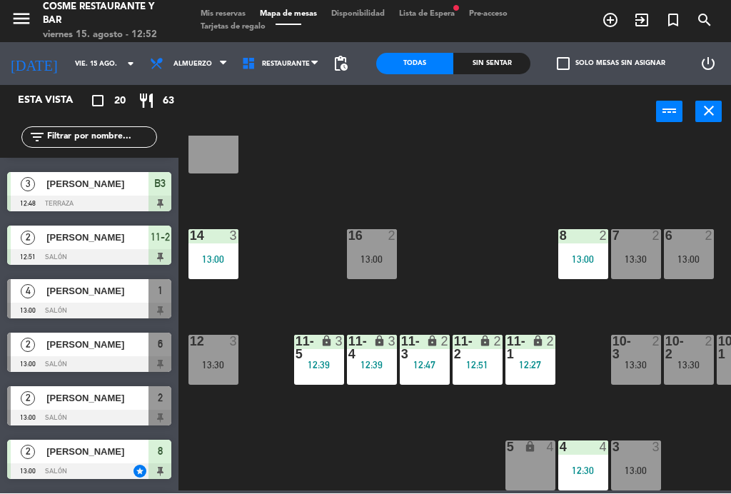
scroll to position [260, 0]
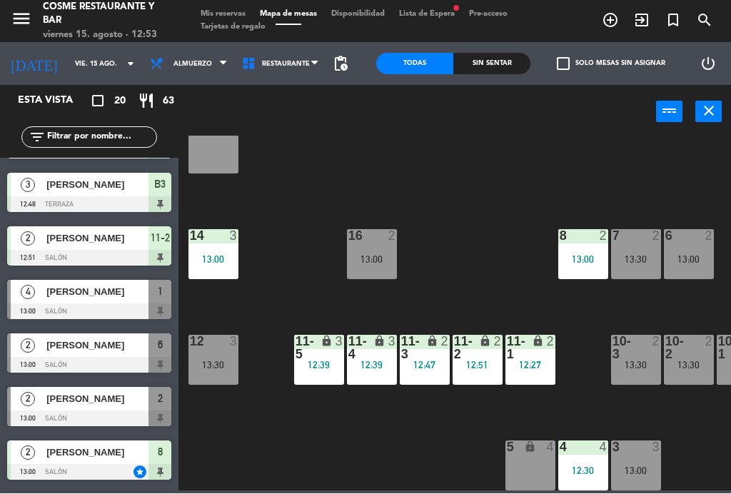
click at [603, 241] on div "7" at bounding box center [612, 236] width 24 height 13
click at [617, 179] on div "B1 lock 2 12:45 B2 lock 2 B3 lock 3 12:48 B4 lock 3 12:48 15 12 14 3 13:00 8 2 …" at bounding box center [458, 313] width 545 height 355
click at [565, 245] on div "8 2 13:00" at bounding box center [583, 255] width 50 height 50
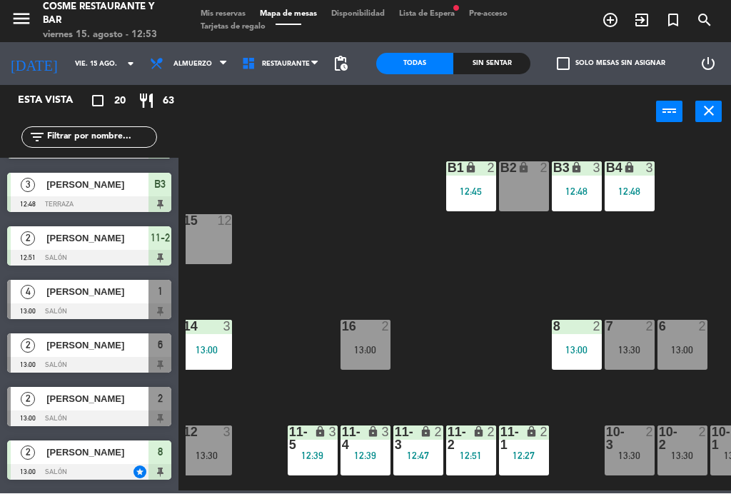
scroll to position [0, 6]
click at [518, 198] on div "B2 lock 2" at bounding box center [524, 187] width 50 height 50
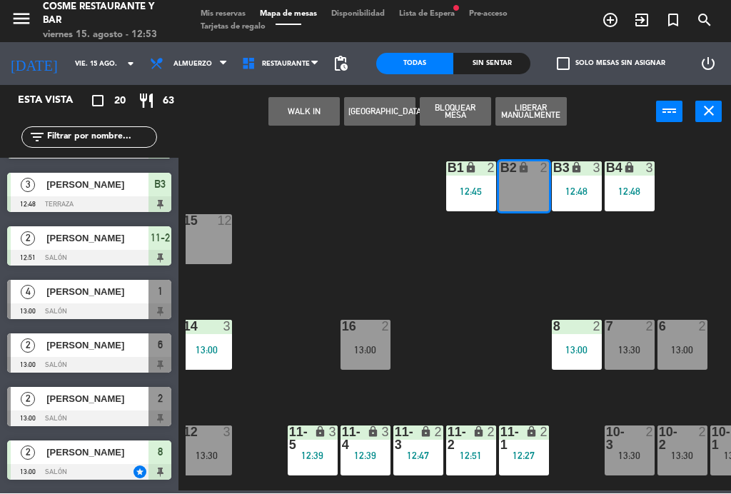
click at [304, 114] on button "WALK IN" at bounding box center [303, 112] width 71 height 29
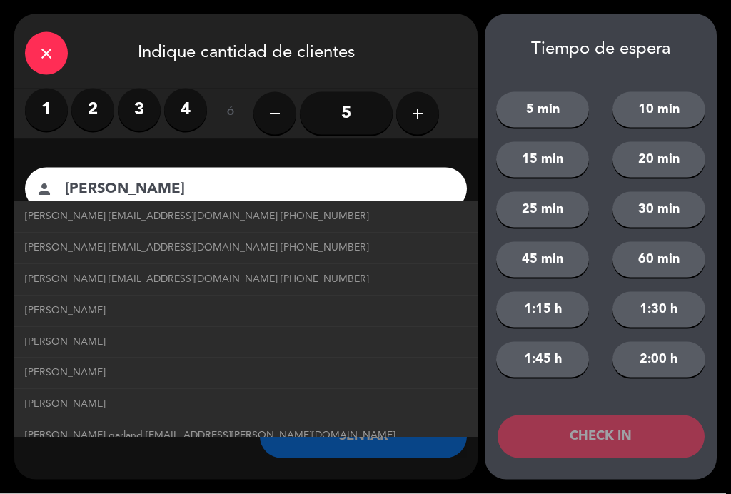
click at [64, 179] on input "[PERSON_NAME]" at bounding box center [256, 189] width 385 height 25
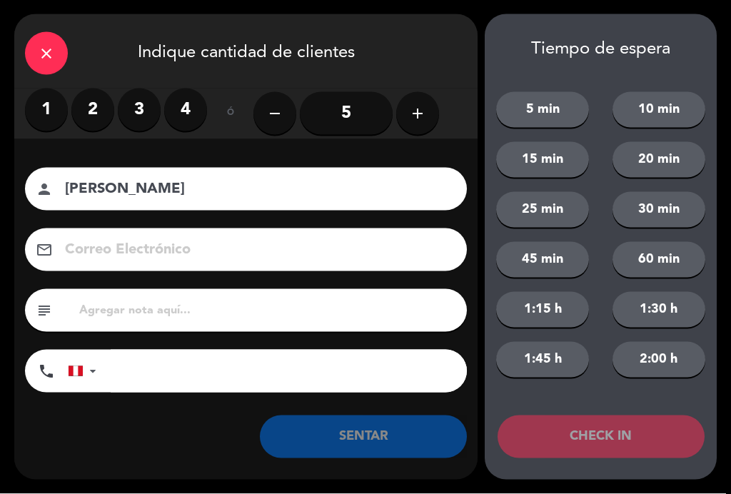
type input "[PERSON_NAME]"
click at [87, 107] on label "2" at bounding box center [92, 109] width 43 height 43
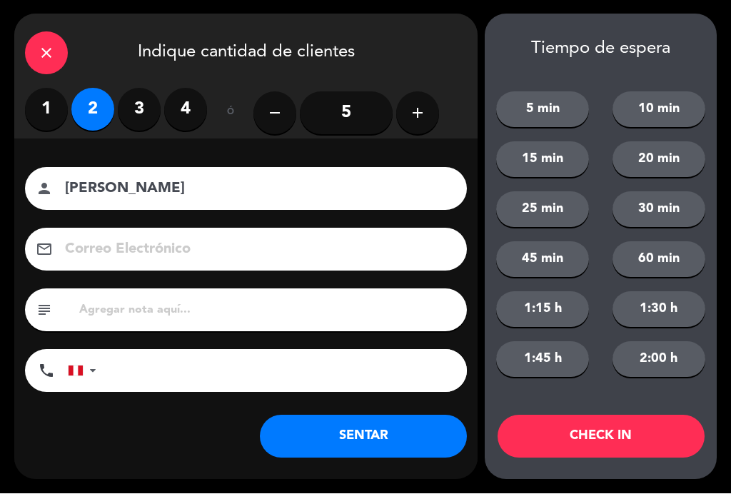
click at [44, 110] on label "1" at bounding box center [46, 109] width 43 height 43
click at [392, 440] on button "SENTAR" at bounding box center [363, 436] width 207 height 43
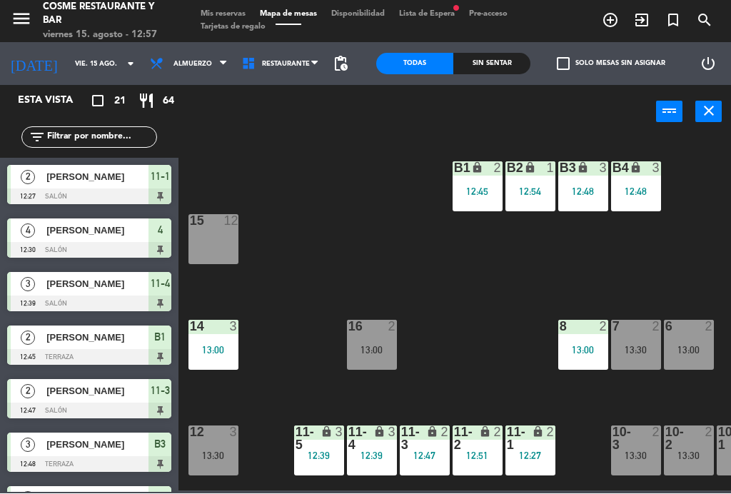
scroll to position [0, 0]
click at [519, 328] on div "B1 lock 2 12:45 B2 lock 1 12:54 B3 lock 3 12:48 B4 lock 3 12:48 15 12 14 3 13:0…" at bounding box center [458, 313] width 545 height 355
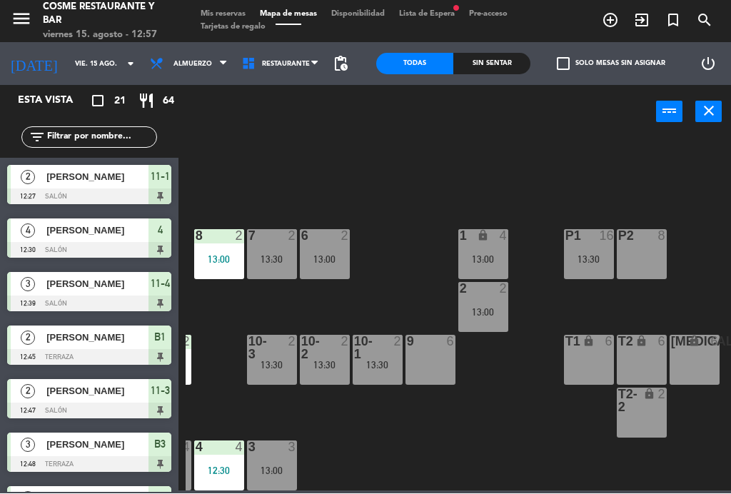
scroll to position [91, 363]
